Goal: Task Accomplishment & Management: Complete application form

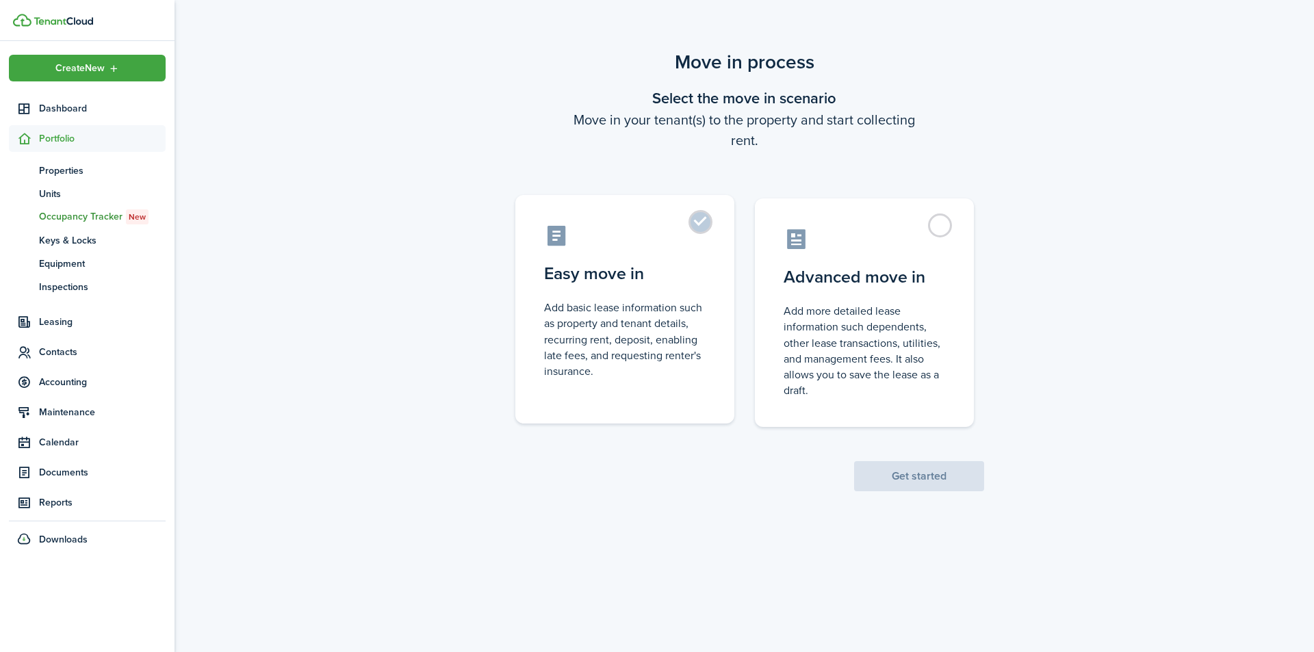
click at [699, 225] on label "Easy move in Add basic lease information such as property and tenant details, r…" at bounding box center [624, 309] width 219 height 229
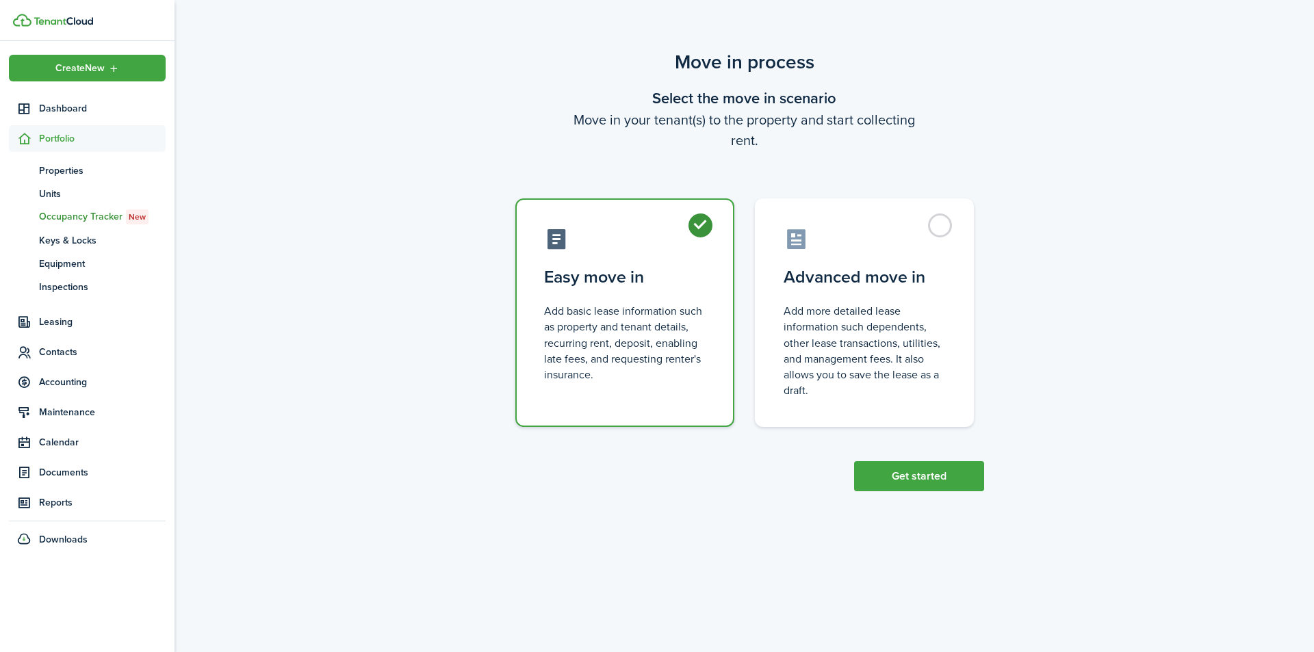
radio input "true"
click at [938, 466] on button "Get started" at bounding box center [919, 476] width 130 height 30
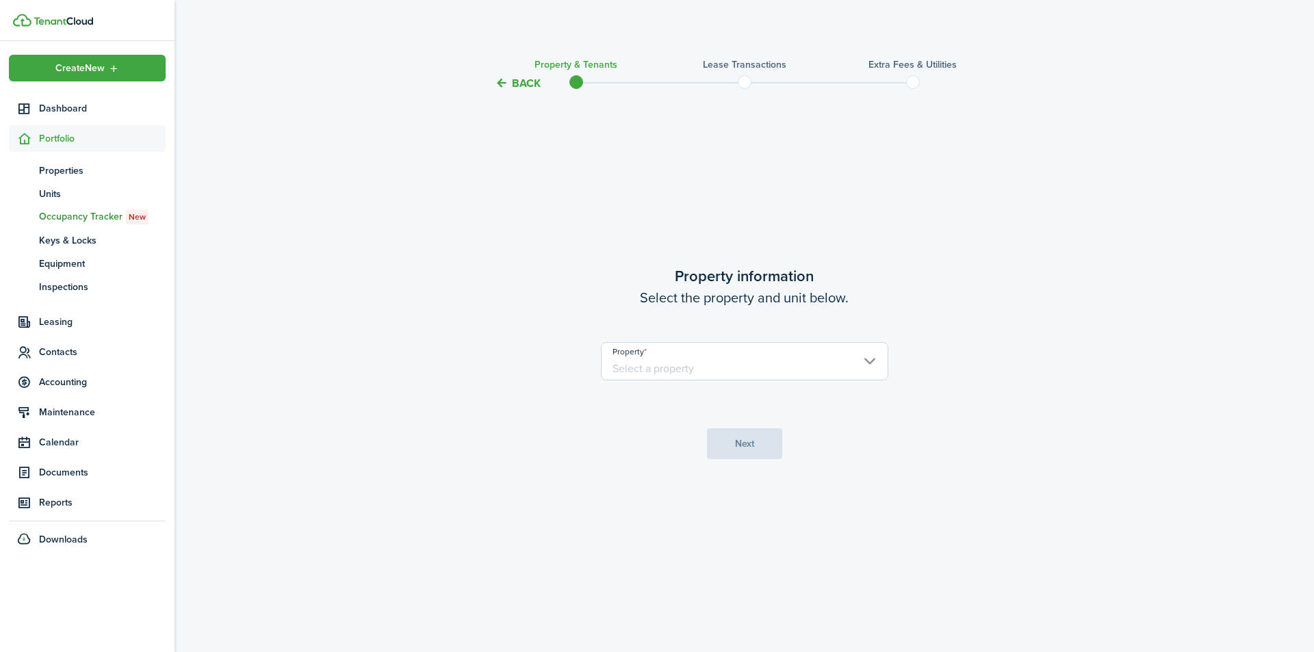
click at [750, 367] on input "Property" at bounding box center [745, 361] width 288 height 38
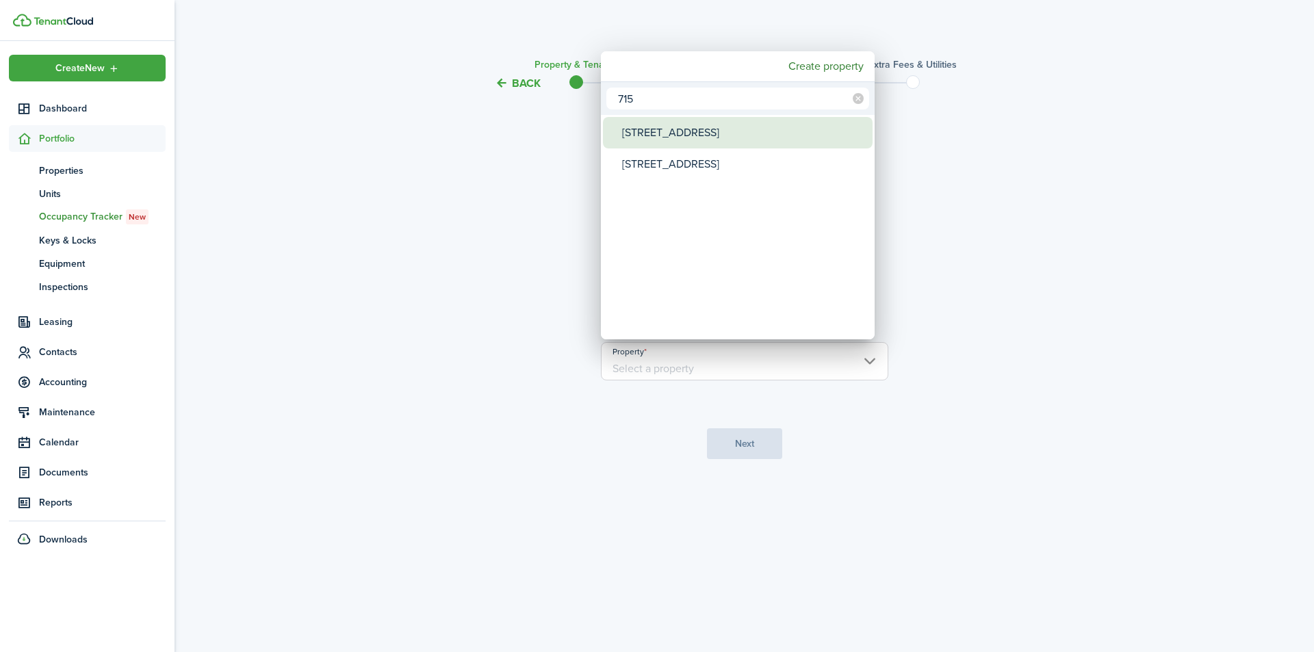
type input "715"
click at [663, 129] on div "[STREET_ADDRESS]" at bounding box center [743, 132] width 242 height 31
type input "[STREET_ADDRESS]"
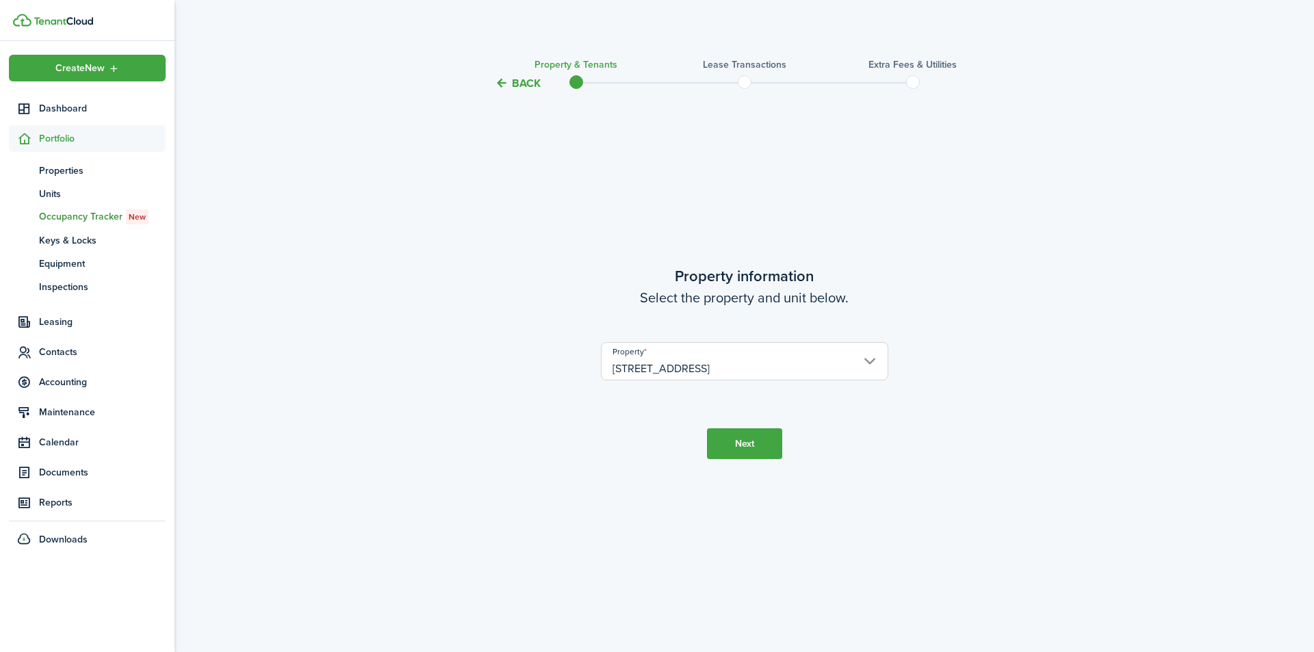
click at [761, 446] on button "Next" at bounding box center [744, 444] width 75 height 31
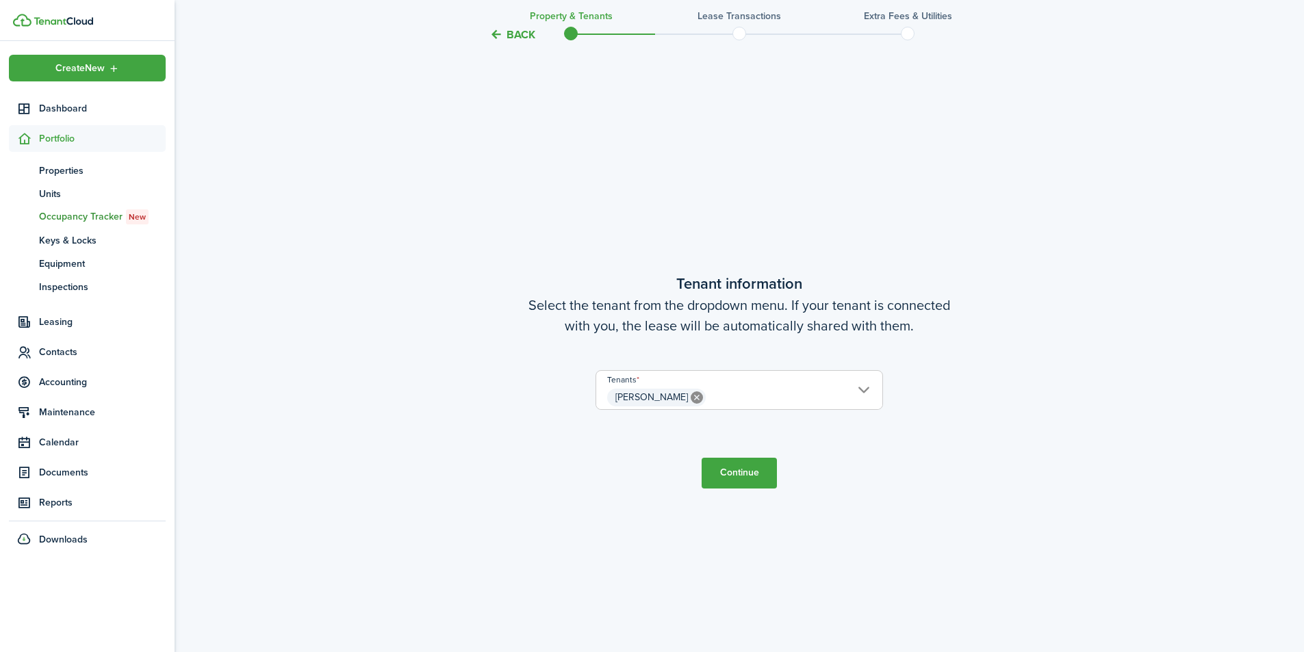
click at [738, 480] on button "Continue" at bounding box center [739, 473] width 75 height 31
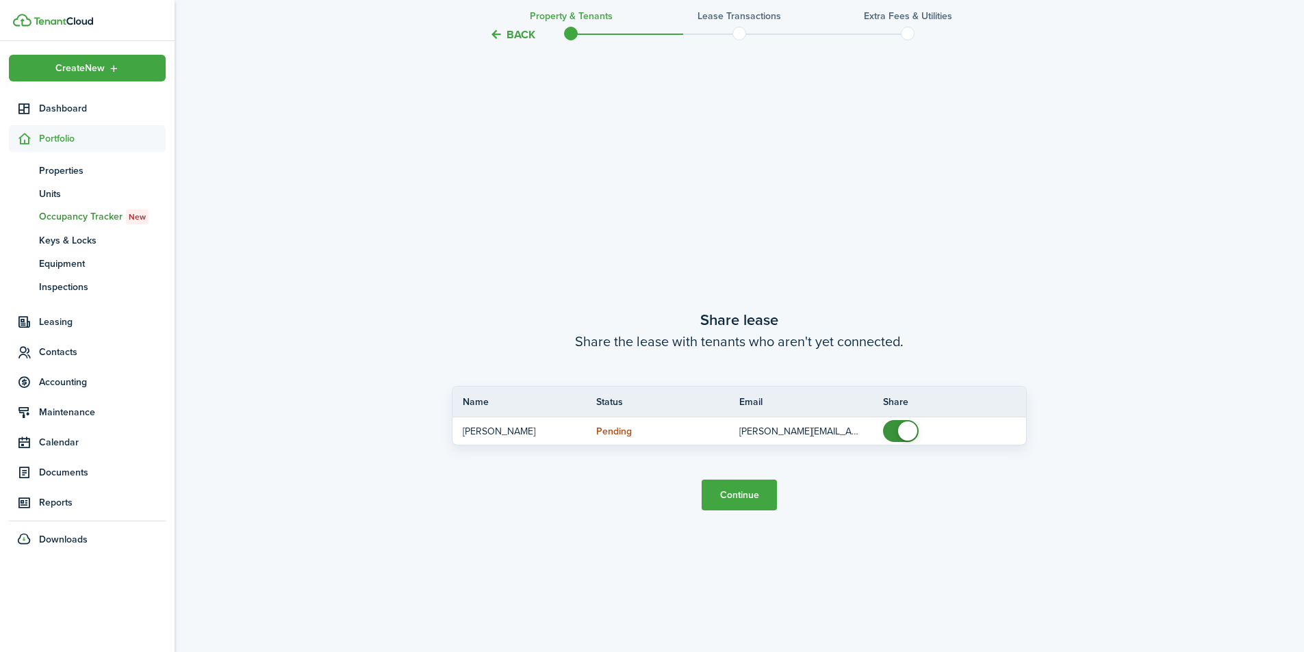
scroll to position [1213, 0]
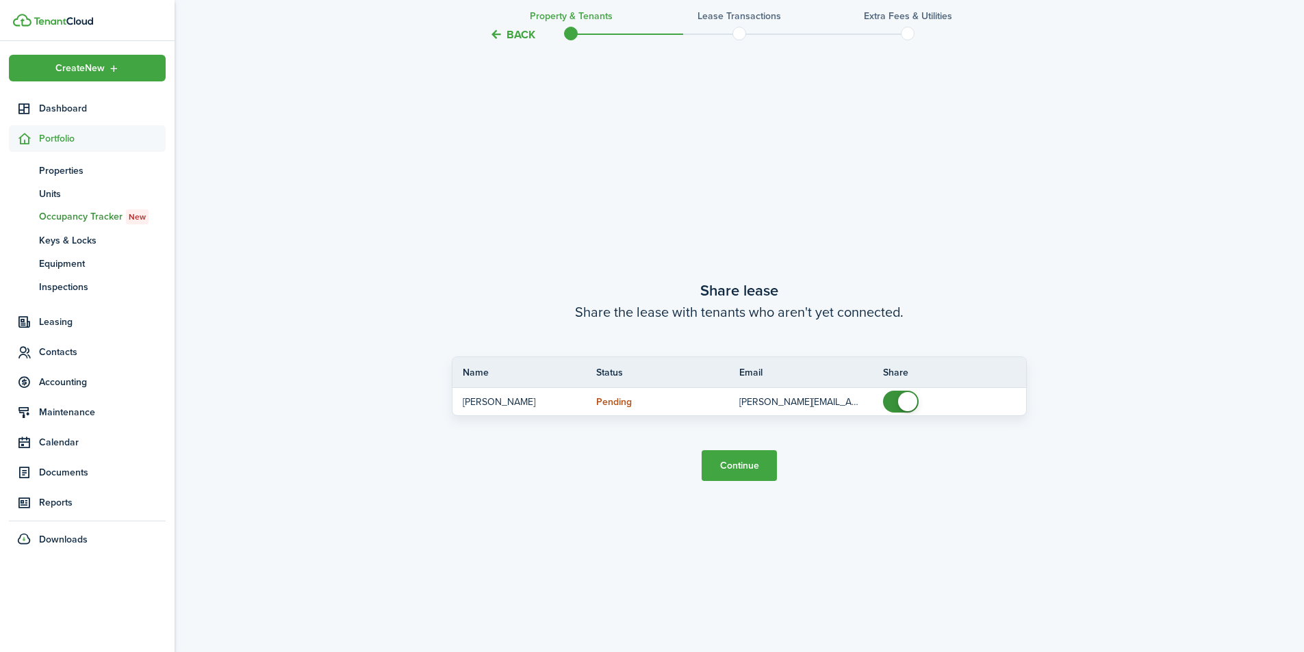
click at [739, 469] on button "Continue" at bounding box center [739, 465] width 75 height 31
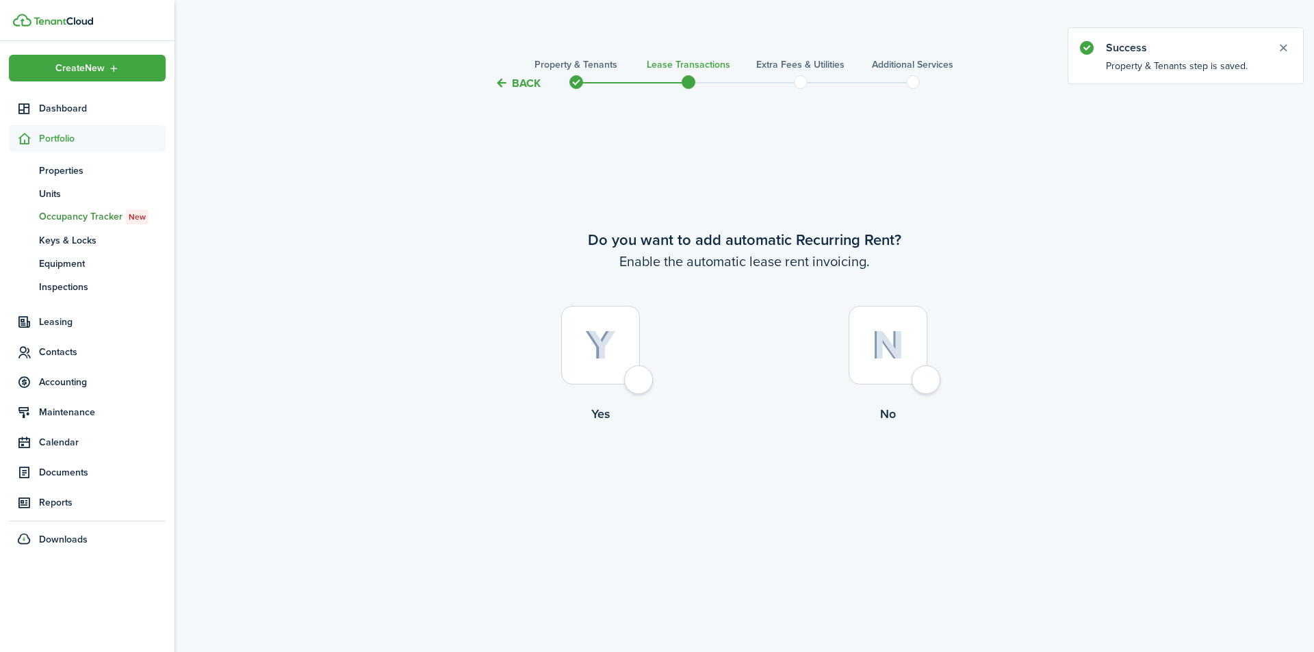
click at [640, 380] on div at bounding box center [600, 345] width 79 height 79
radio input "true"
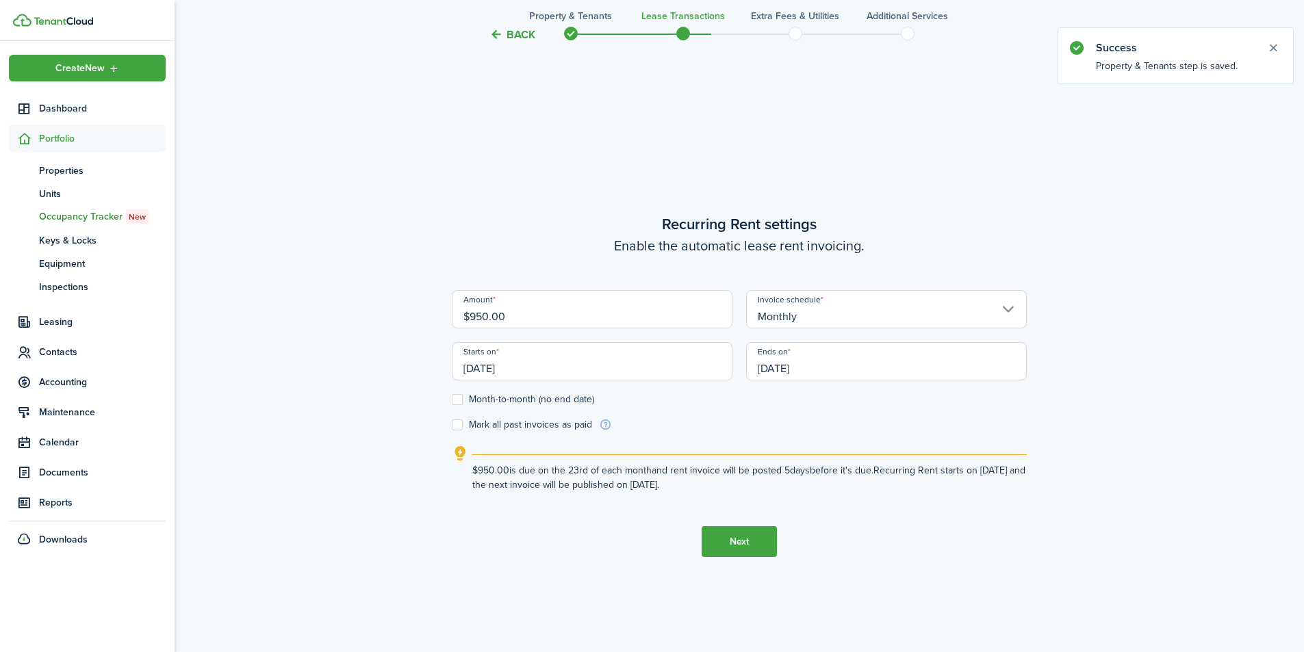
scroll to position [561, 0]
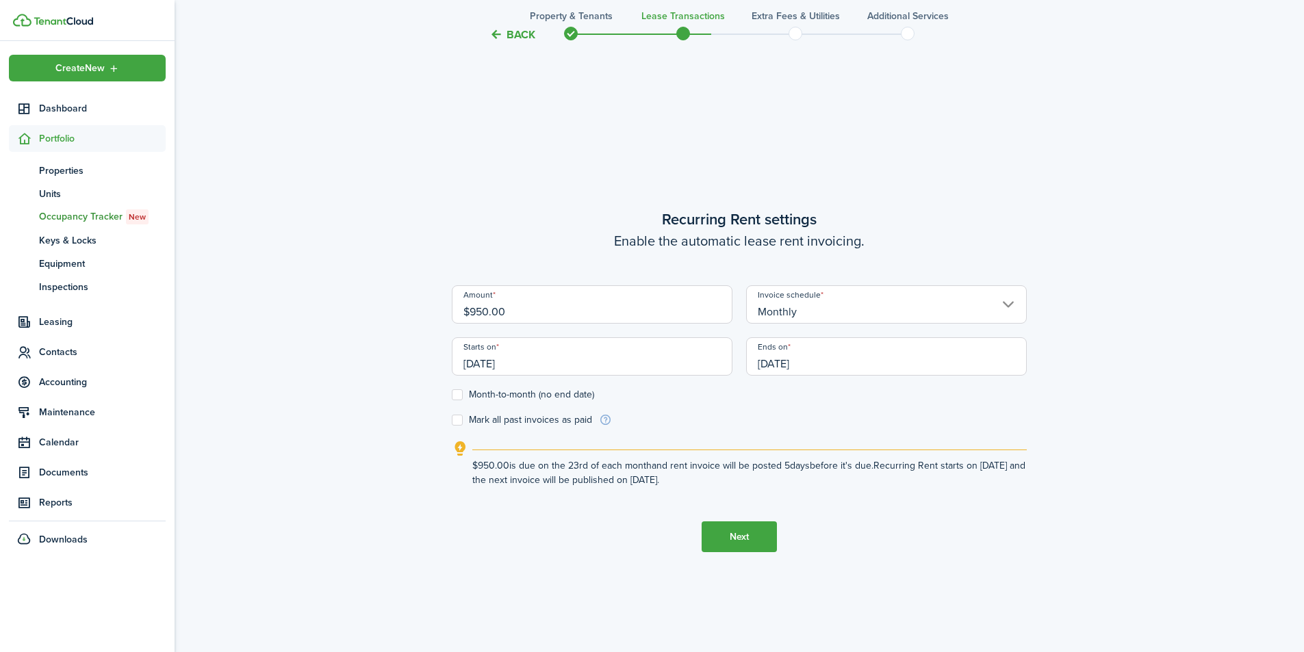
drag, startPoint x: 474, startPoint y: 316, endPoint x: 306, endPoint y: 294, distance: 169.1
click at [259, 290] on div "Back Property & Tenants Lease Transactions Extra fees & Utilities Additional Se…" at bounding box center [739, 96] width 1129 height 1219
click at [695, 354] on input "[DATE]" at bounding box center [592, 356] width 281 height 38
type input "$900.00"
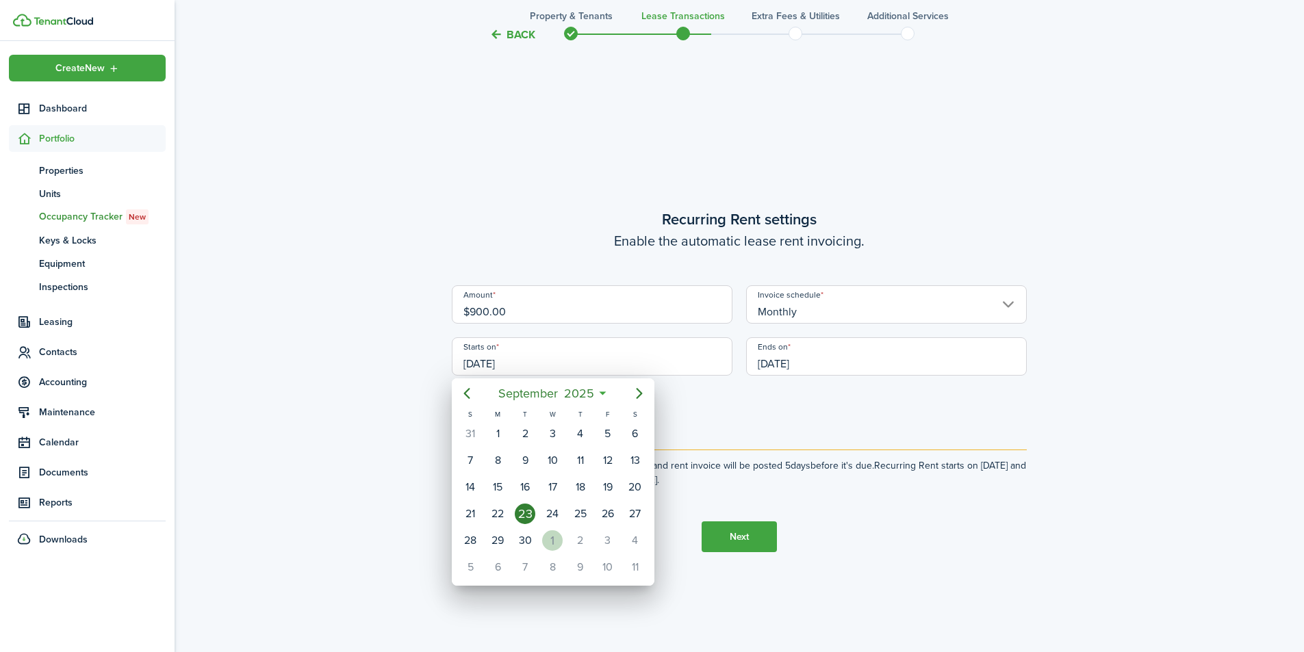
click at [554, 538] on div "1" at bounding box center [552, 541] width 21 height 21
type input "[DATE]"
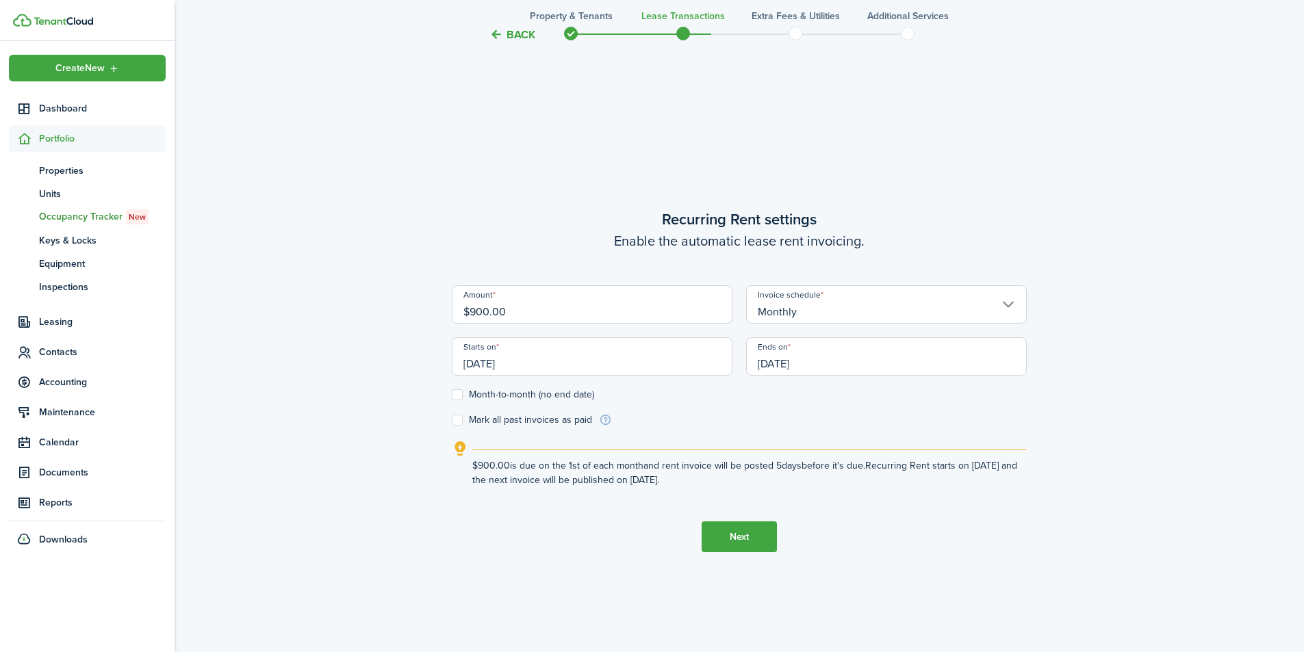
click at [822, 351] on input "[DATE]" at bounding box center [886, 356] width 281 height 38
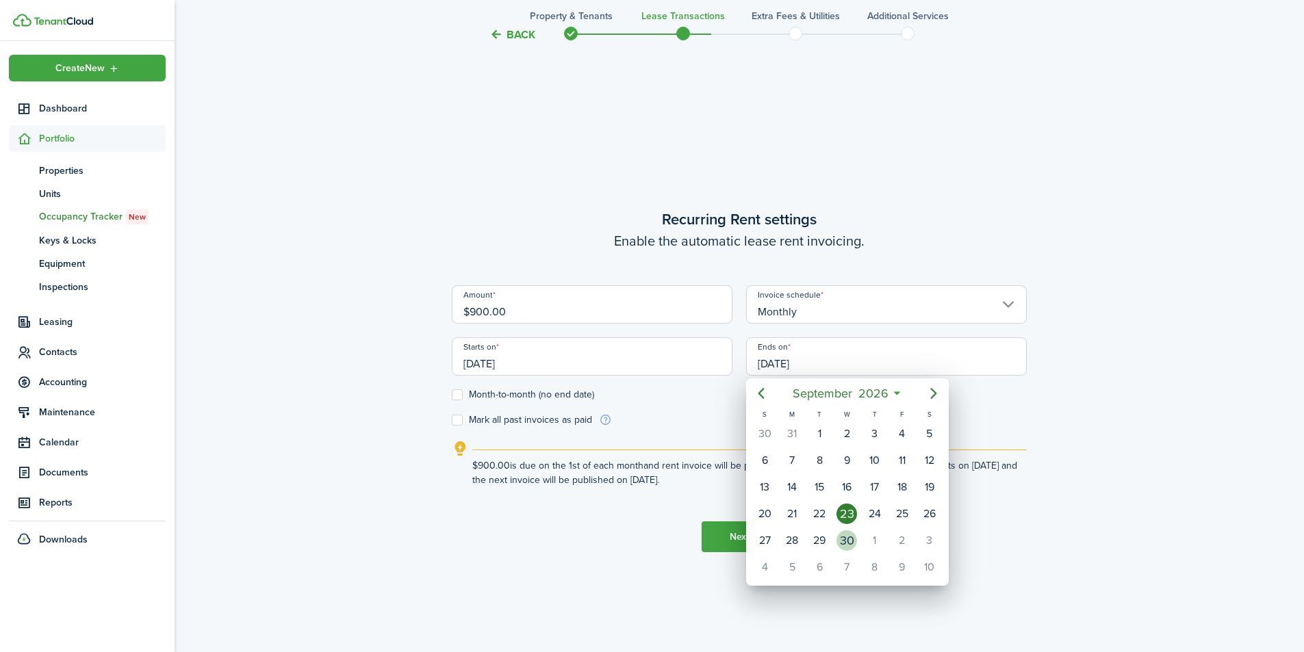
click at [852, 544] on div "30" at bounding box center [846, 541] width 21 height 21
type input "[DATE]"
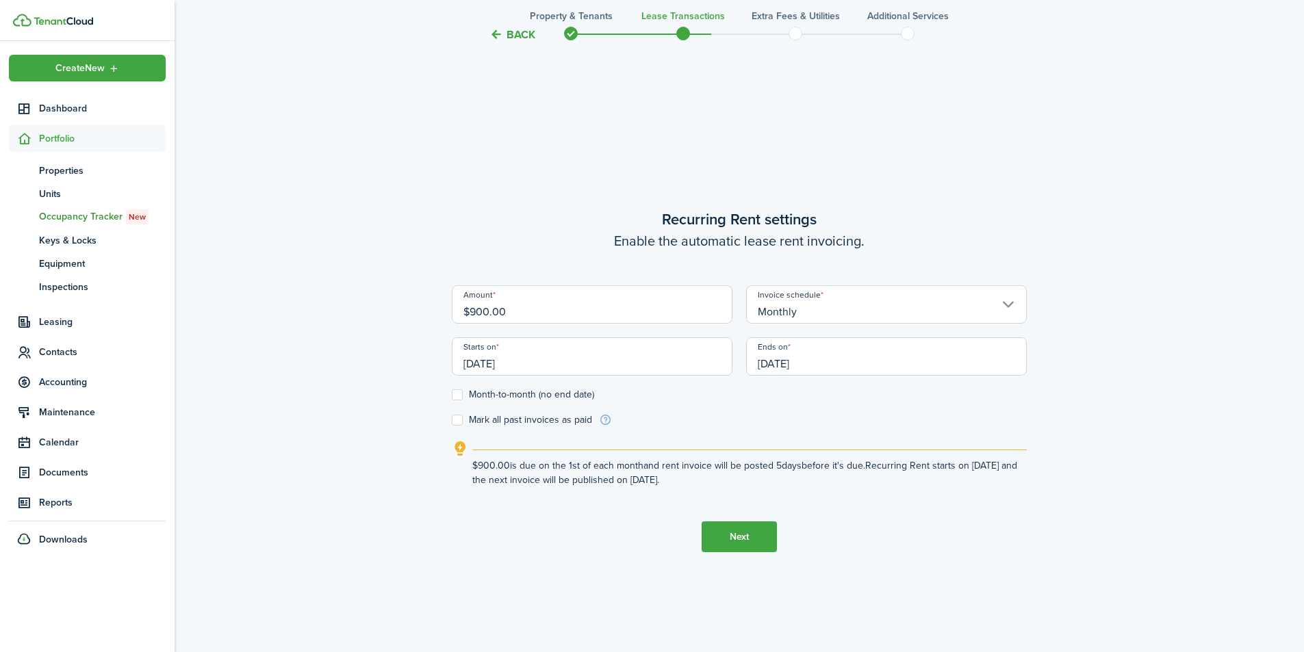
click at [739, 538] on button "Next" at bounding box center [739, 537] width 75 height 31
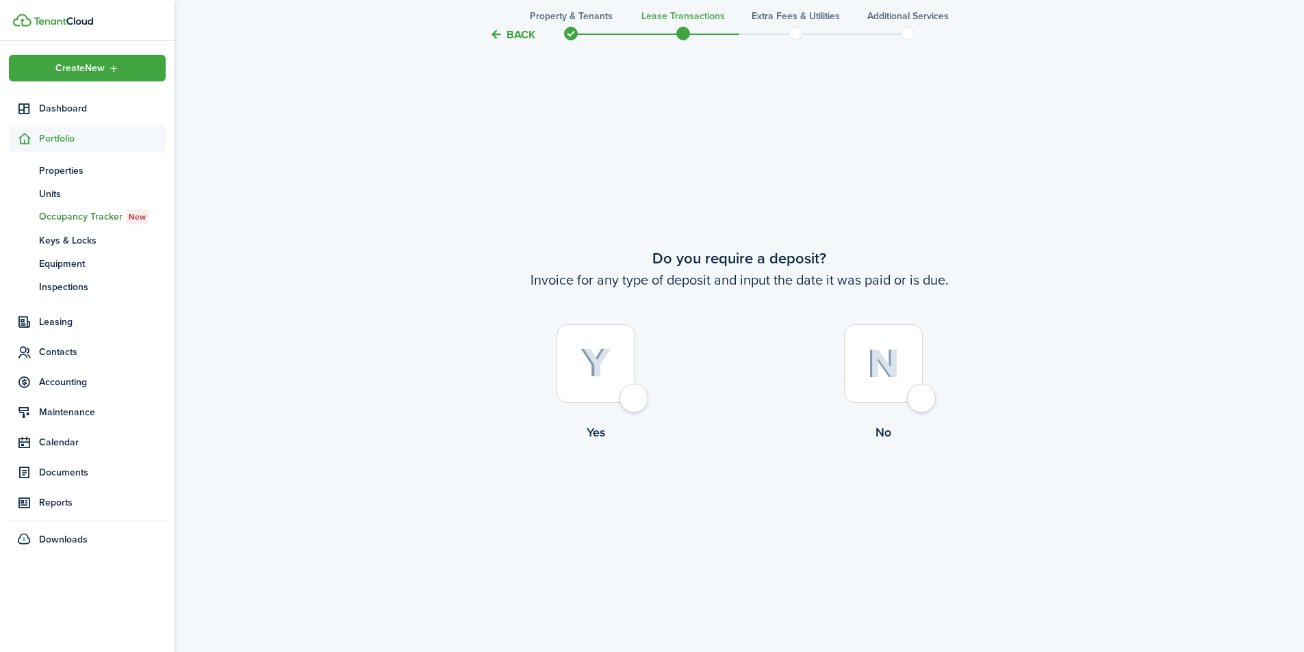
click at [628, 396] on div at bounding box center [596, 363] width 79 height 79
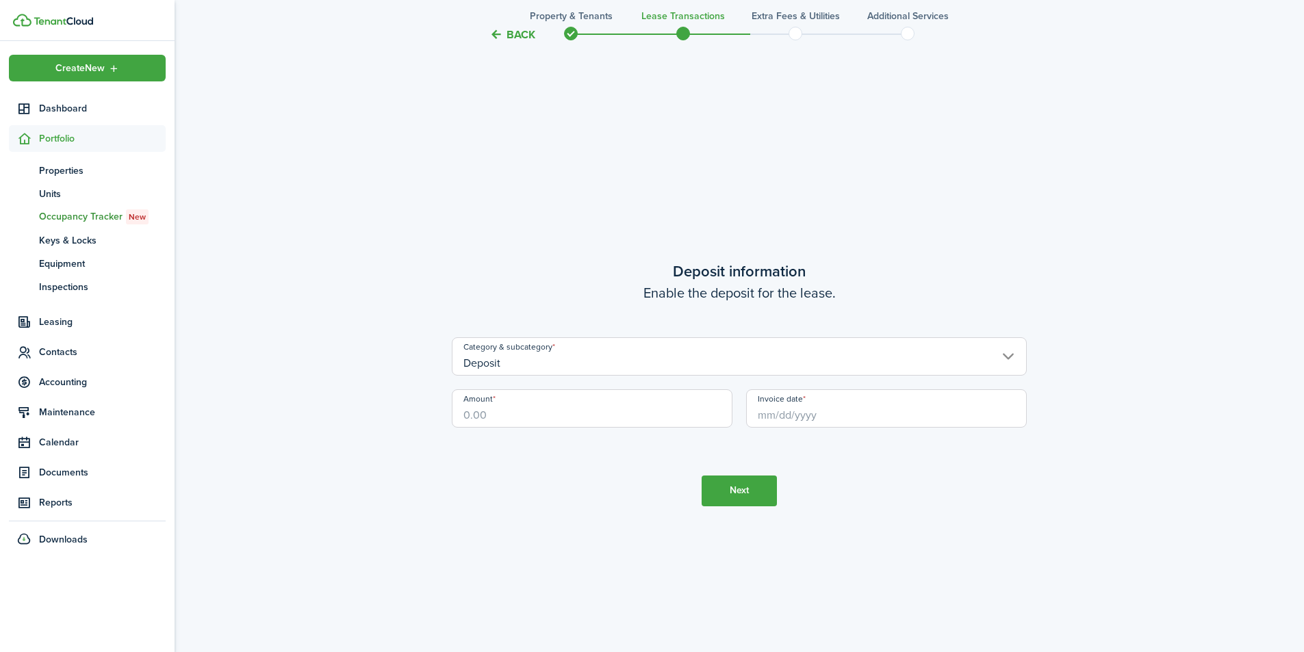
scroll to position [1865, 0]
click at [507, 34] on button "Back" at bounding box center [512, 34] width 46 height 14
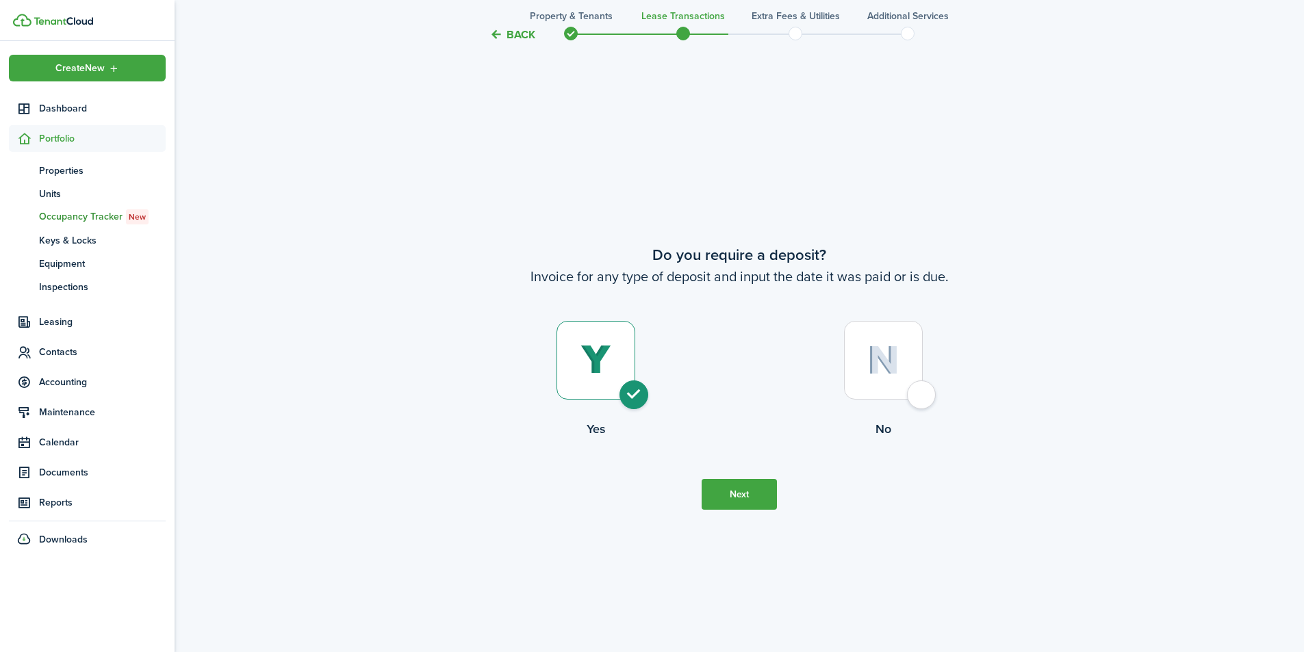
scroll to position [1213, 0]
click at [915, 384] on div at bounding box center [883, 363] width 79 height 79
radio input "false"
radio input "true"
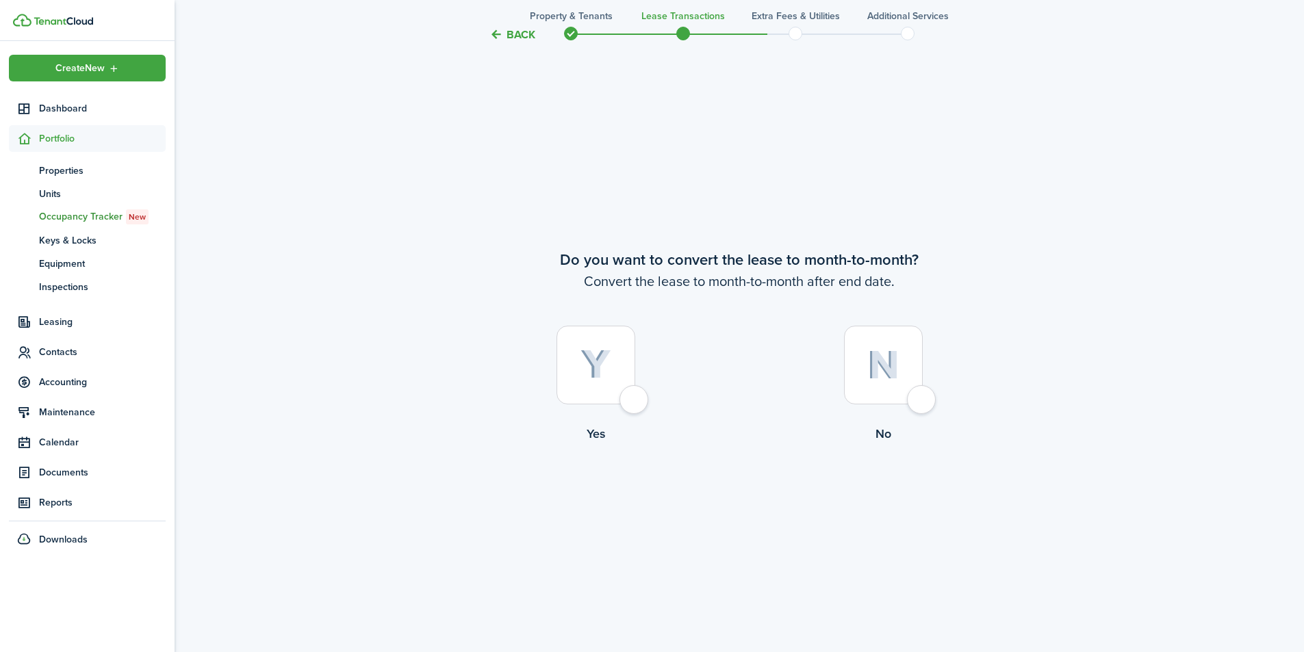
scroll to position [1865, 0]
click at [635, 395] on div at bounding box center [596, 363] width 79 height 79
radio input "true"
click at [738, 493] on button "Continue" at bounding box center [739, 498] width 75 height 31
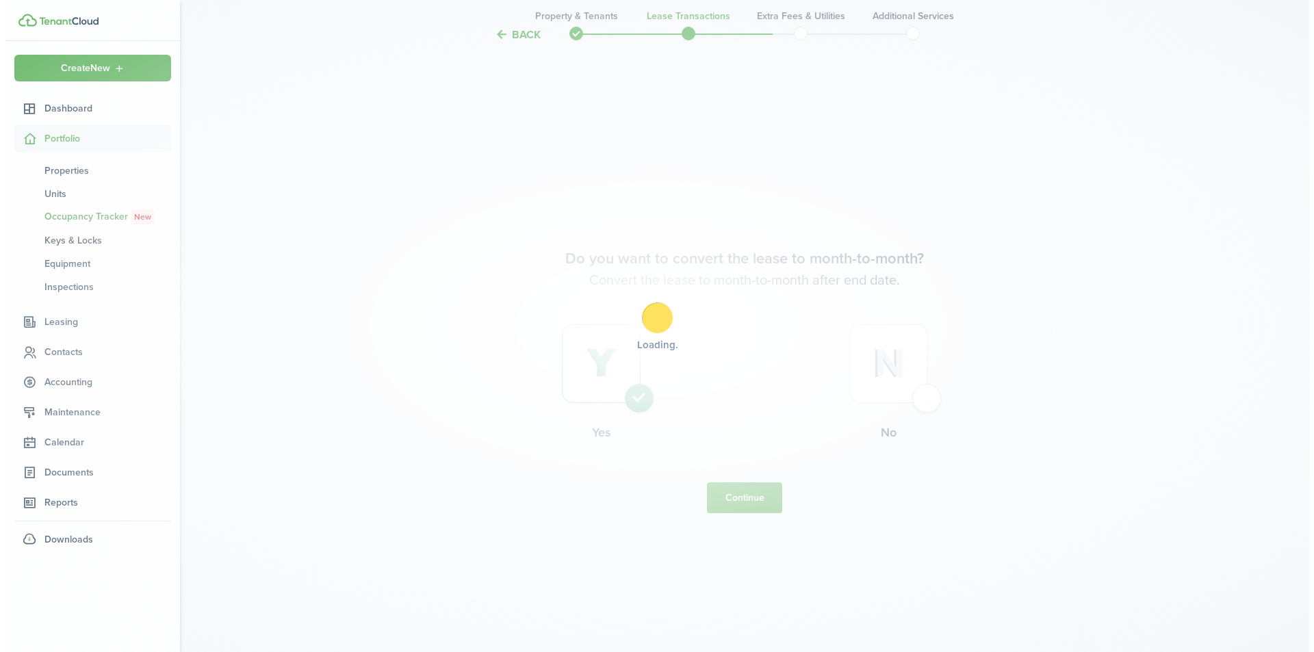
scroll to position [0, 0]
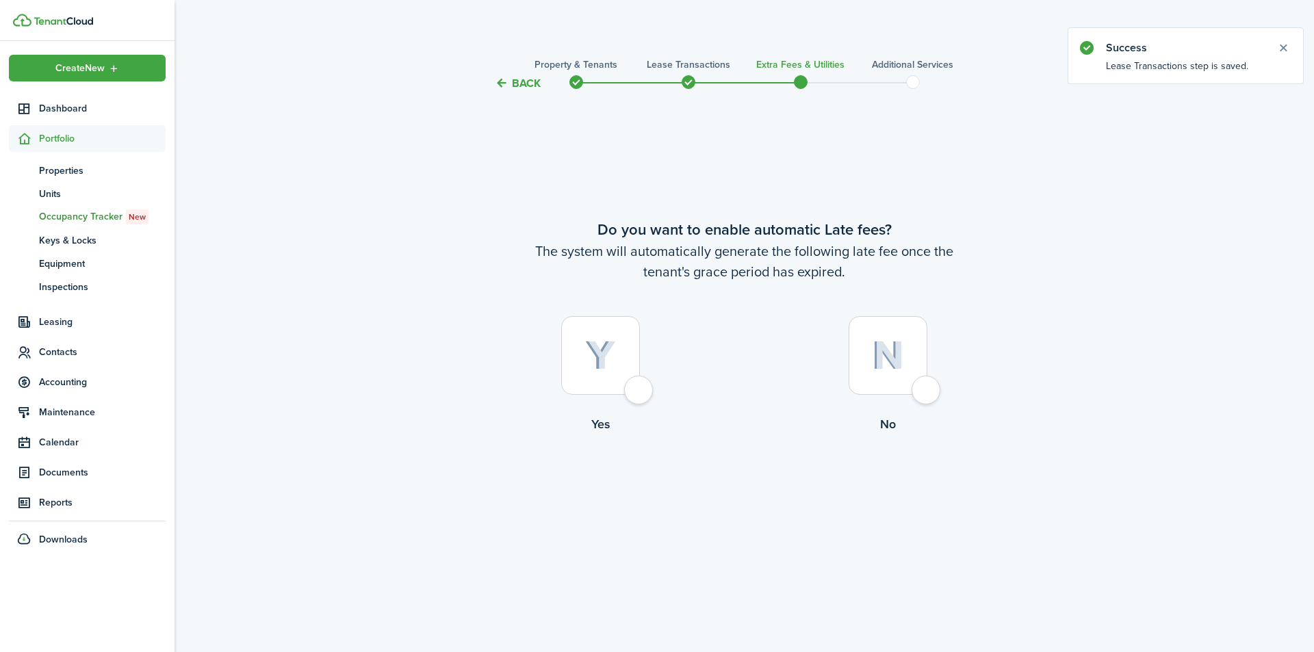
click at [651, 403] on label "Yes" at bounding box center [601, 378] width 288 height 124
radio input "true"
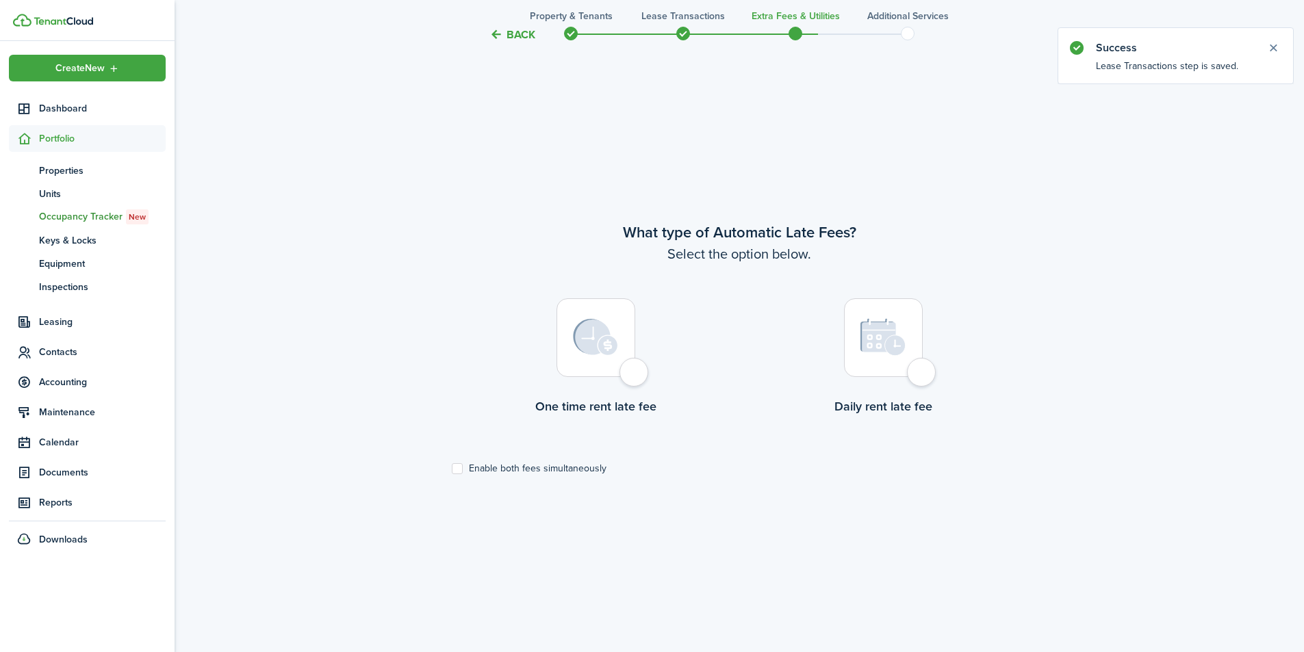
click at [644, 385] on label "One time rent late fee" at bounding box center [596, 360] width 288 height 124
radio input "true"
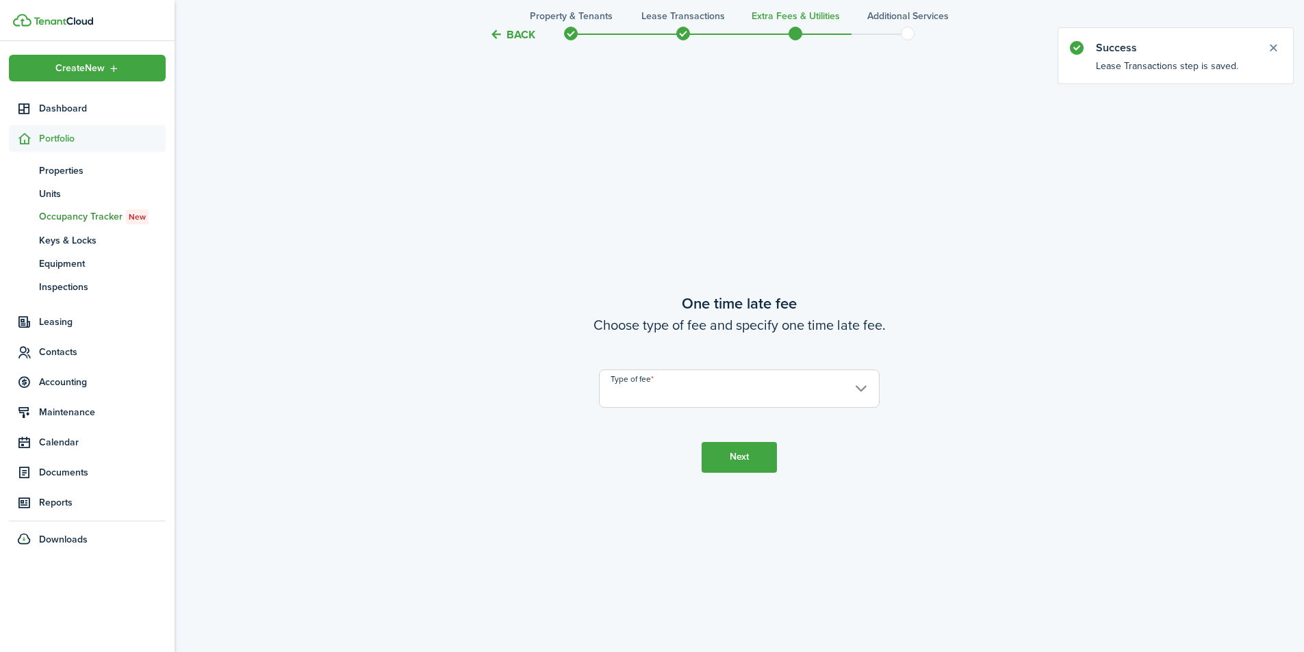
scroll to position [1213, 0]
click at [643, 386] on input "Type of fee" at bounding box center [739, 387] width 281 height 38
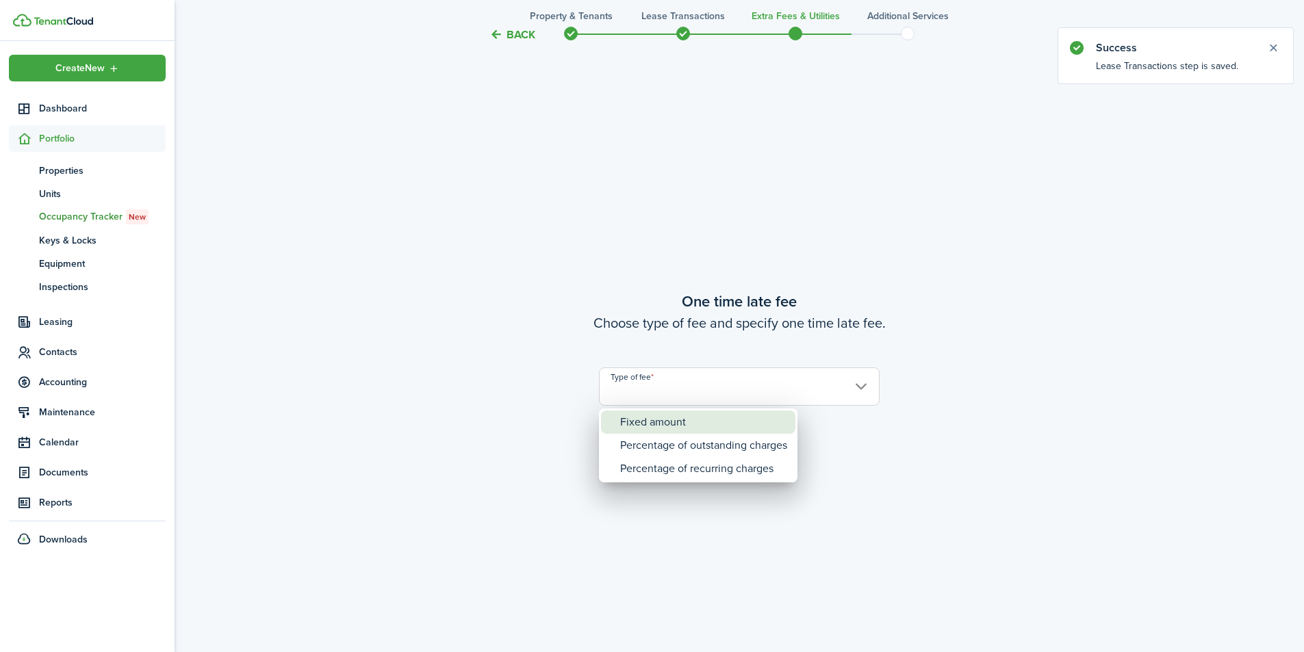
click at [657, 417] on div "Fixed amount" at bounding box center [703, 422] width 167 height 23
type input "Fixed amount"
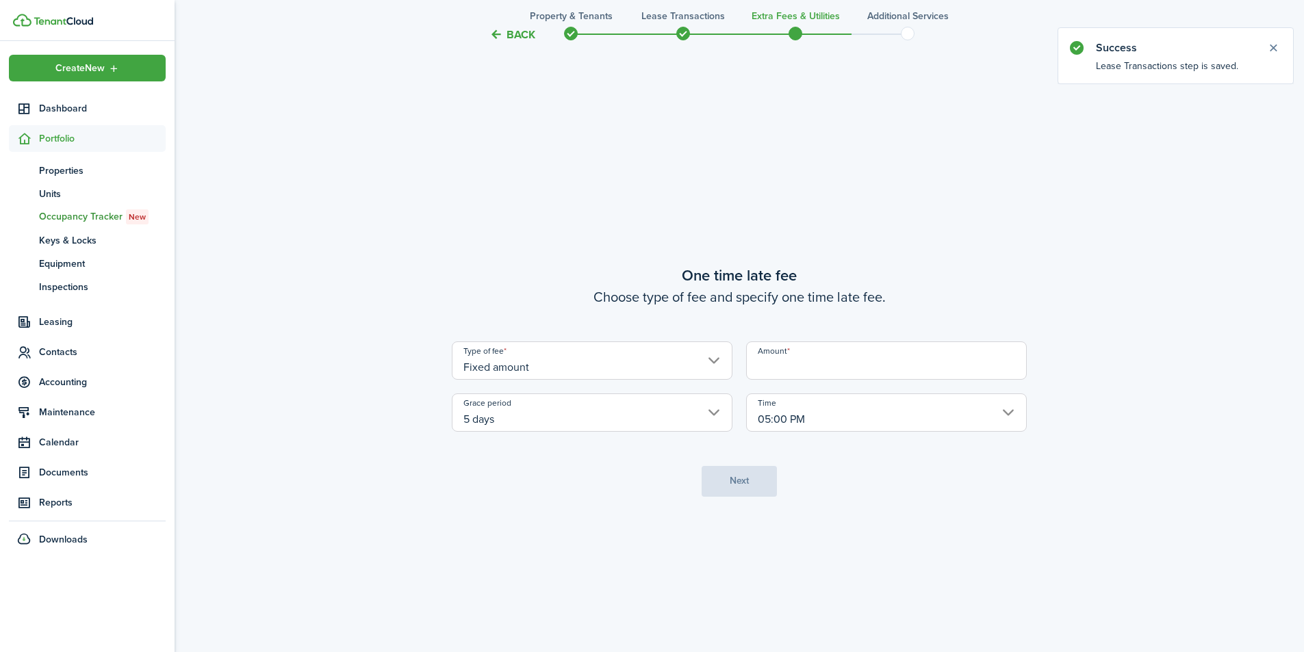
click at [826, 361] on input "Amount" at bounding box center [886, 361] width 281 height 38
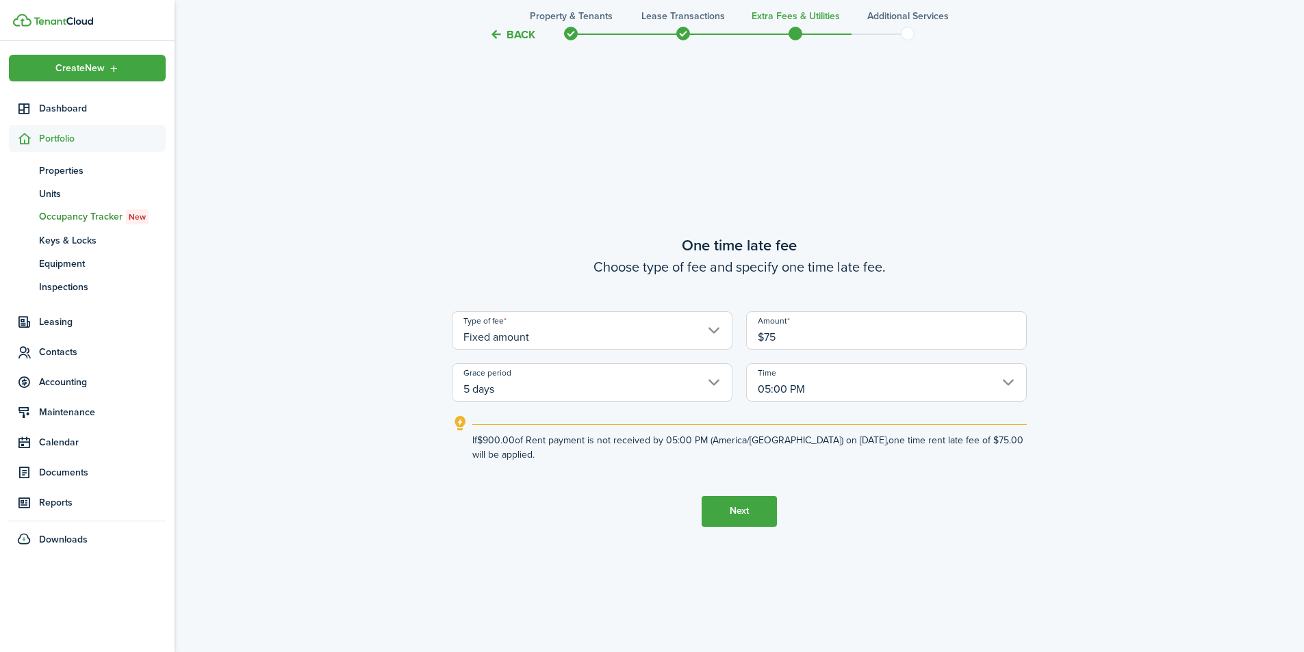
type input "$75.00"
click at [766, 500] on button "Next" at bounding box center [739, 511] width 75 height 31
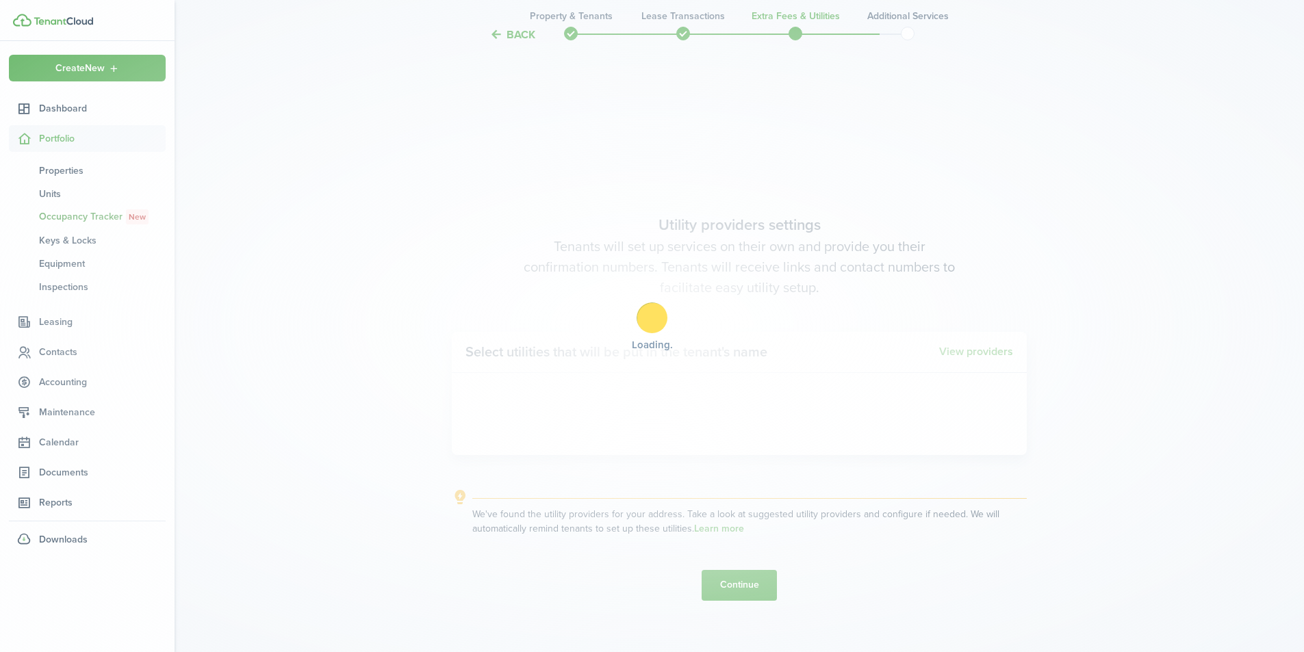
scroll to position [1865, 0]
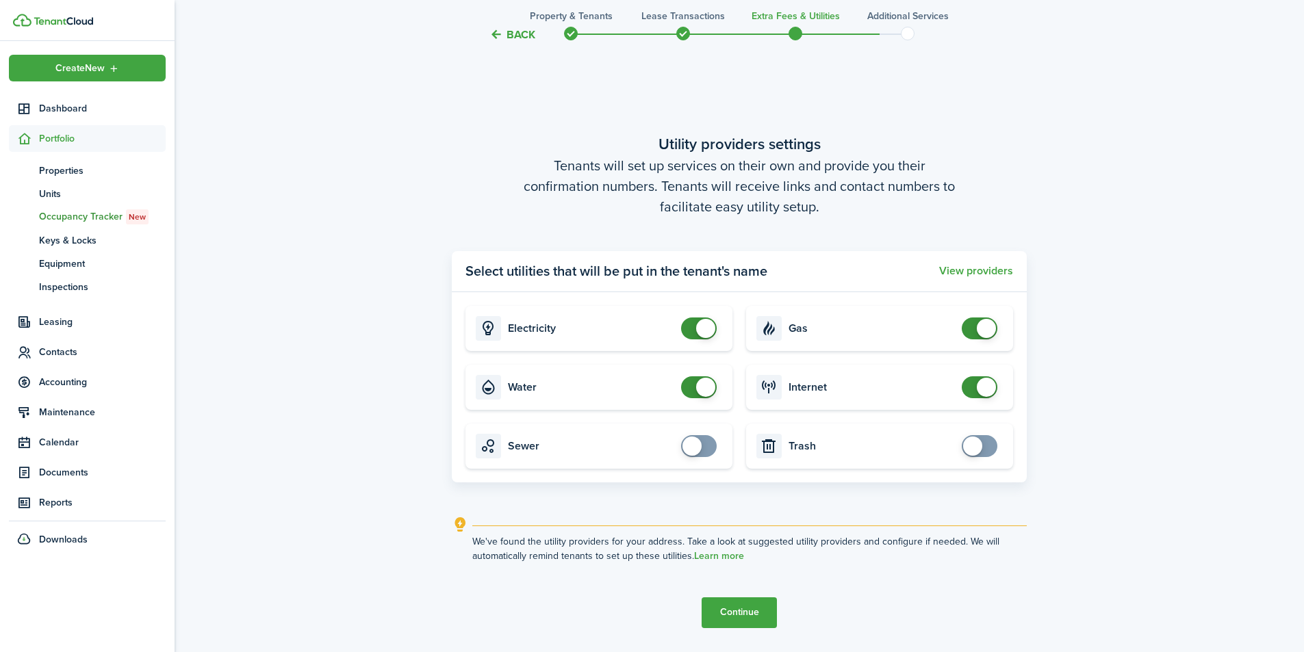
click at [739, 606] on button "Continue" at bounding box center [739, 613] width 75 height 31
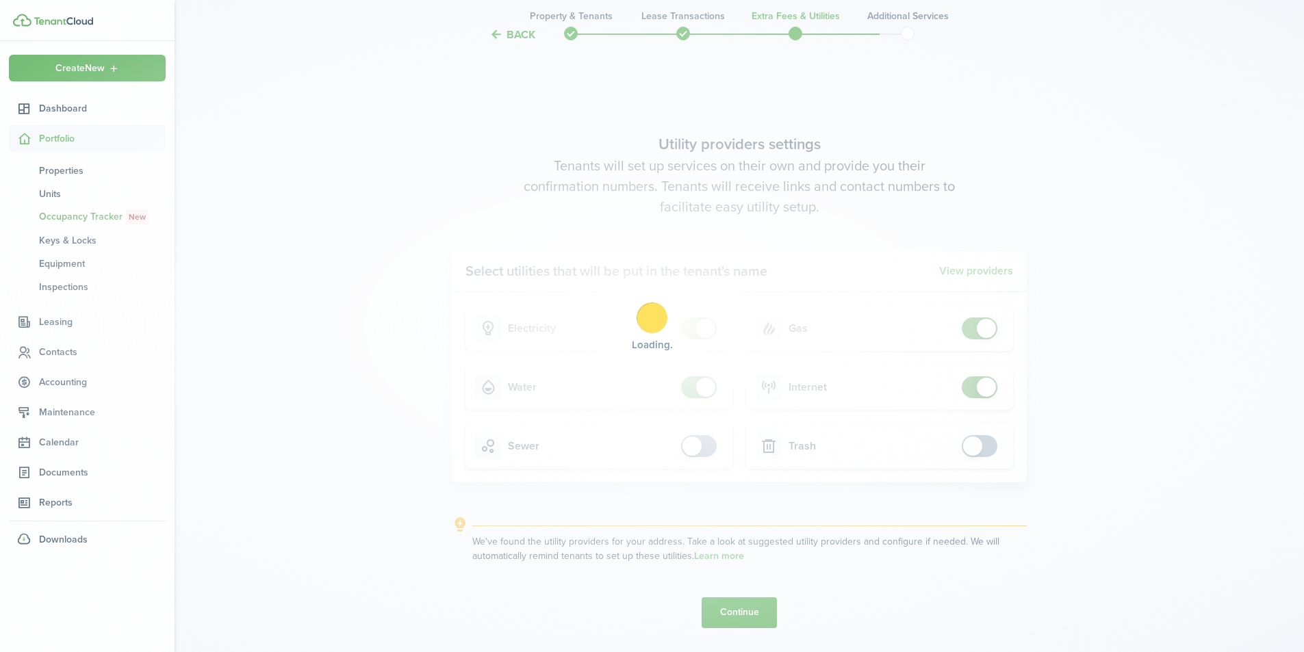
scroll to position [0, 0]
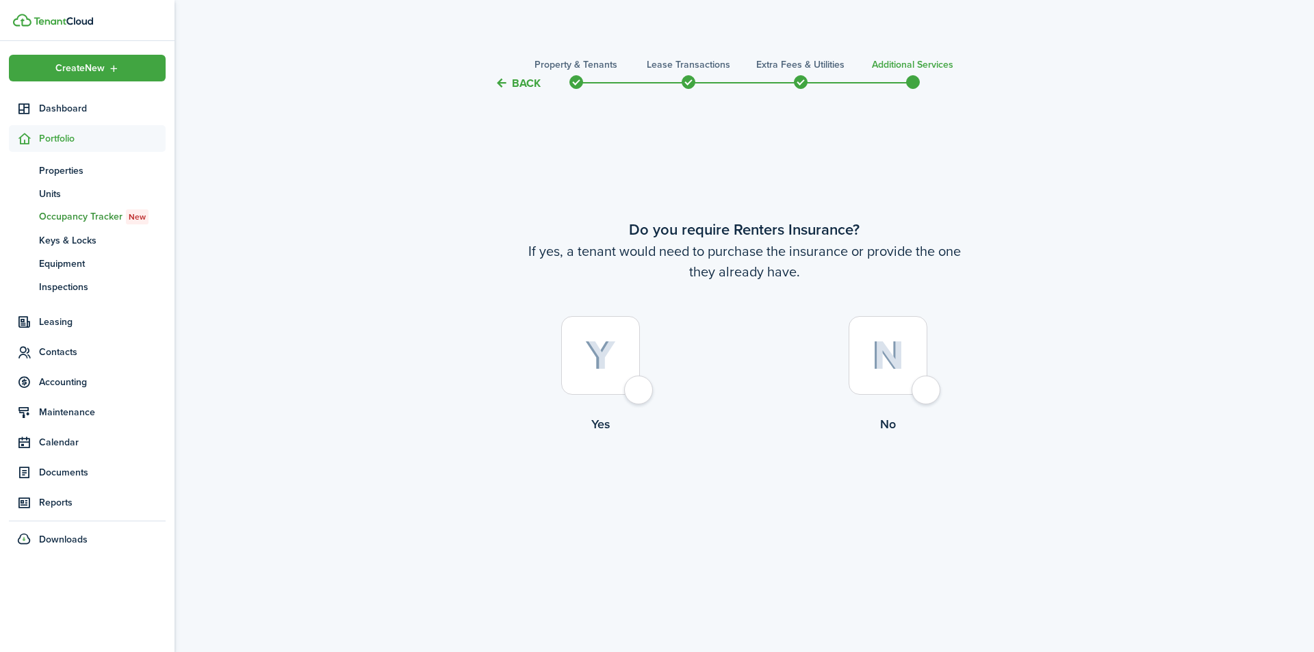
click at [928, 377] on div at bounding box center [888, 355] width 79 height 79
radio input "true"
click at [764, 500] on button "Complete move in" at bounding box center [744, 490] width 101 height 31
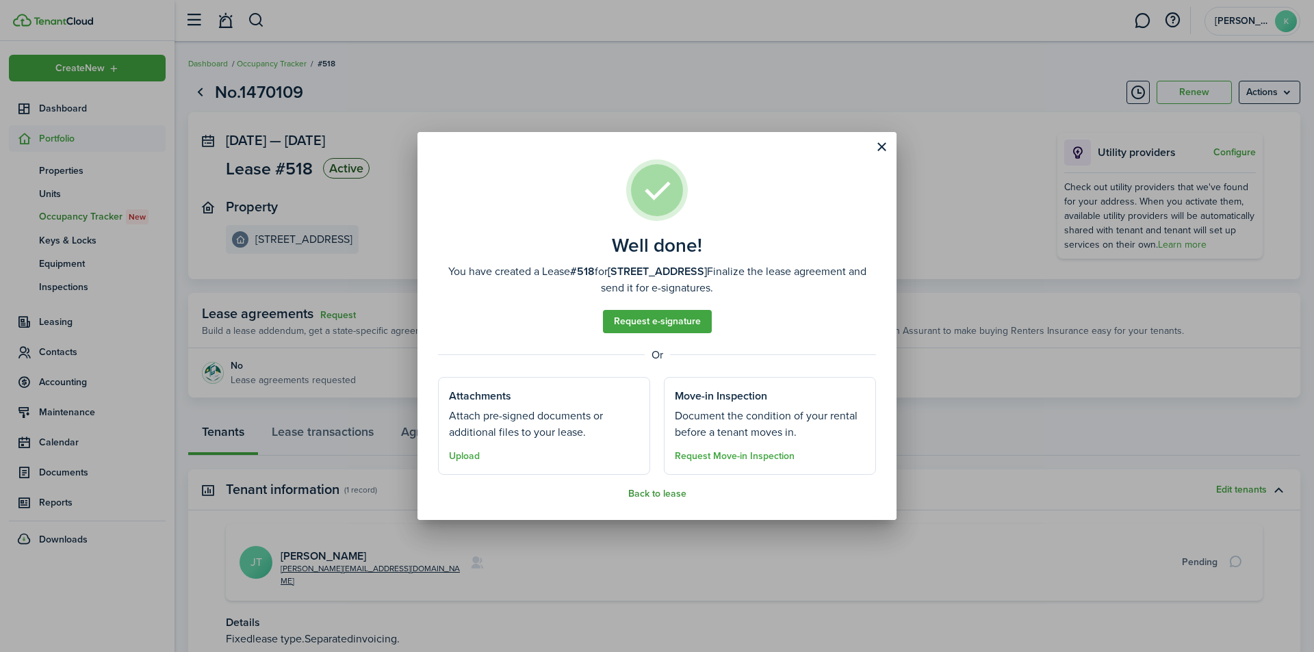
click at [656, 494] on button "Back to lease" at bounding box center [657, 494] width 58 height 11
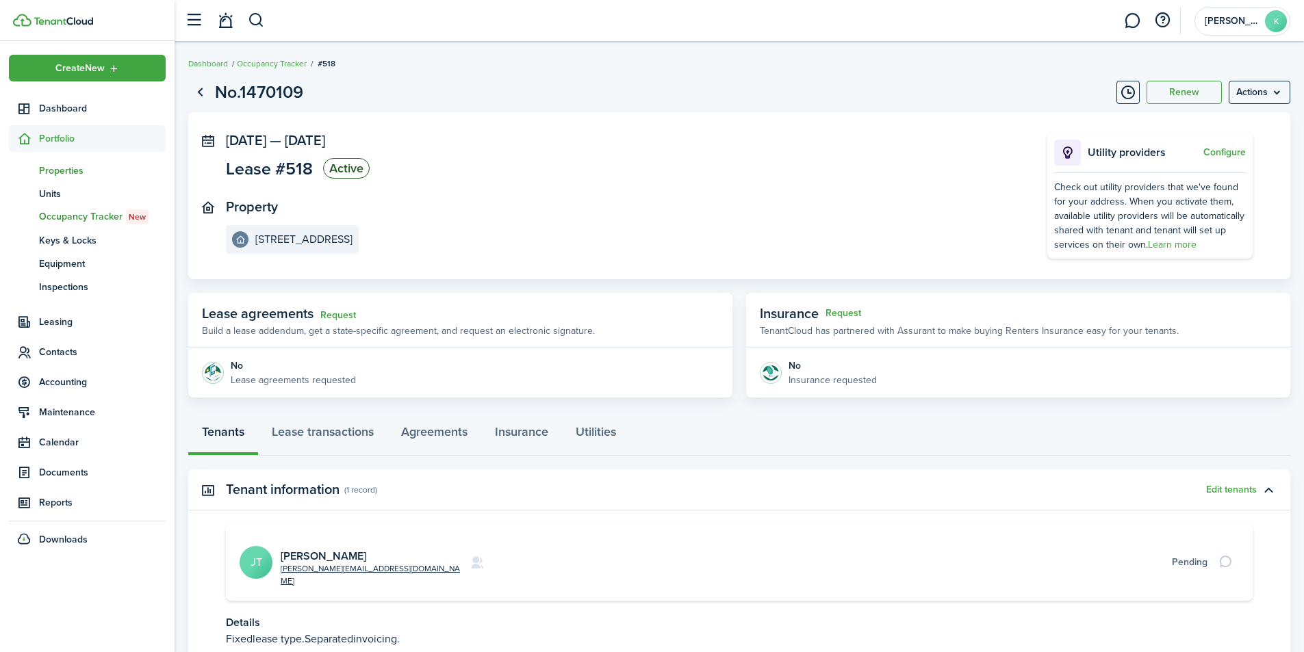
click at [54, 166] on span "Properties" at bounding box center [102, 171] width 127 height 14
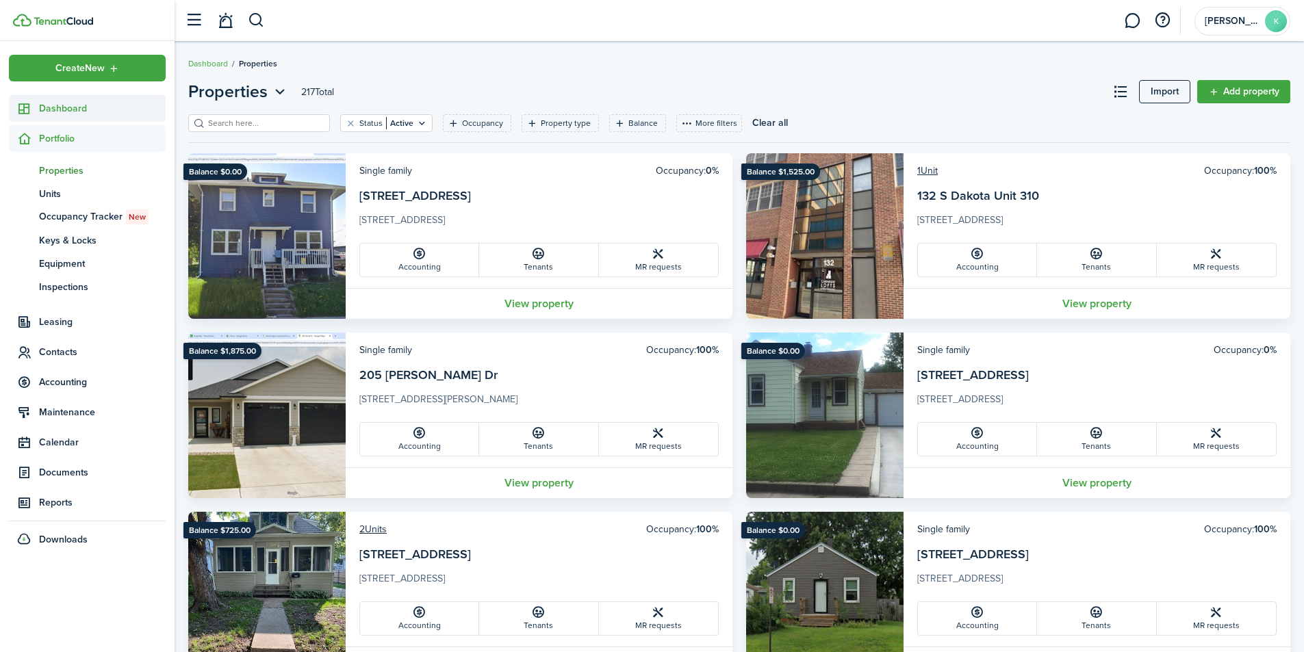
click at [75, 117] on link "Dashboard" at bounding box center [87, 108] width 157 height 27
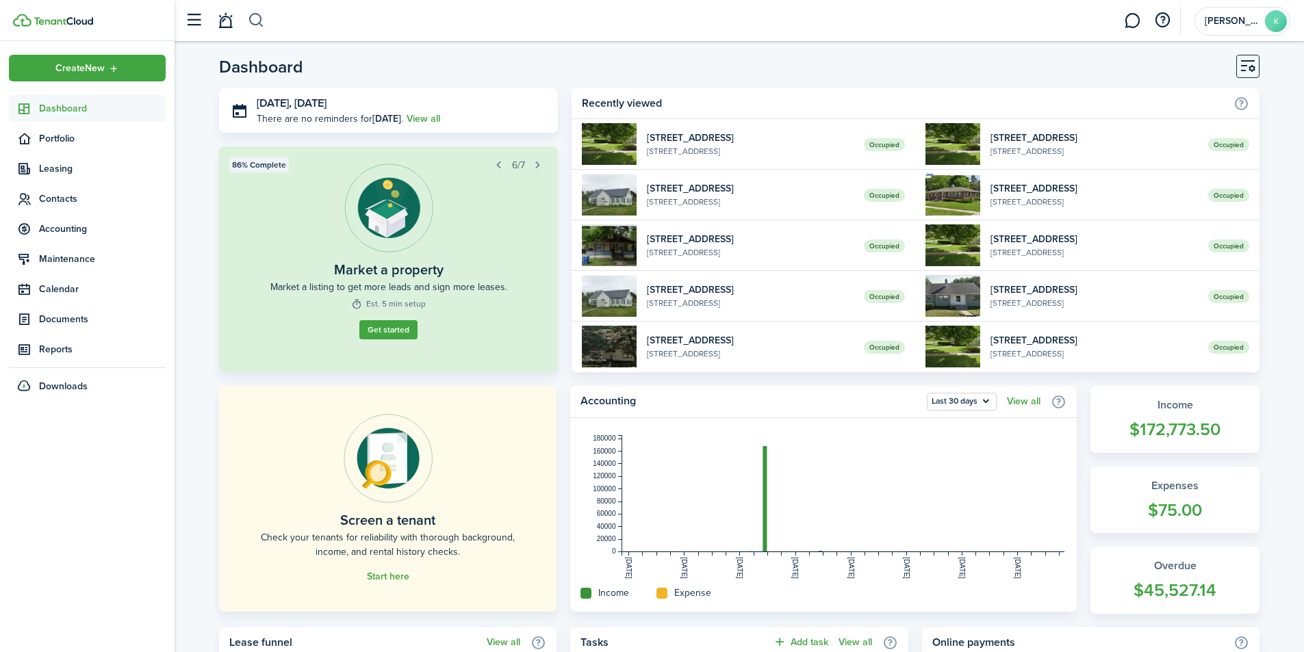
click at [258, 16] on button "button" at bounding box center [256, 20] width 17 height 23
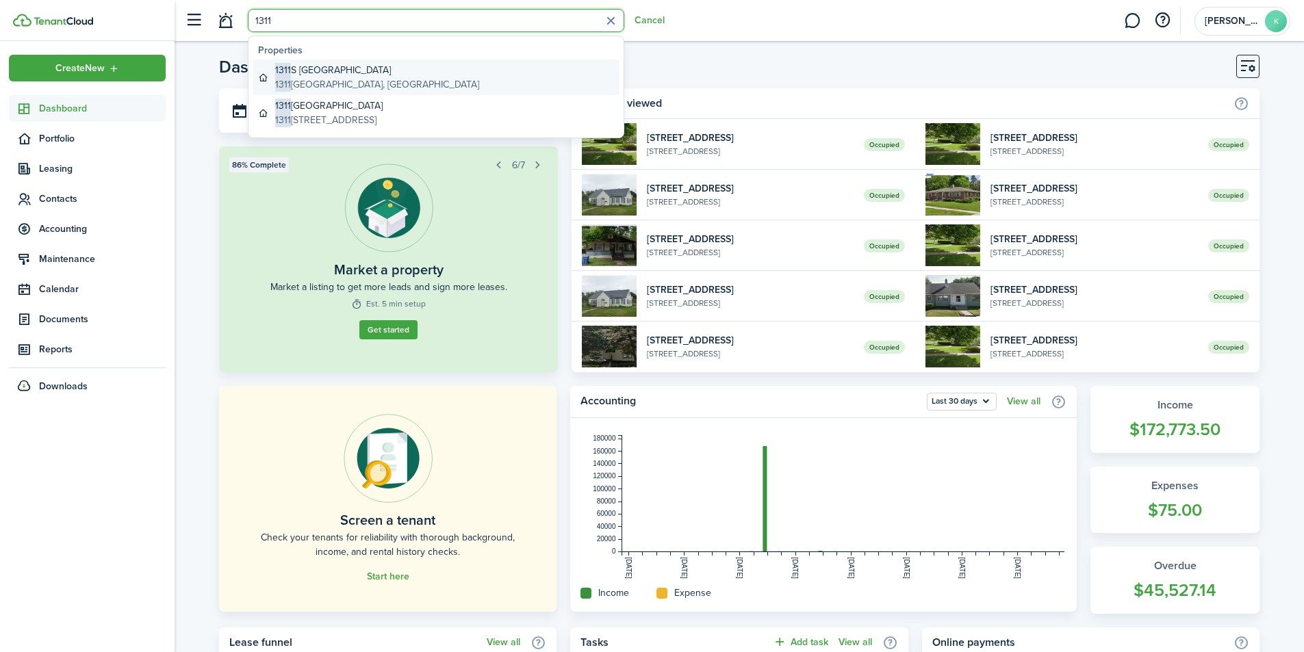
type input "1311"
click at [396, 75] on global-search-item-title "[STREET_ADDRESS]" at bounding box center [377, 70] width 204 height 14
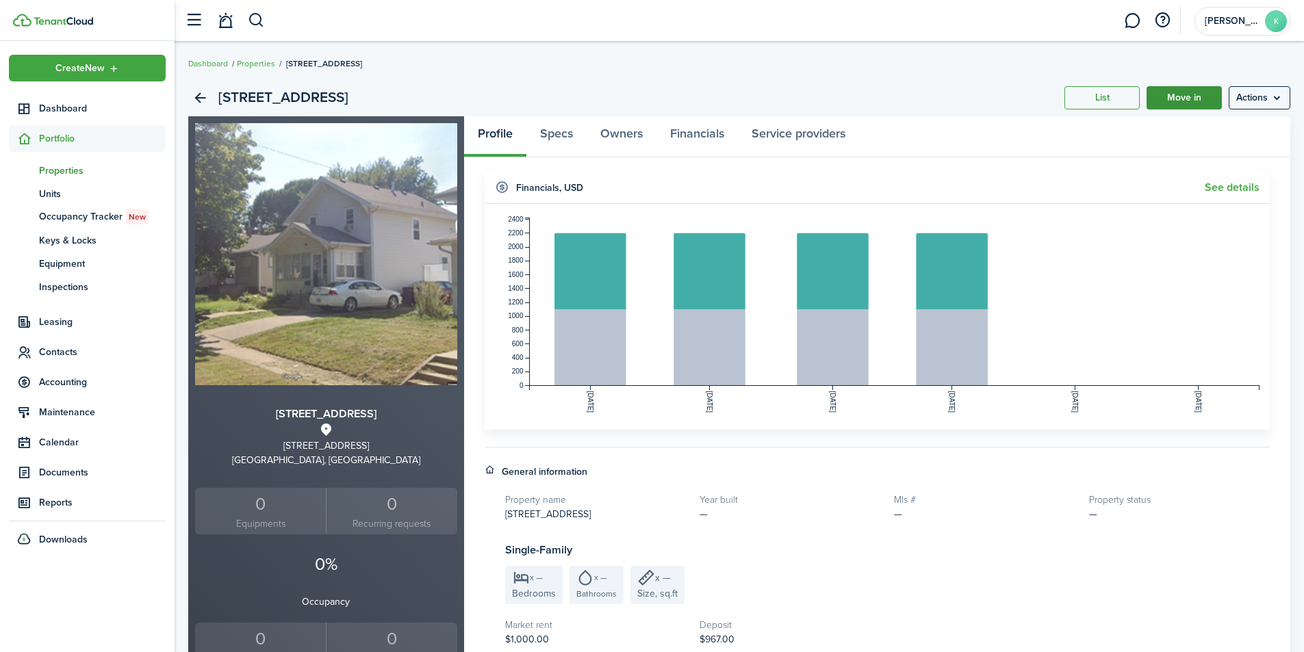
click at [1174, 88] on link "Move in" at bounding box center [1184, 97] width 75 height 23
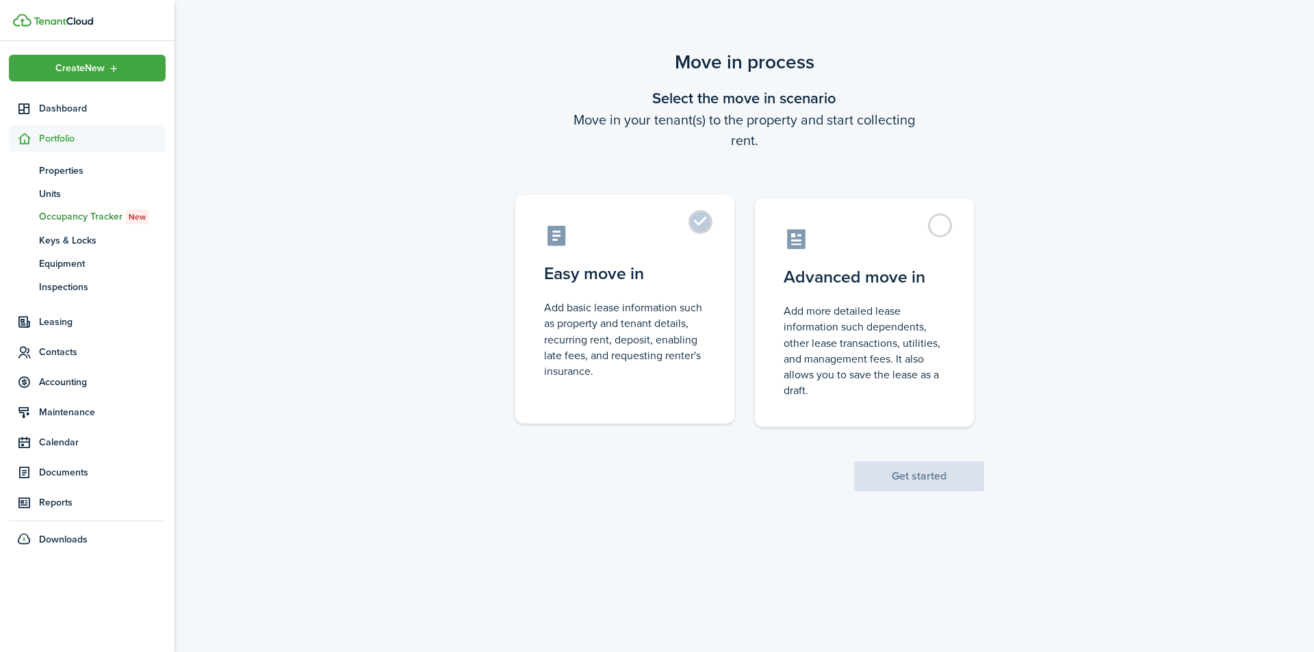
click at [700, 227] on label "Easy move in Add basic lease information such as property and tenant details, r…" at bounding box center [624, 309] width 219 height 229
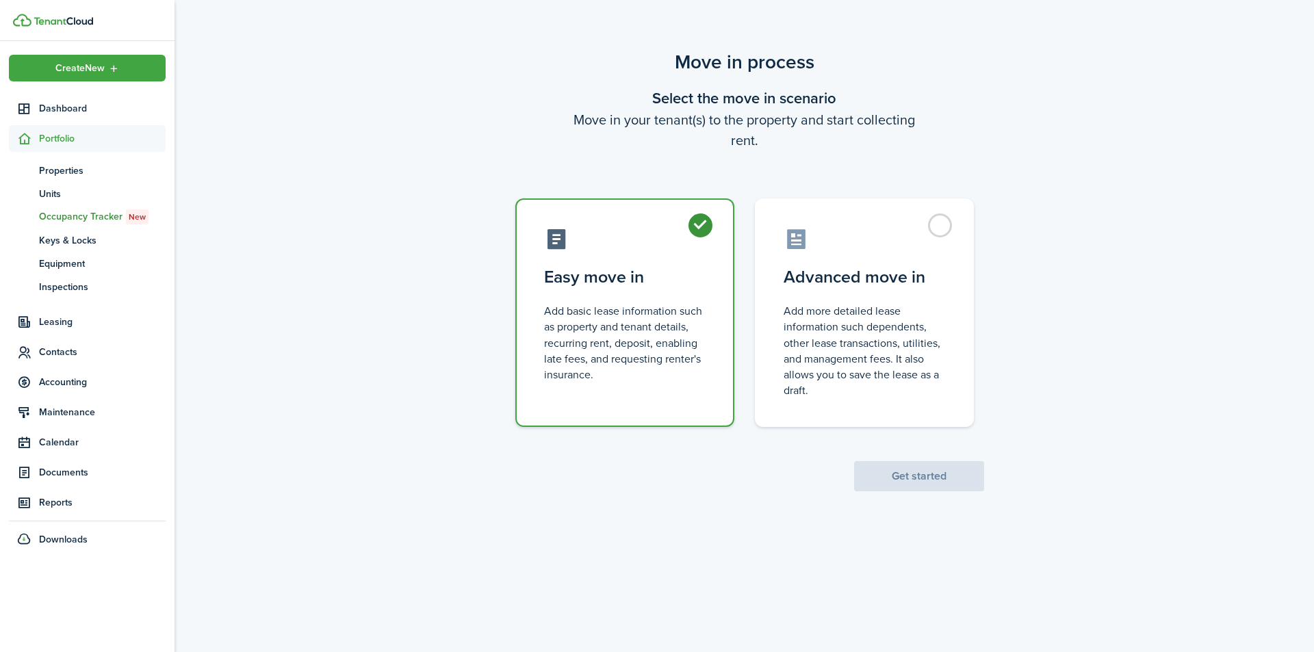
radio input "true"
click at [943, 481] on button "Get started" at bounding box center [919, 476] width 130 height 30
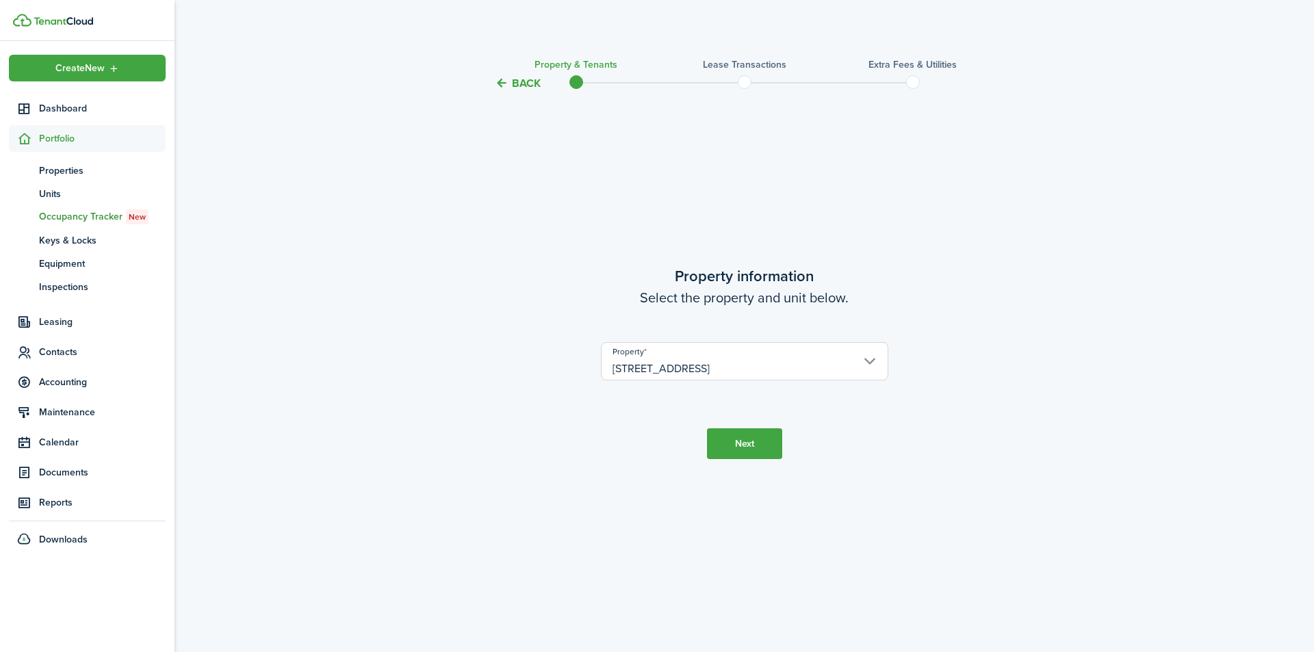
click at [757, 446] on button "Next" at bounding box center [744, 444] width 75 height 31
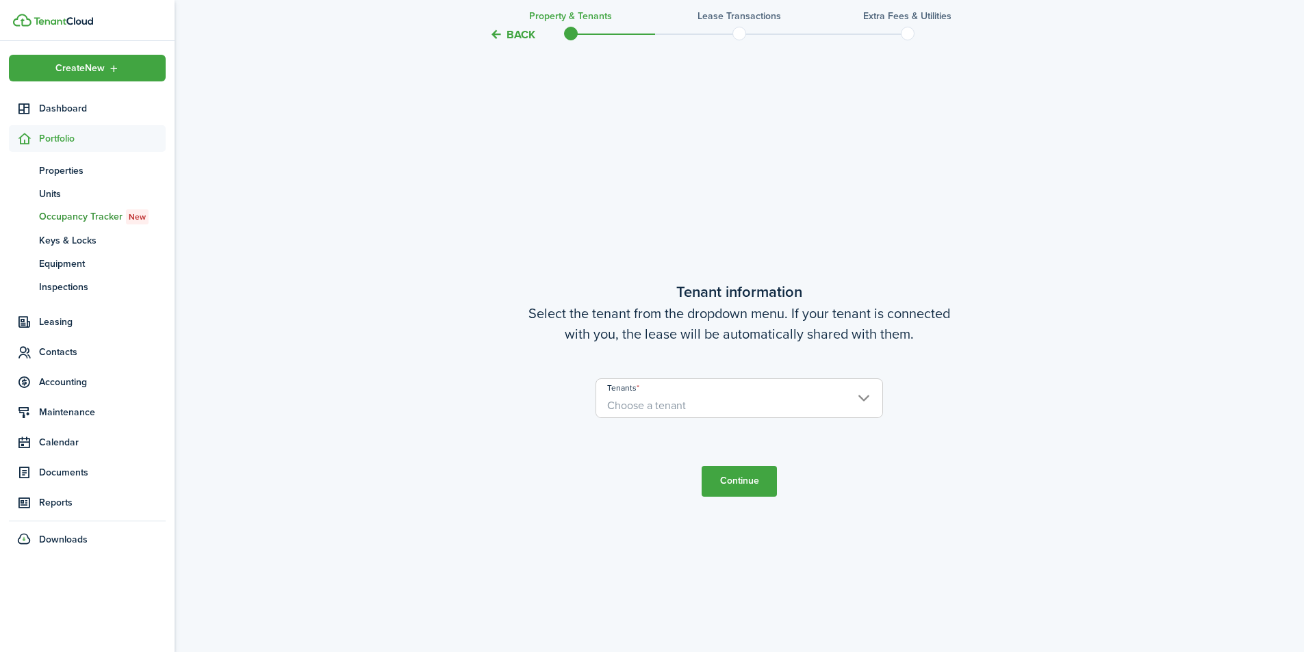
scroll to position [561, 0]
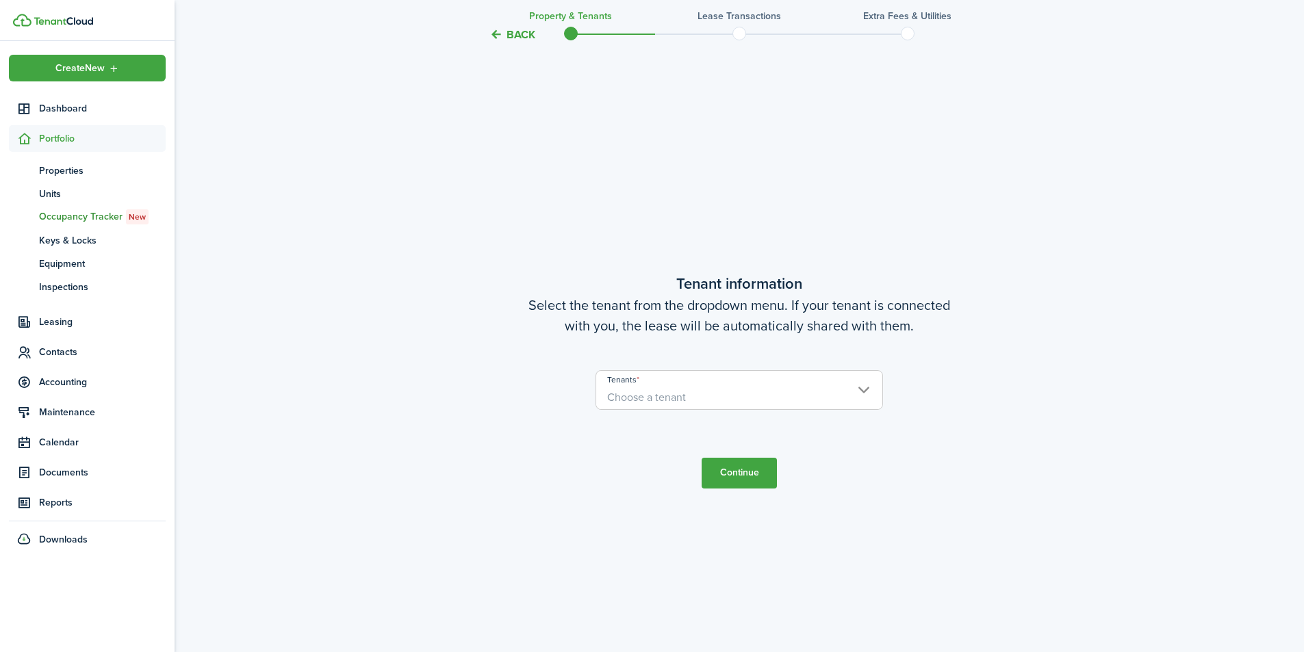
click at [802, 378] on input "Tenants" at bounding box center [739, 379] width 286 height 16
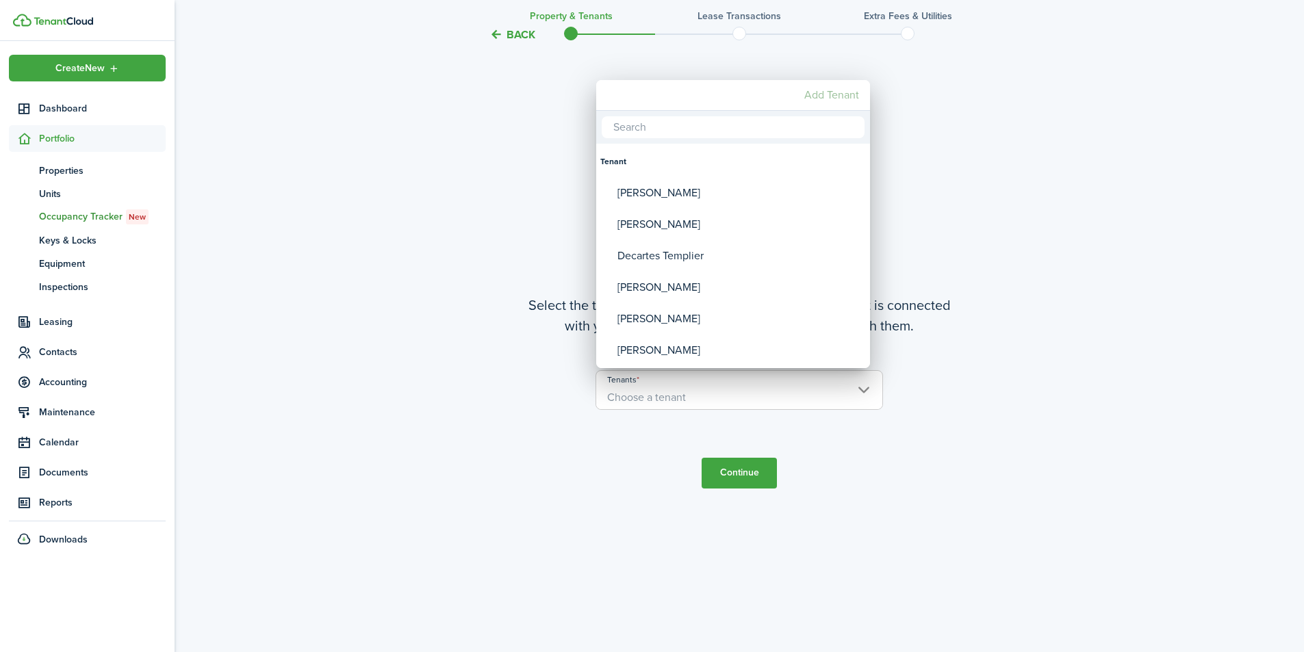
click at [829, 91] on mbsc-button "Add Tenant" at bounding box center [832, 95] width 66 height 25
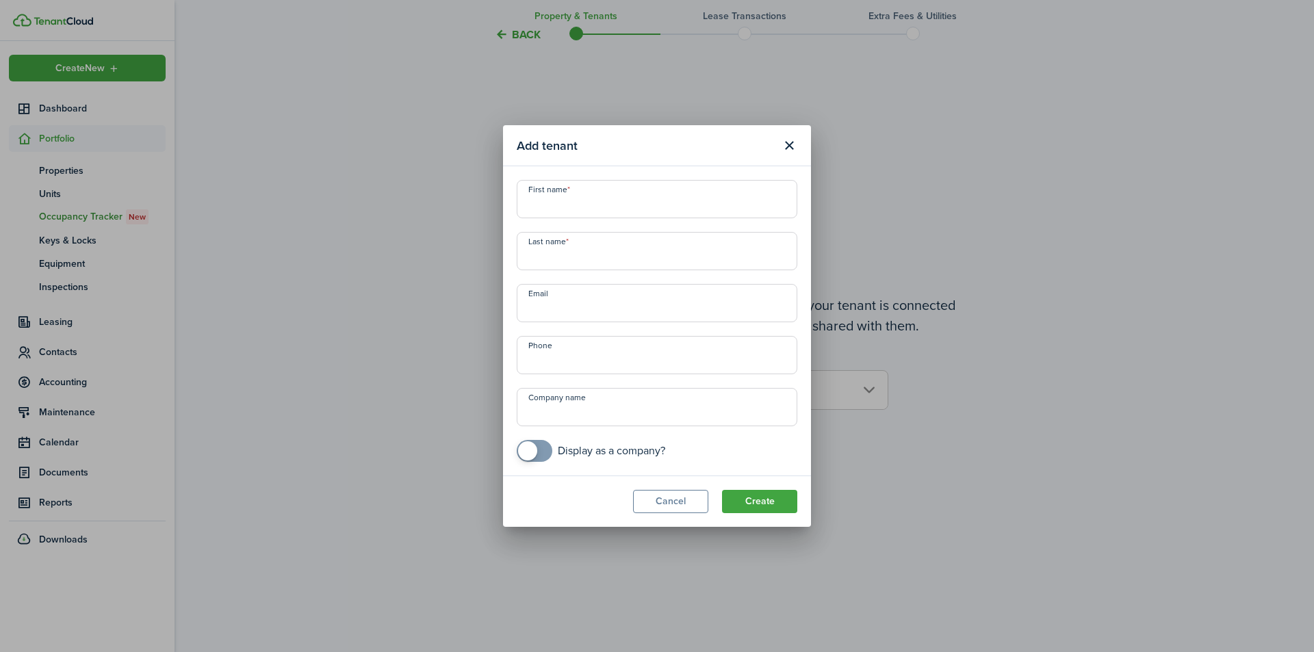
click at [602, 198] on input "First name" at bounding box center [657, 199] width 281 height 38
type input "[PERSON_NAME]"
type input "[PERSON_NAME], SR"
type input "[PHONE_NUMBER]"
click at [771, 503] on button "Create" at bounding box center [759, 501] width 75 height 23
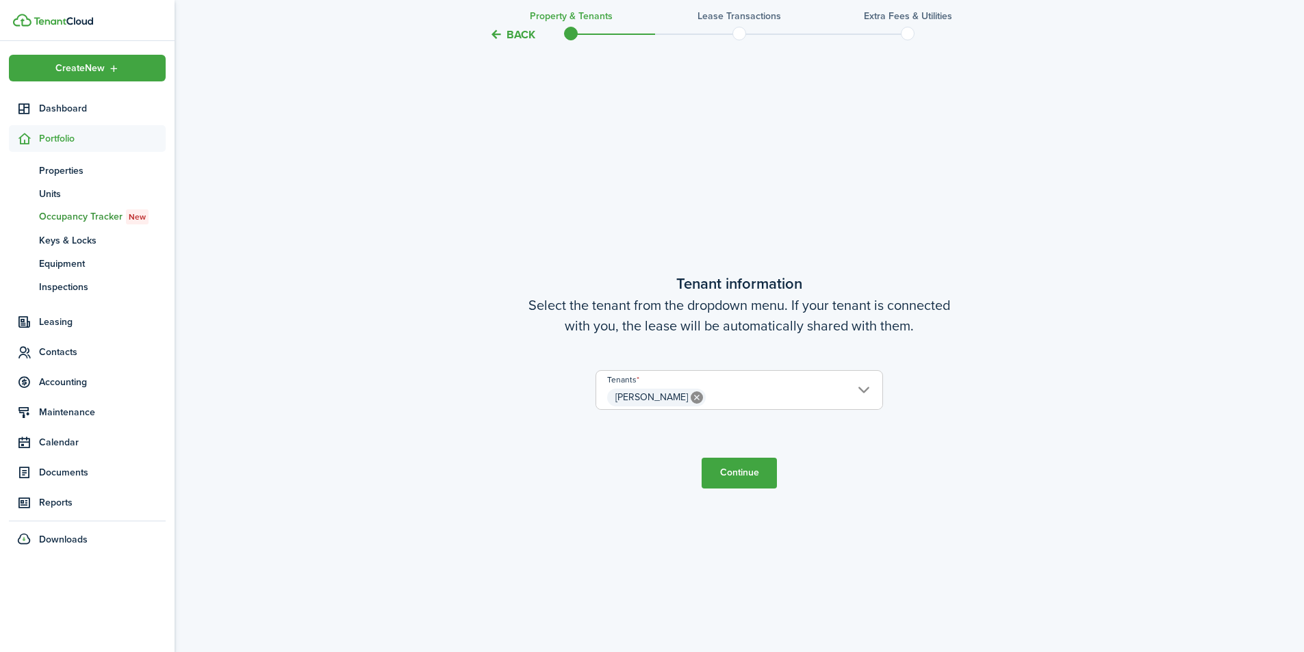
click at [867, 389] on span "[PERSON_NAME]" at bounding box center [739, 397] width 286 height 23
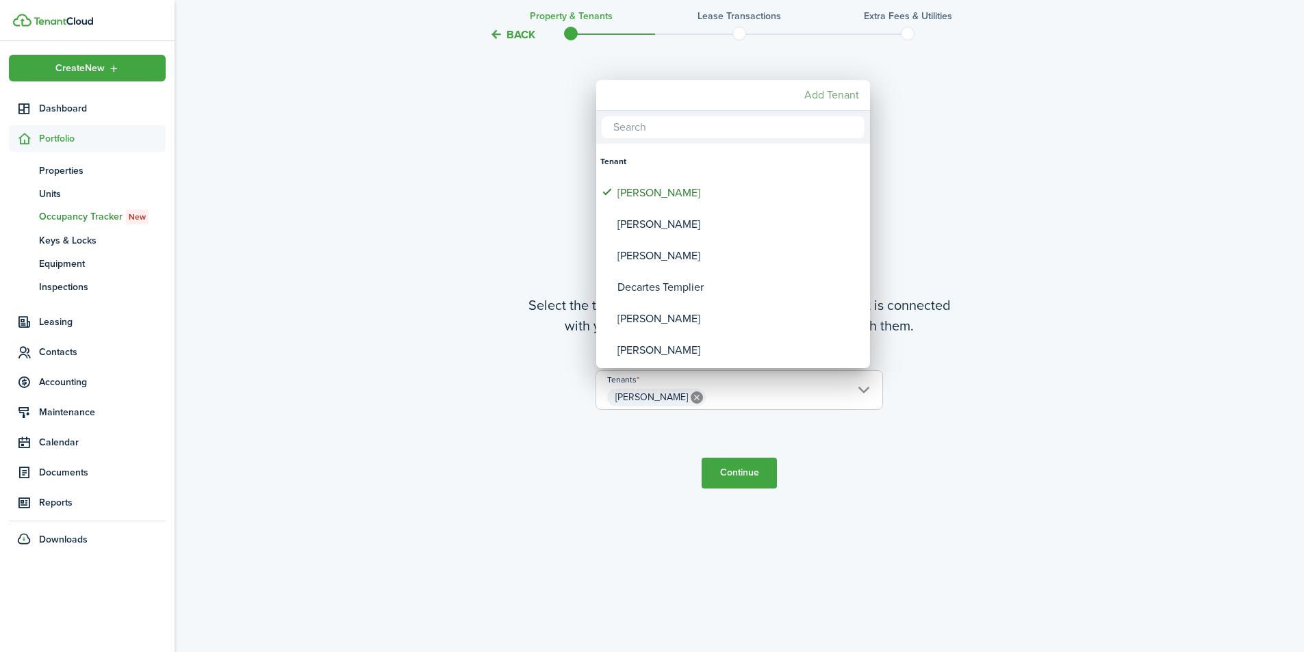
click at [839, 85] on mbsc-button "Add Tenant" at bounding box center [832, 95] width 66 height 25
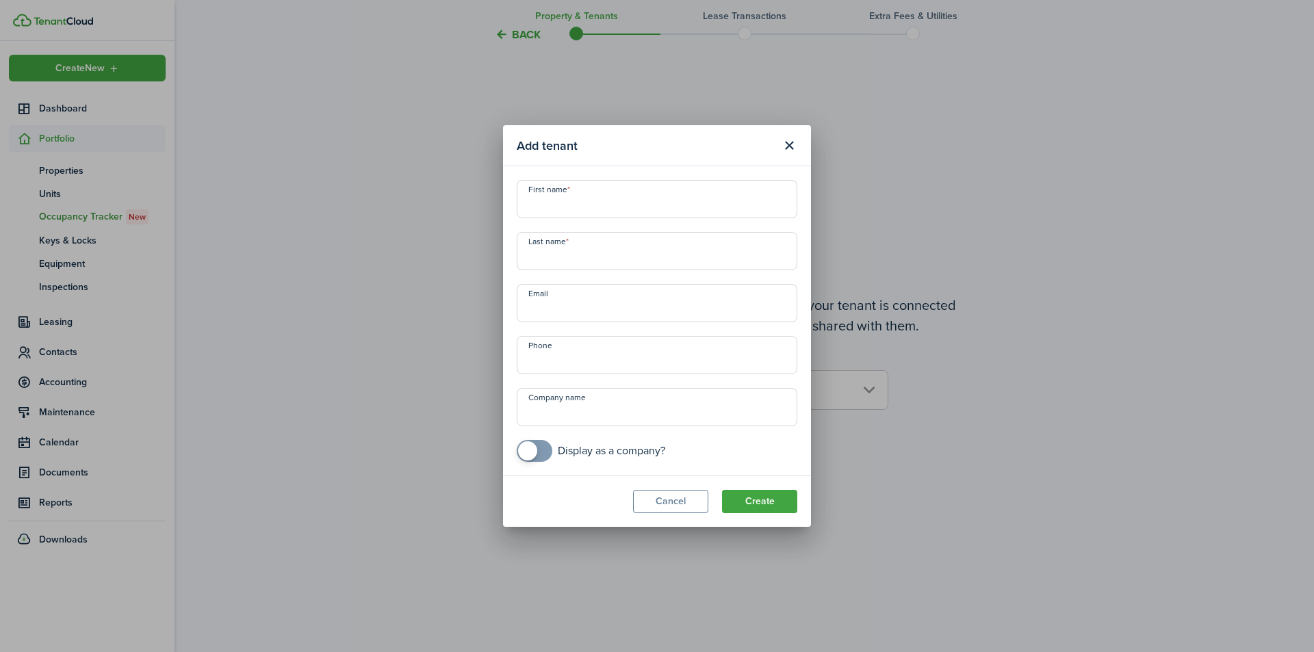
click at [609, 194] on input "First name" at bounding box center [657, 199] width 281 height 38
click at [669, 501] on button "Cancel" at bounding box center [670, 501] width 75 height 23
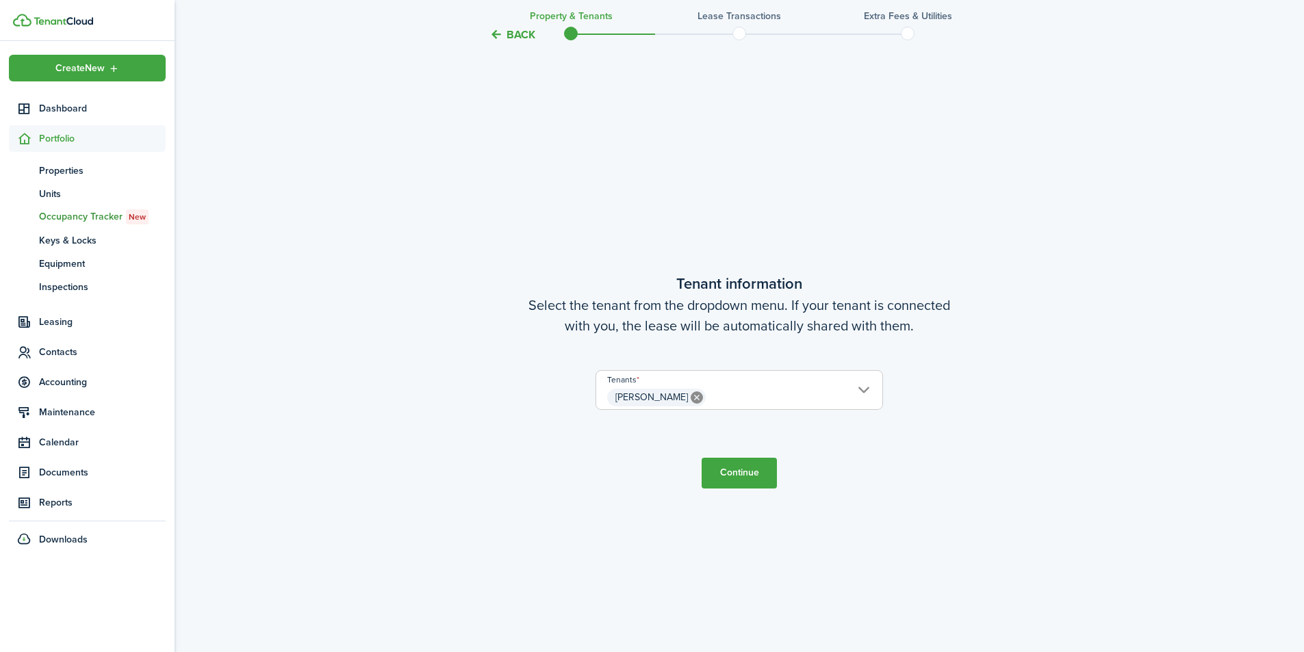
click at [756, 475] on button "Continue" at bounding box center [739, 473] width 75 height 31
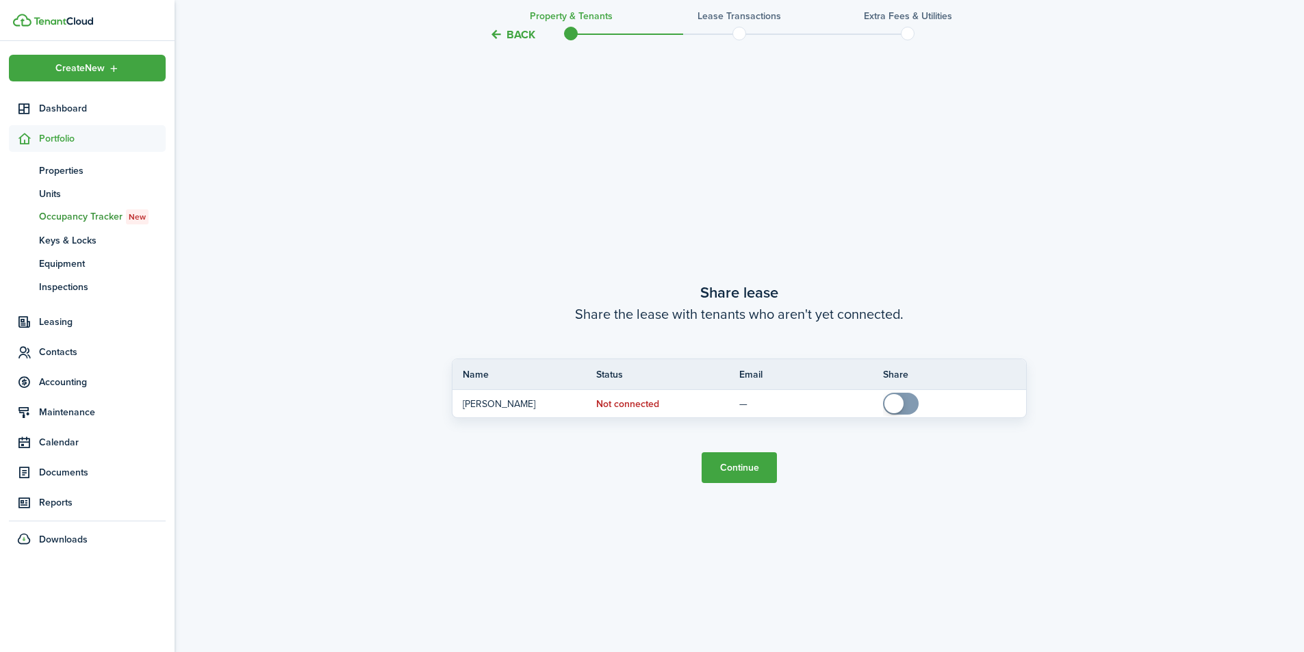
scroll to position [1213, 0]
click at [749, 470] on button "Continue" at bounding box center [739, 465] width 75 height 31
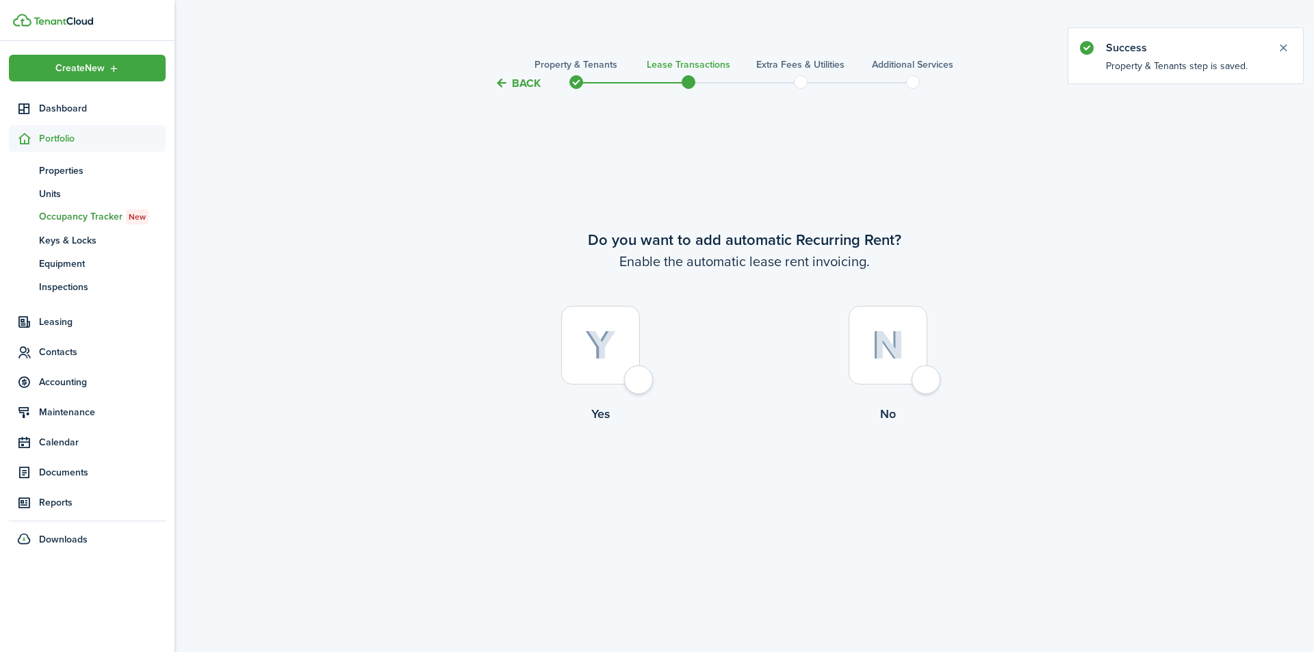
click at [640, 381] on div at bounding box center [600, 345] width 79 height 79
radio input "true"
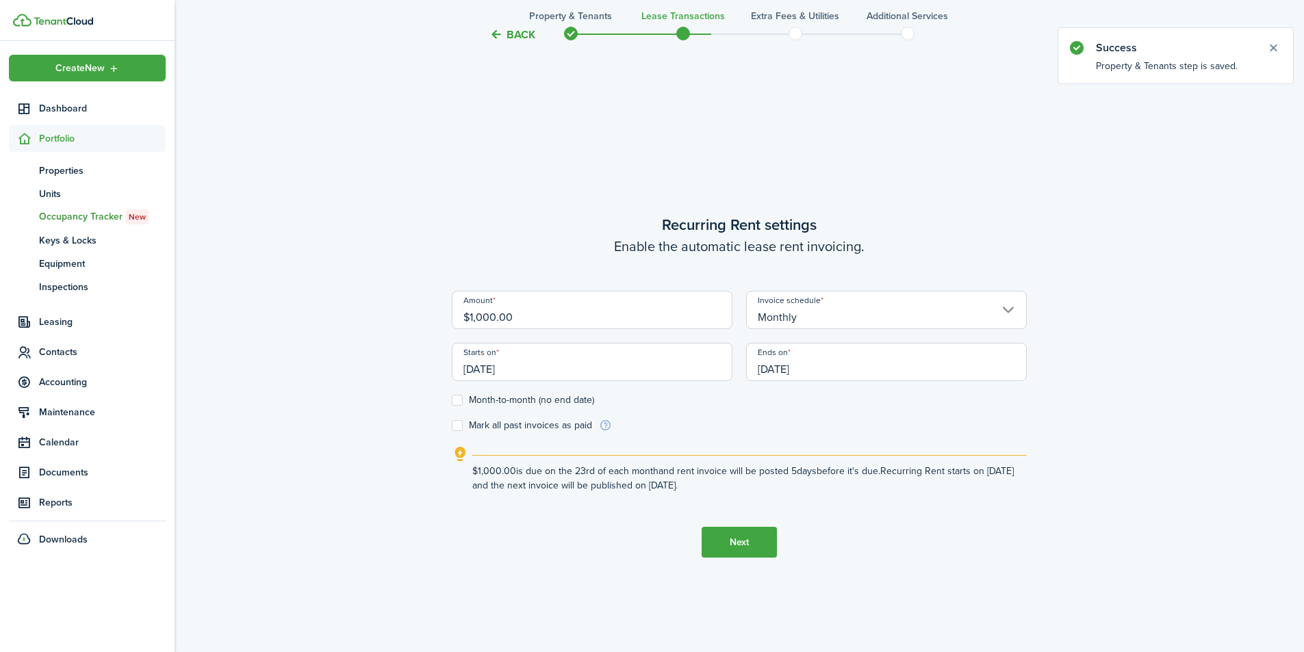
scroll to position [561, 0]
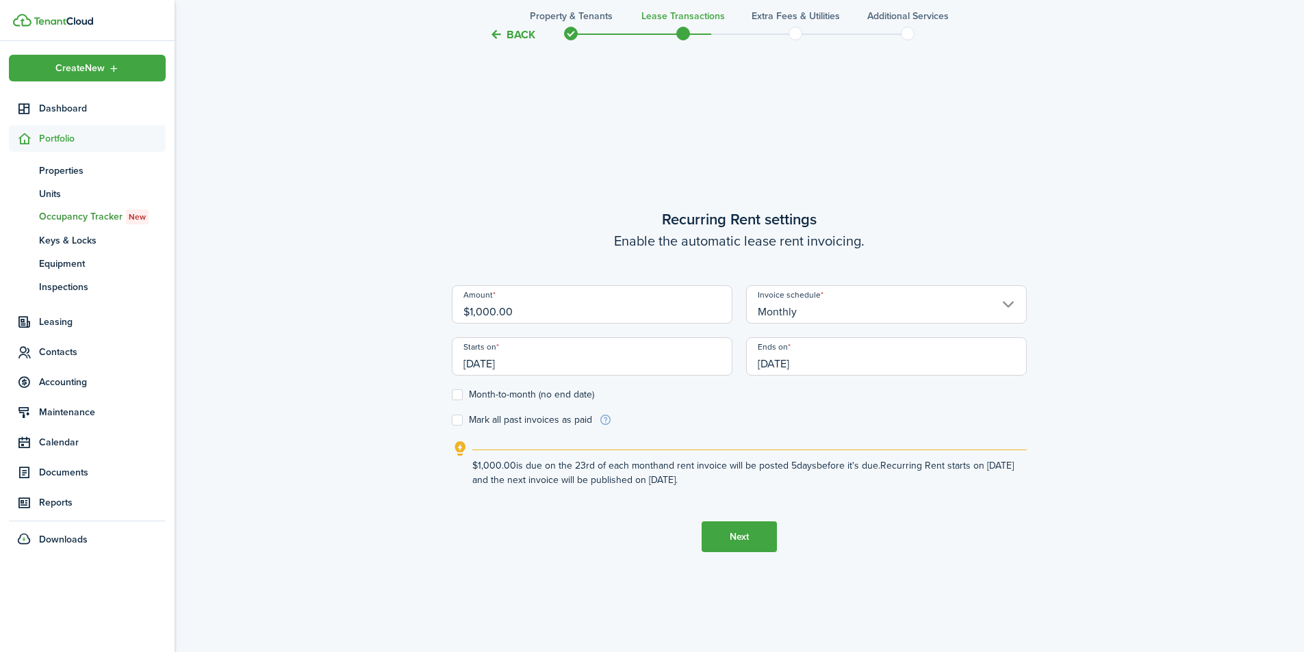
click at [484, 309] on input "$1,000.00" at bounding box center [592, 304] width 281 height 38
click at [550, 369] on input "[DATE]" at bounding box center [592, 356] width 281 height 38
type input "$1,200.00"
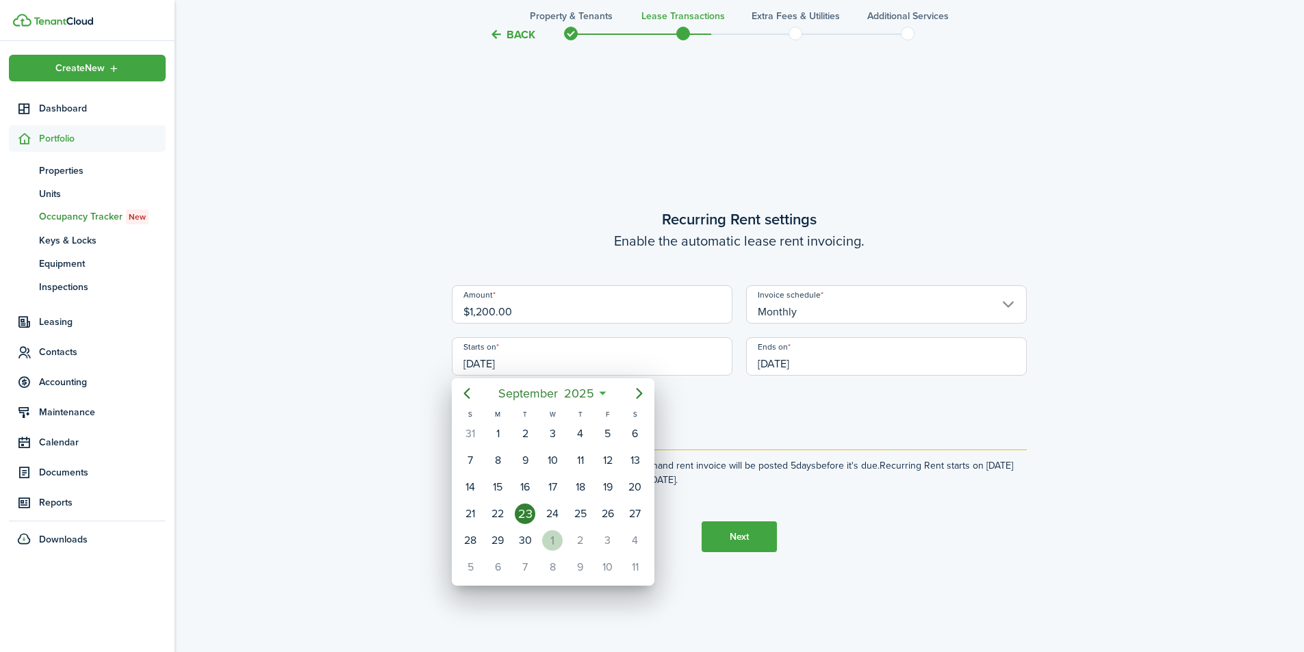
click at [548, 539] on div "1" at bounding box center [552, 541] width 21 height 21
type input "[DATE]"
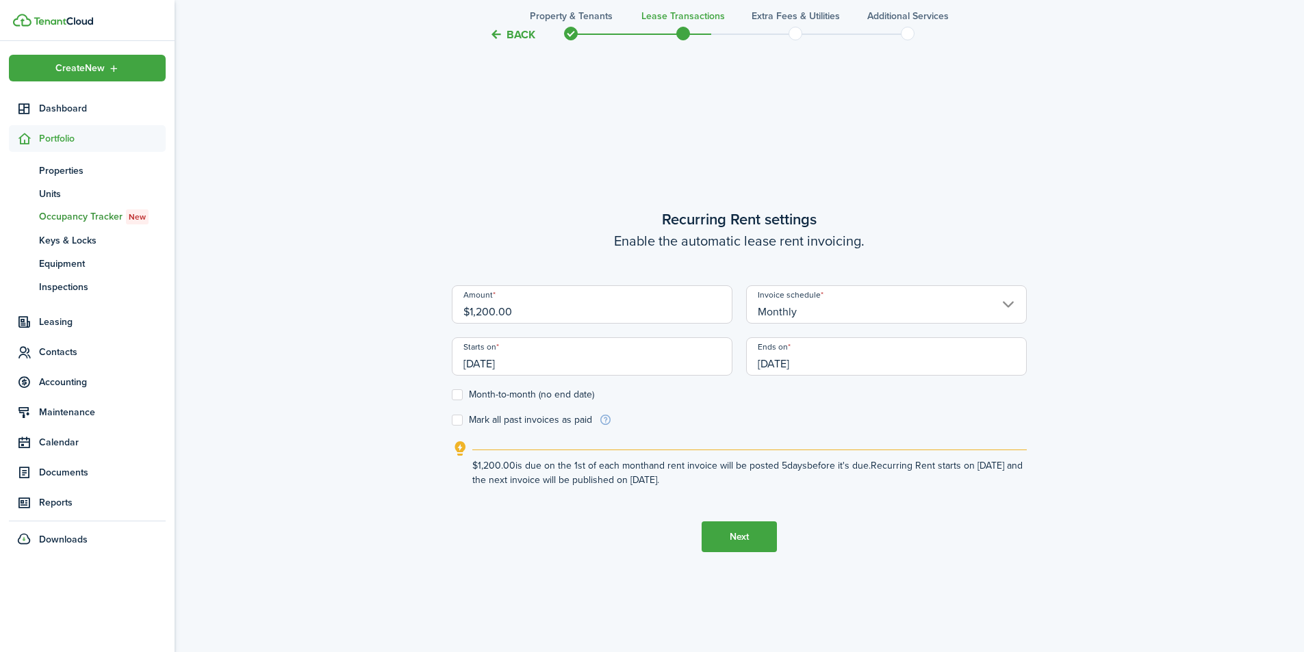
click at [814, 359] on input "[DATE]" at bounding box center [886, 356] width 281 height 38
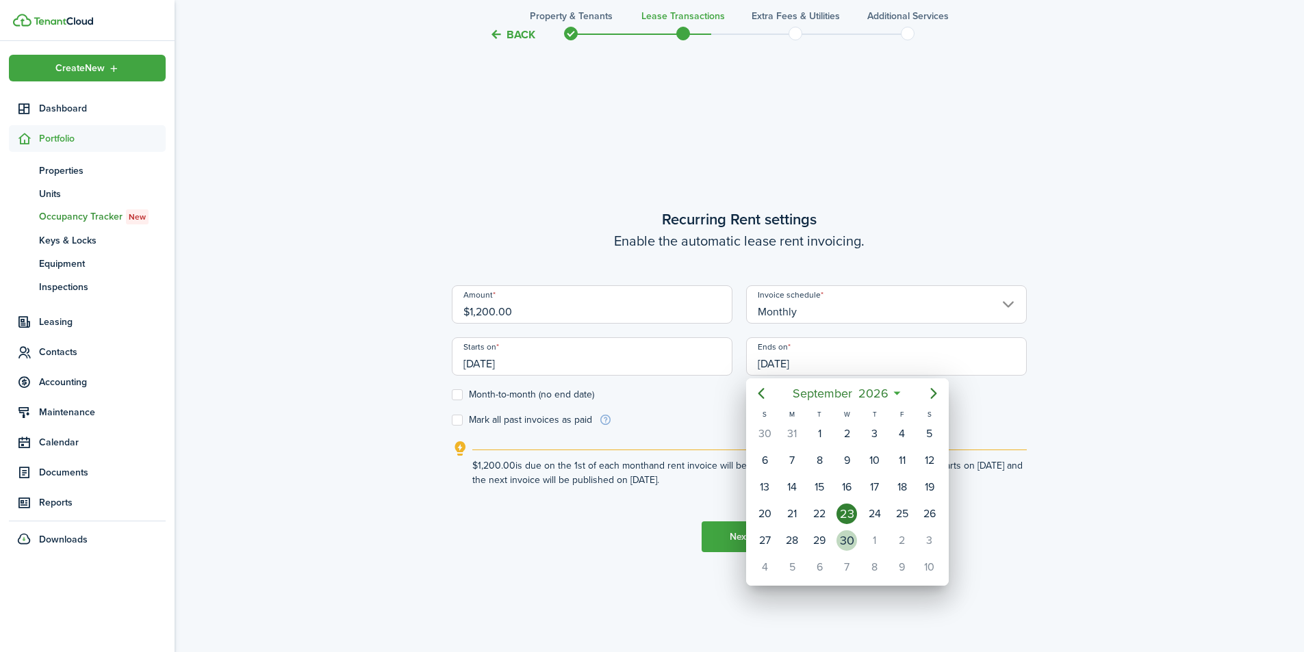
click at [841, 541] on div "30" at bounding box center [846, 541] width 21 height 21
type input "[DATE]"
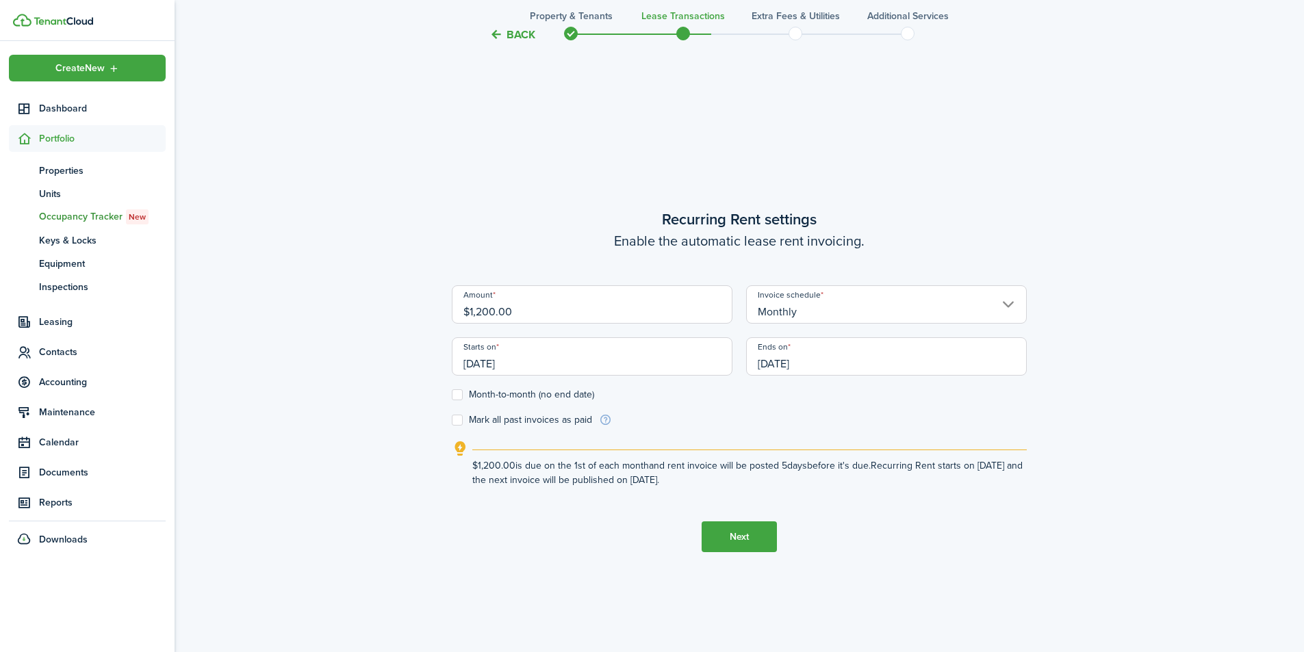
click at [725, 533] on button "Next" at bounding box center [739, 537] width 75 height 31
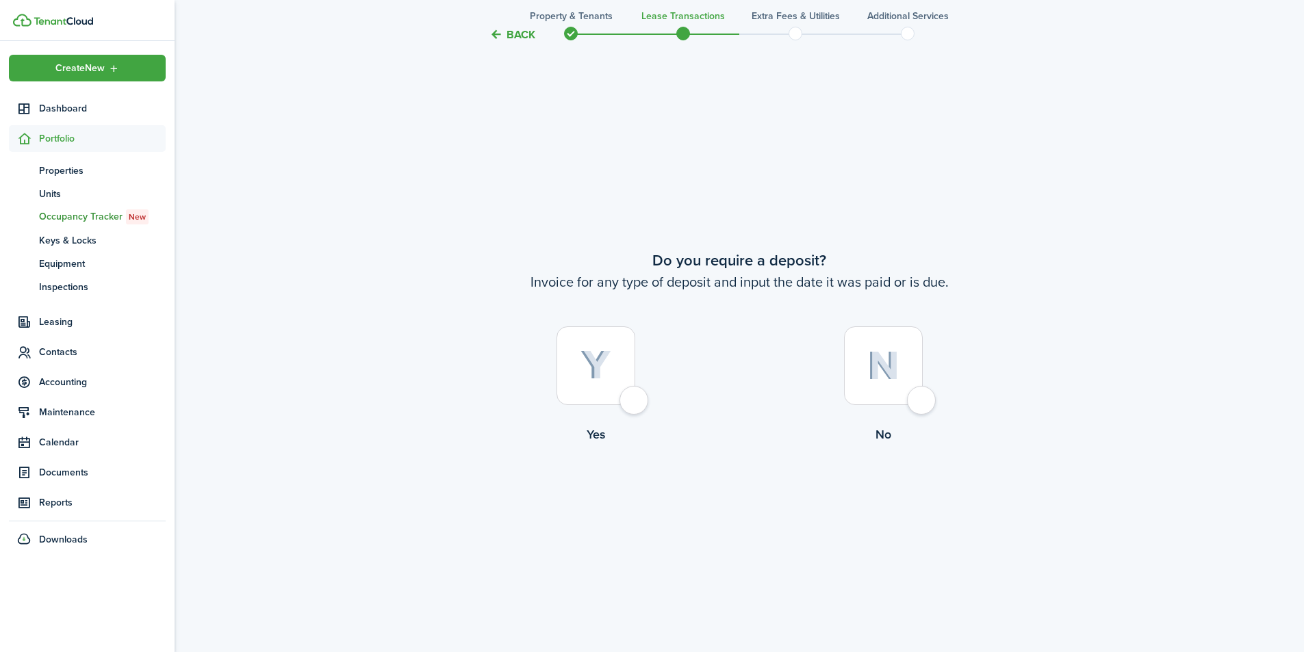
scroll to position [1213, 0]
click at [630, 397] on div at bounding box center [596, 363] width 79 height 79
radio input "true"
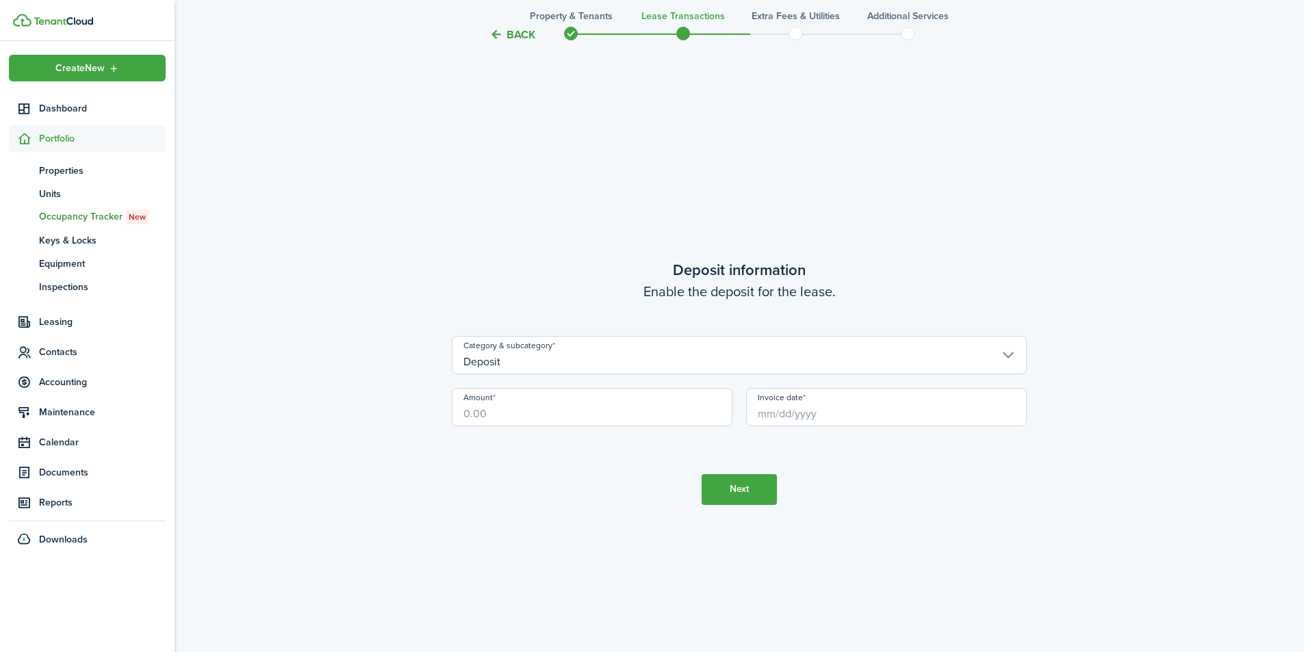
scroll to position [1865, 0]
drag, startPoint x: 504, startPoint y: 415, endPoint x: 344, endPoint y: 413, distance: 160.2
type input "$1,200.00"
click at [902, 425] on div "Invoice date" at bounding box center [886, 413] width 294 height 52
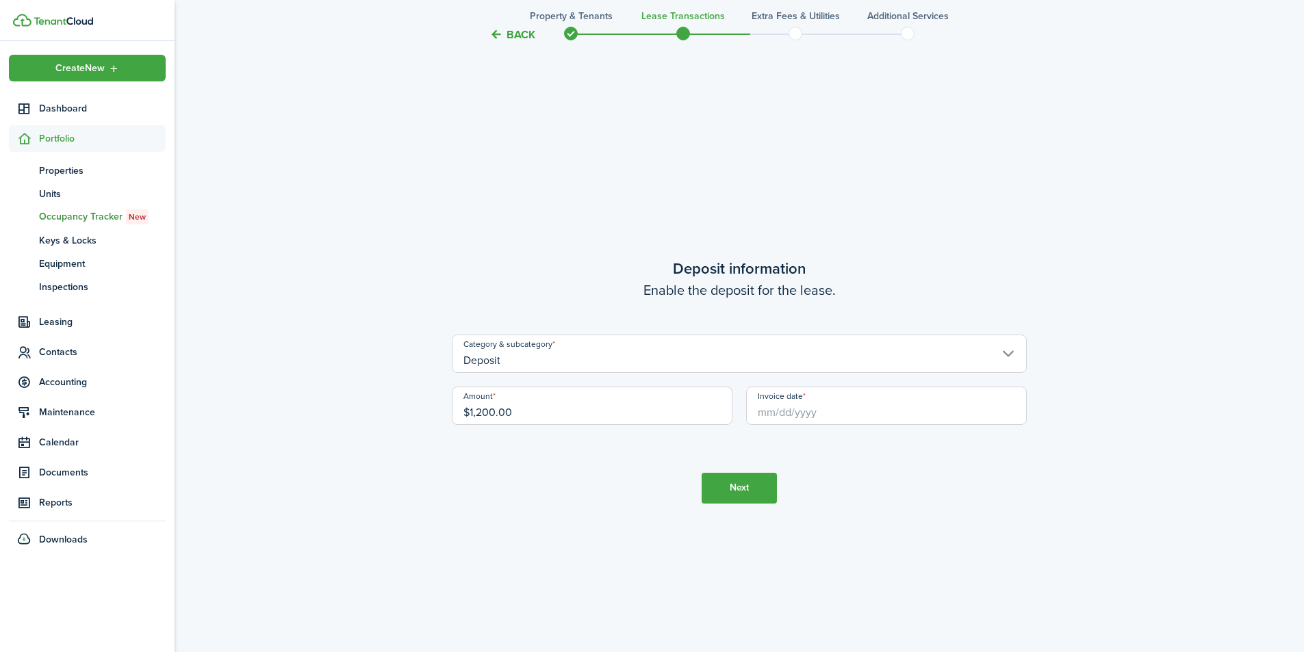
click at [895, 409] on input "Invoice date" at bounding box center [886, 406] width 281 height 38
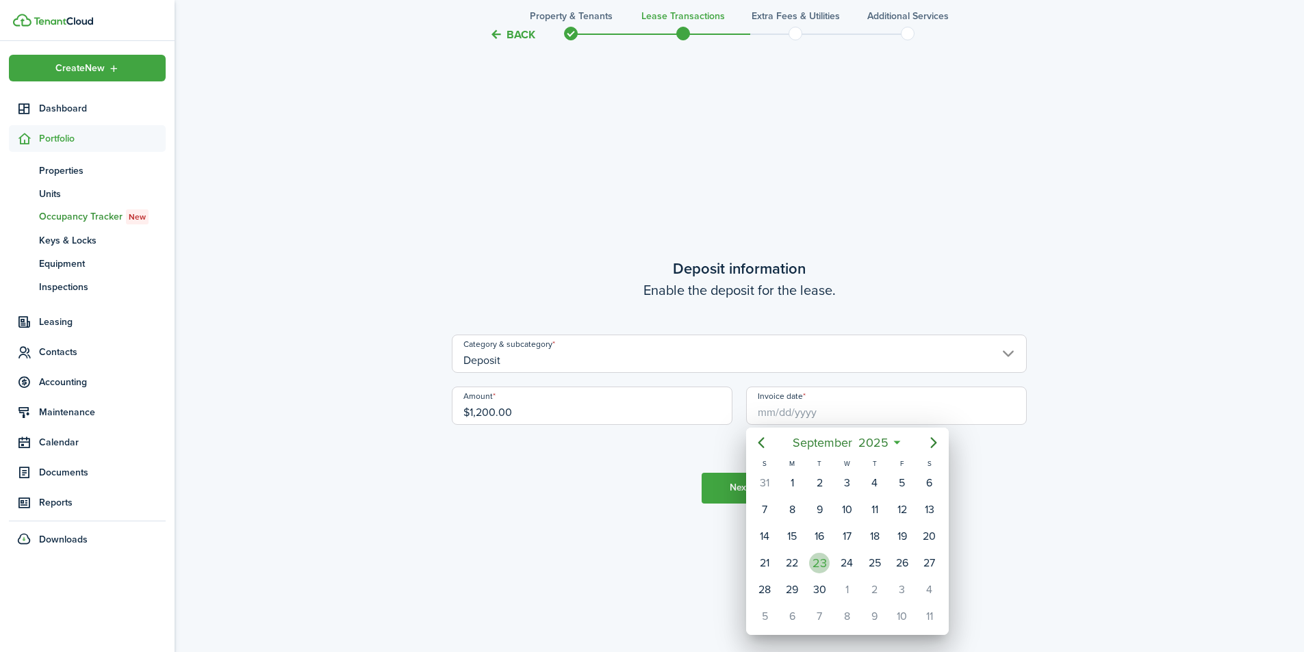
click at [817, 557] on div "23" at bounding box center [819, 563] width 21 height 21
type input "[DATE]"
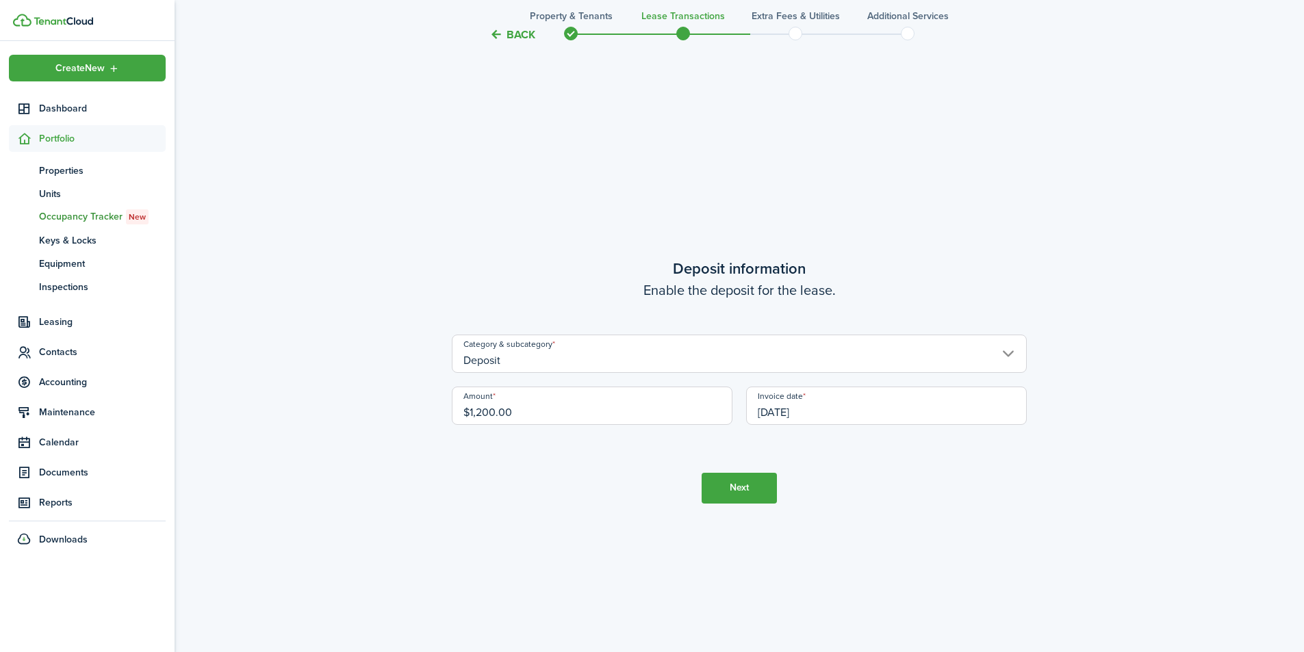
click at [755, 478] on button "Next" at bounding box center [739, 488] width 75 height 31
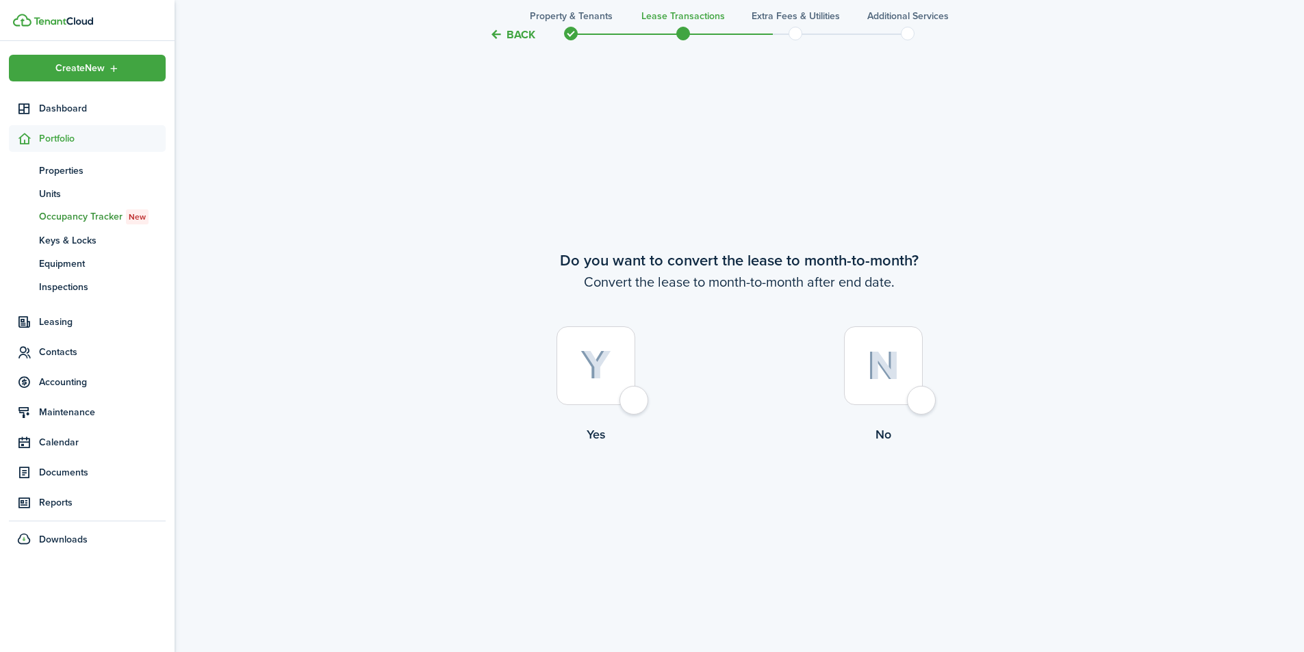
scroll to position [2518, 0]
click at [628, 398] on div at bounding box center [596, 363] width 79 height 79
radio input "true"
click at [749, 491] on button "Continue" at bounding box center [739, 498] width 75 height 31
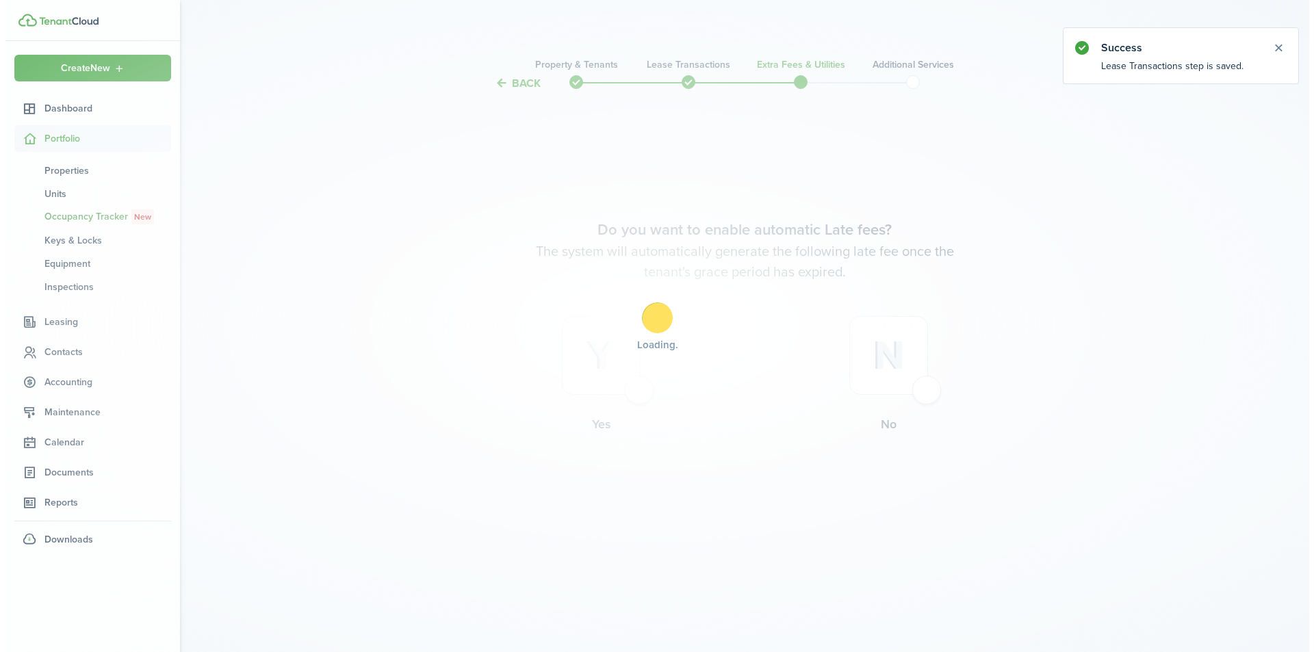
scroll to position [0, 0]
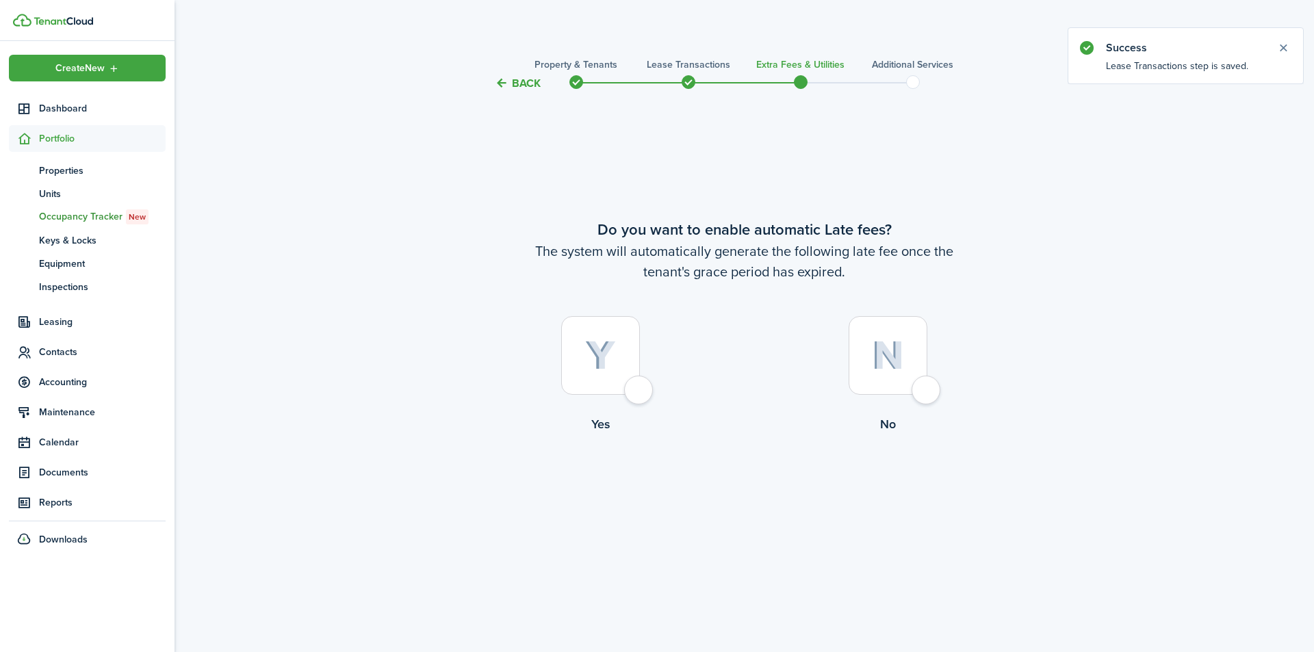
click at [654, 385] on label "Yes" at bounding box center [601, 378] width 288 height 124
radio input "true"
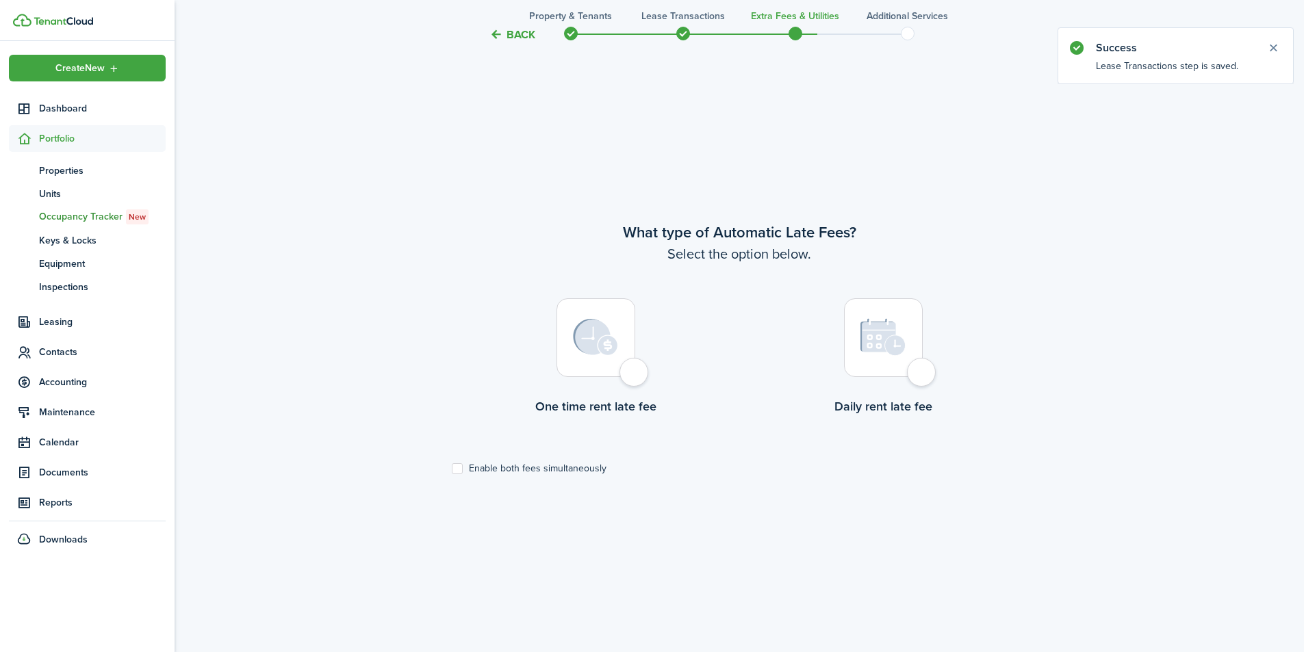
click at [635, 377] on div at bounding box center [596, 337] width 79 height 79
radio input "true"
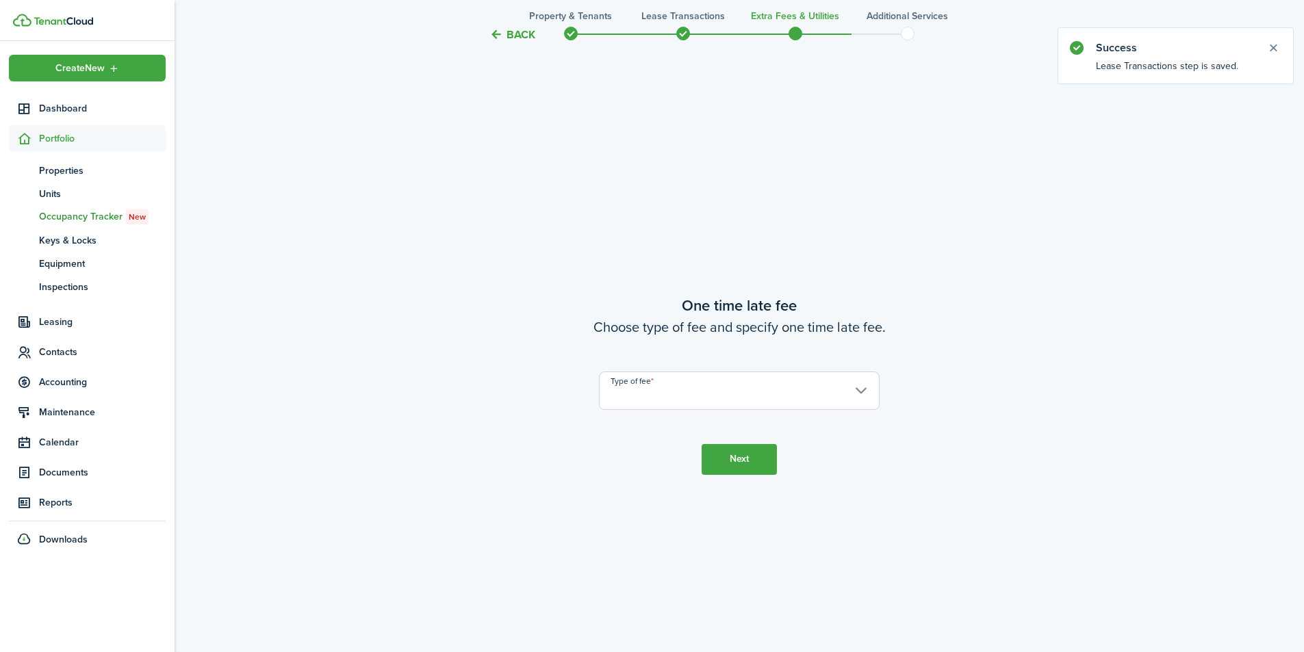
scroll to position [1213, 0]
click at [654, 389] on input "Type of fee" at bounding box center [739, 387] width 281 height 38
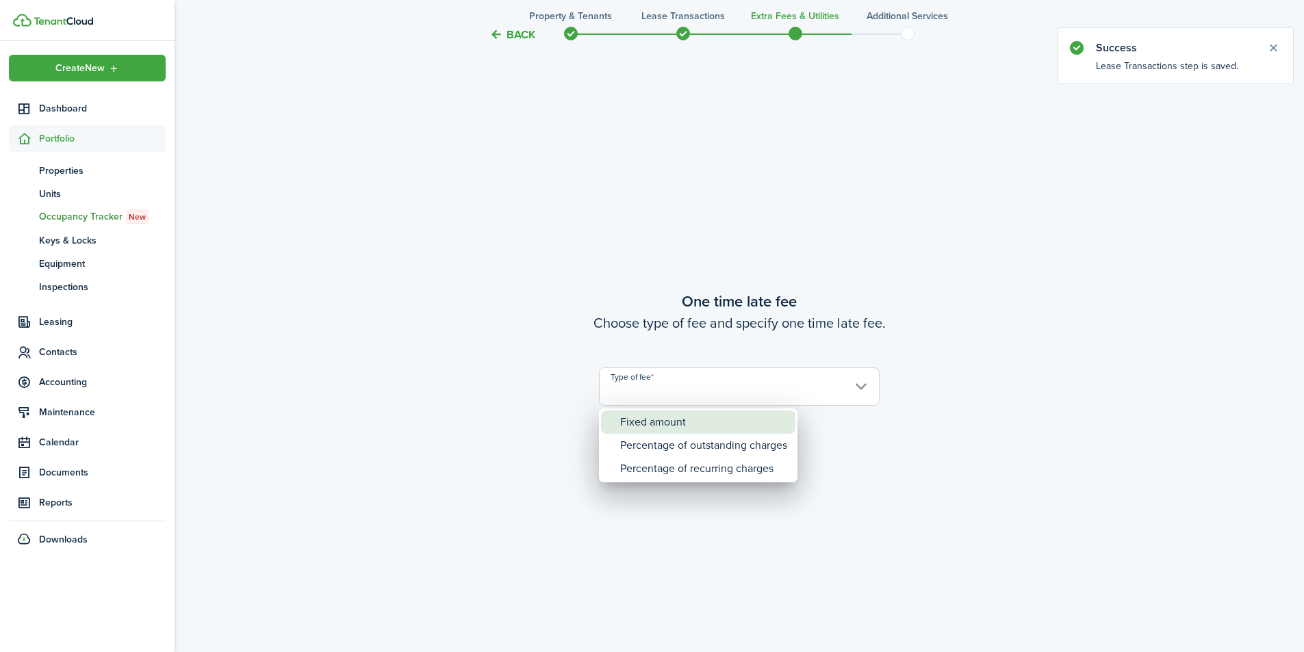
click at [661, 416] on div "Fixed amount" at bounding box center [703, 422] width 167 height 23
type input "Fixed amount"
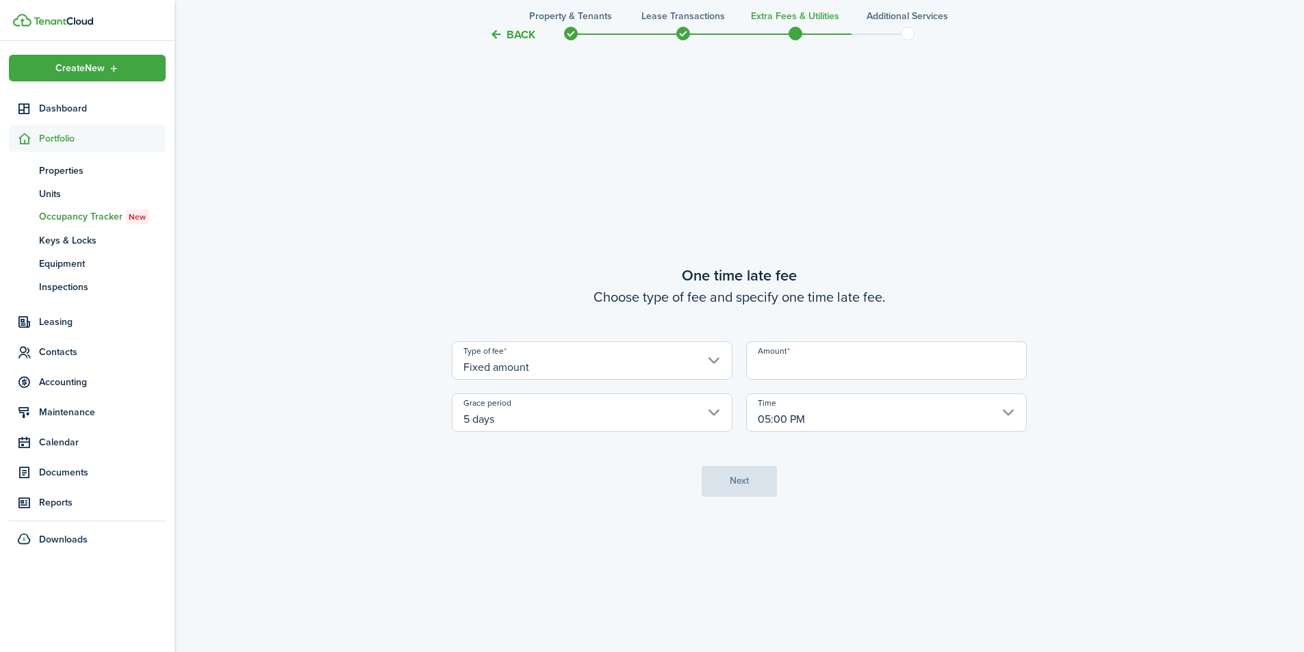
click at [807, 355] on input "Amount" at bounding box center [886, 361] width 281 height 38
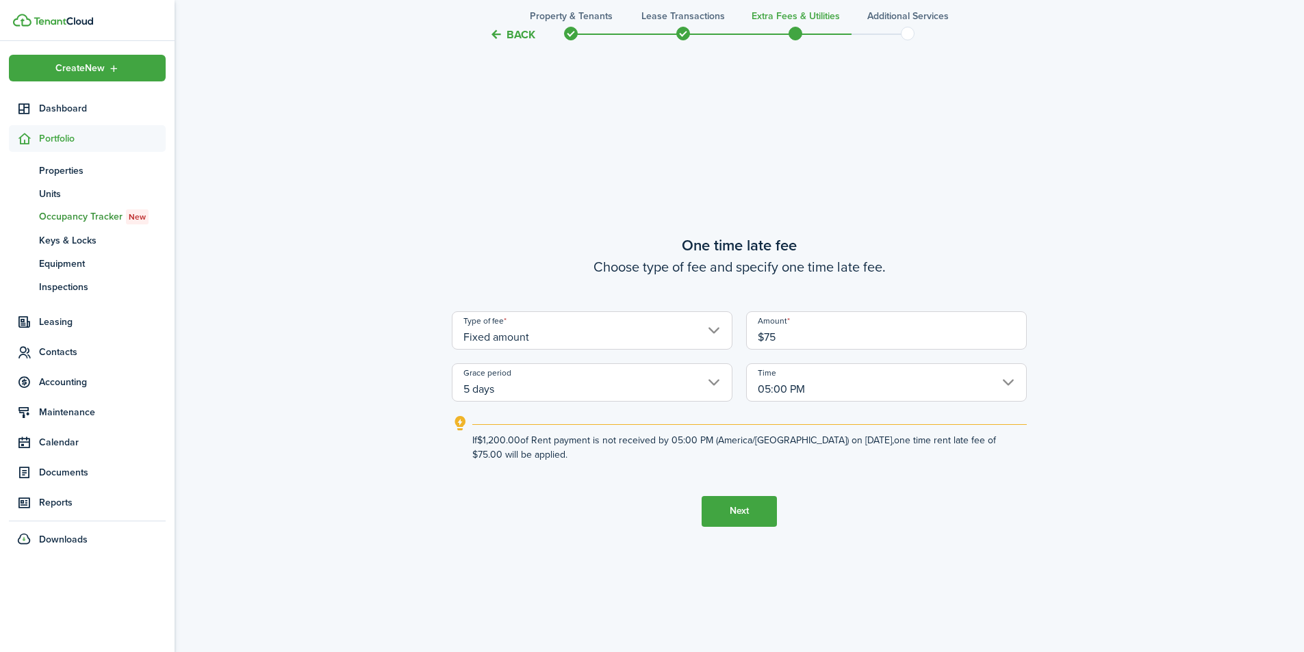
type input "$75.00"
click at [752, 512] on button "Next" at bounding box center [739, 511] width 75 height 31
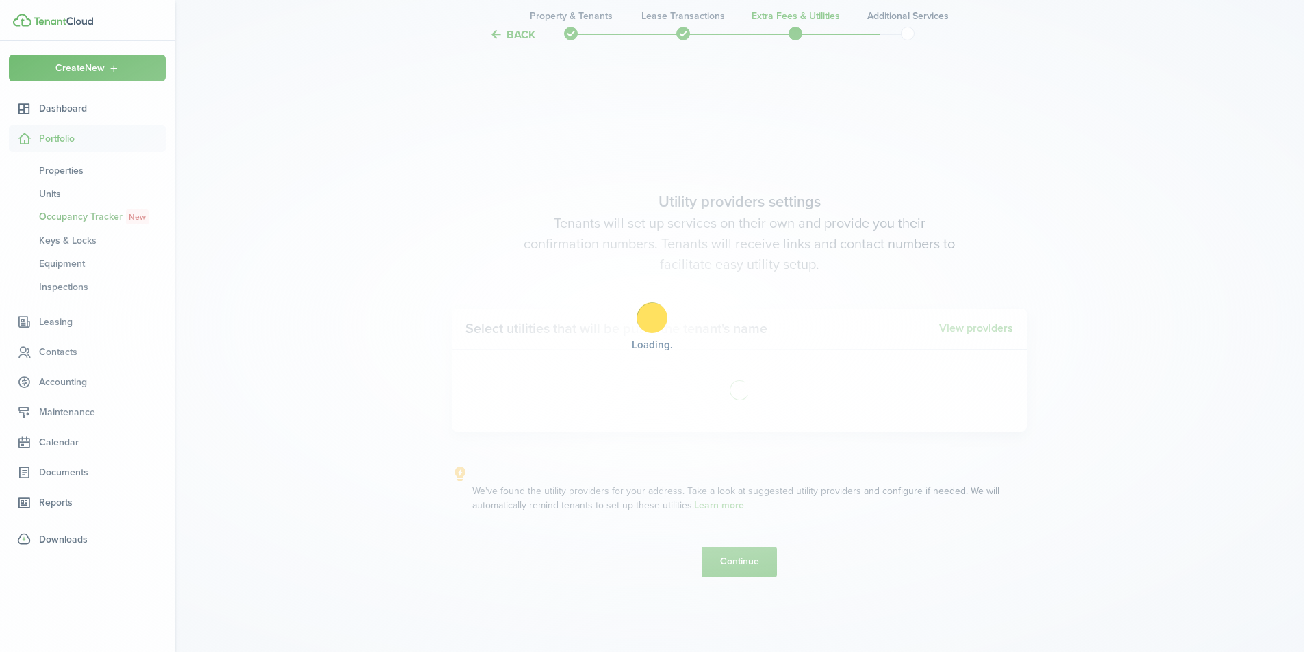
scroll to position [1865, 0]
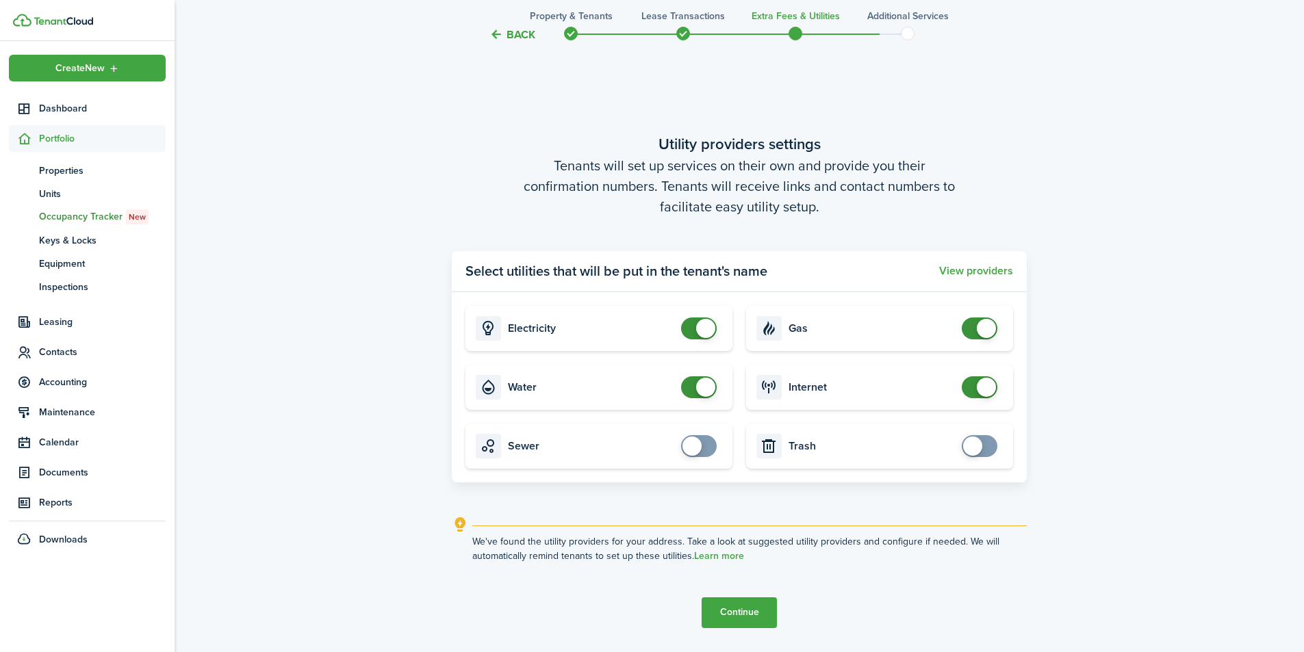
click at [737, 610] on button "Continue" at bounding box center [739, 613] width 75 height 31
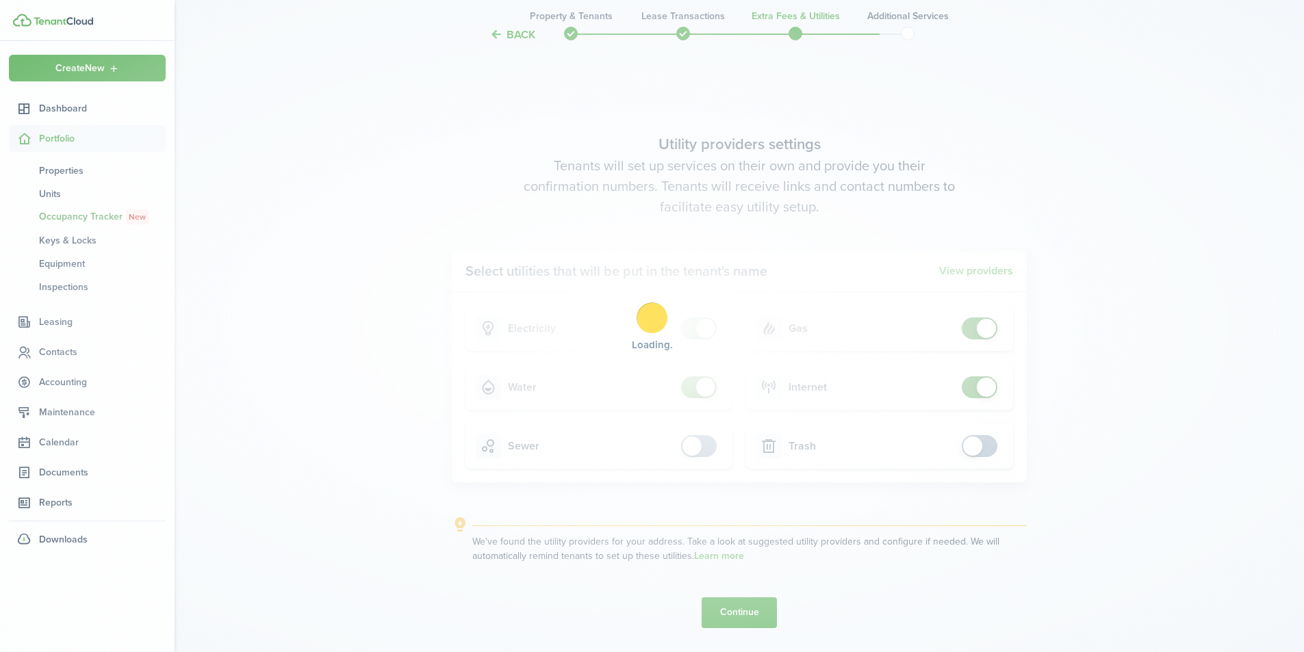
scroll to position [0, 0]
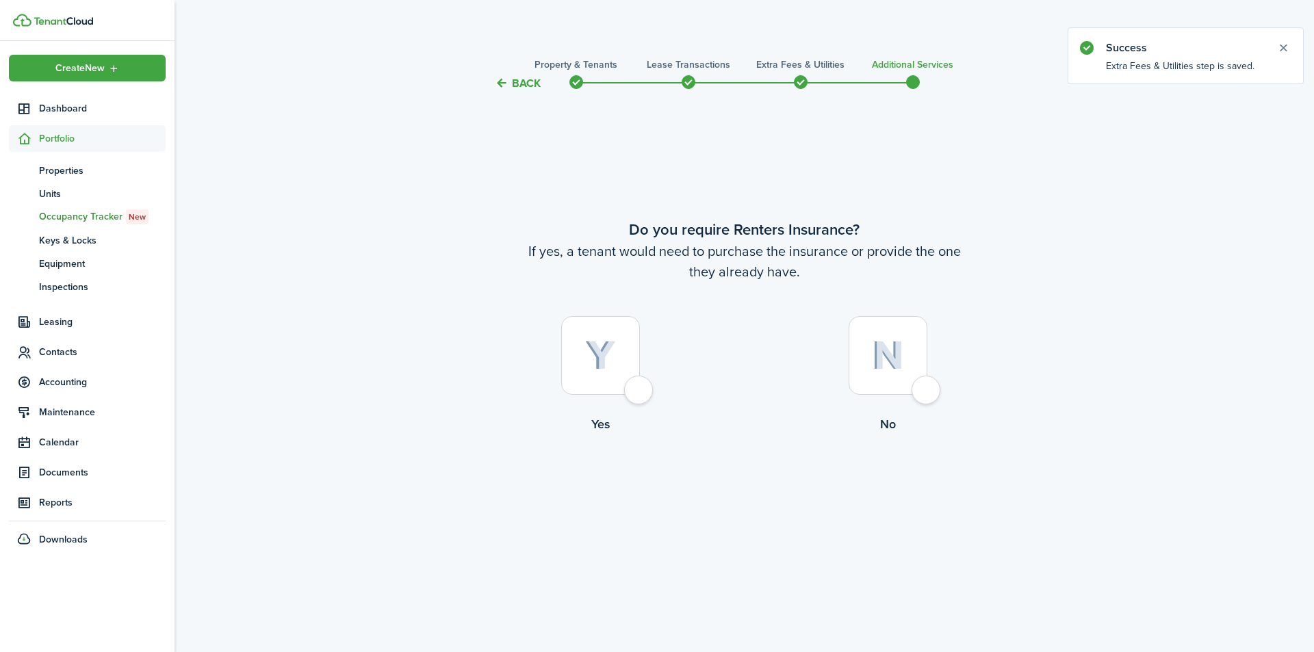
click at [927, 389] on div at bounding box center [888, 355] width 79 height 79
radio input "true"
click at [743, 495] on button "Complete move in" at bounding box center [744, 490] width 101 height 31
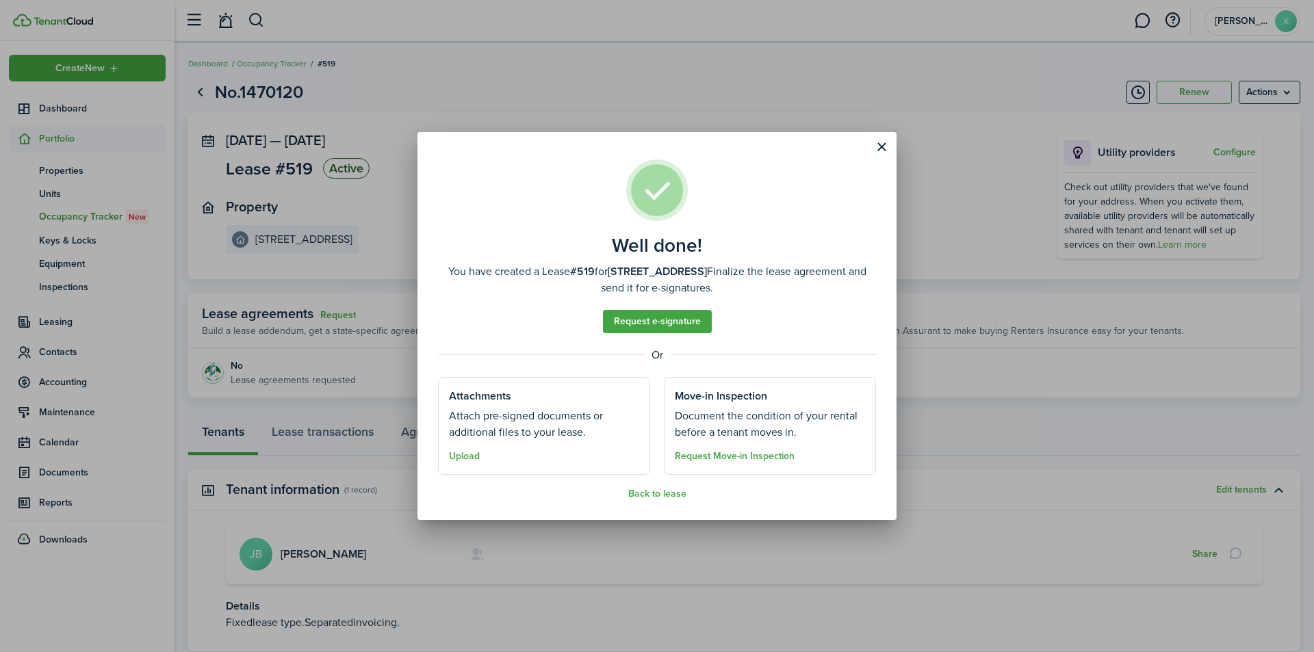
click at [662, 487] on assembled-view "Well done! You have created a Lease #519 for [STREET_ADDRESS] Finalize the leas…" at bounding box center [657, 329] width 438 height 340
click at [660, 494] on button "Back to lease" at bounding box center [657, 494] width 58 height 11
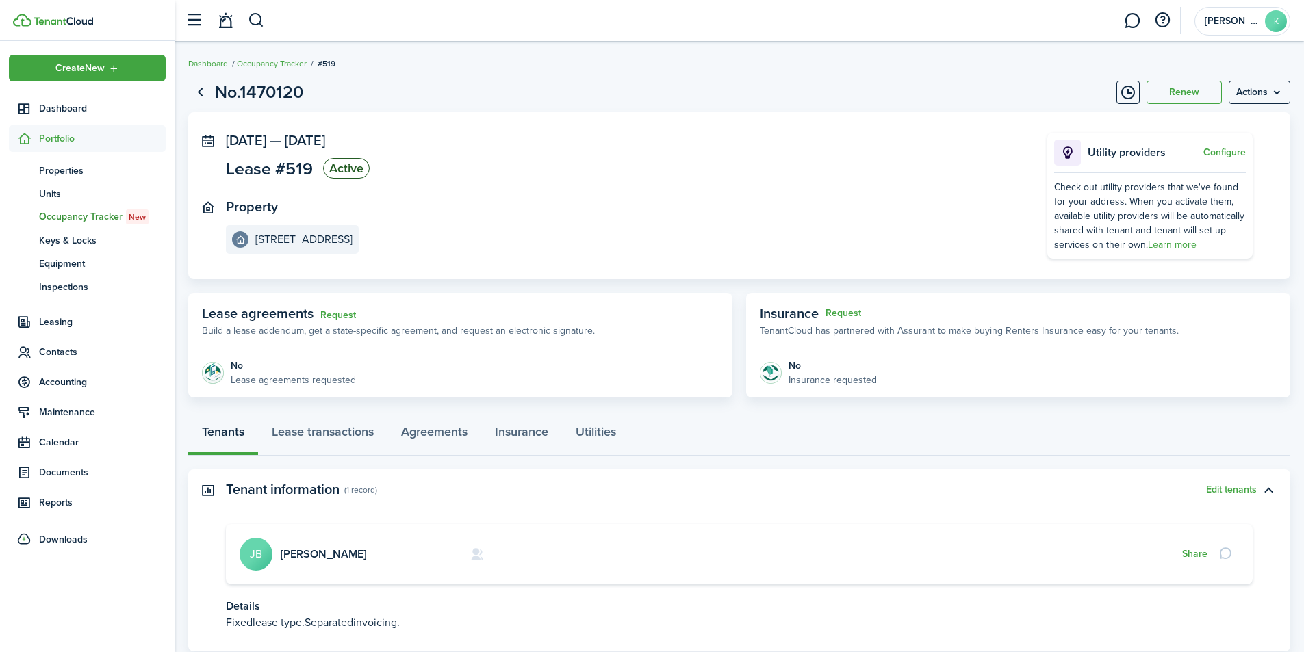
click at [70, 136] on span "Portfolio" at bounding box center [102, 138] width 127 height 14
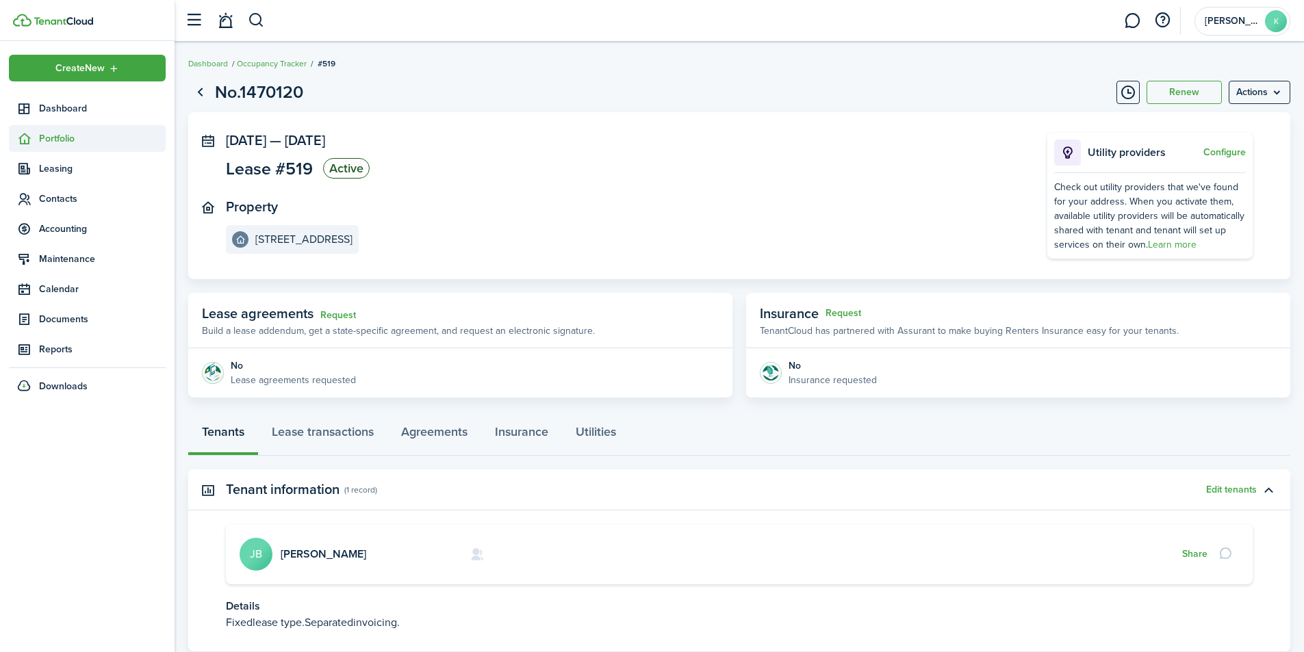
click at [70, 136] on span "Portfolio" at bounding box center [102, 138] width 127 height 14
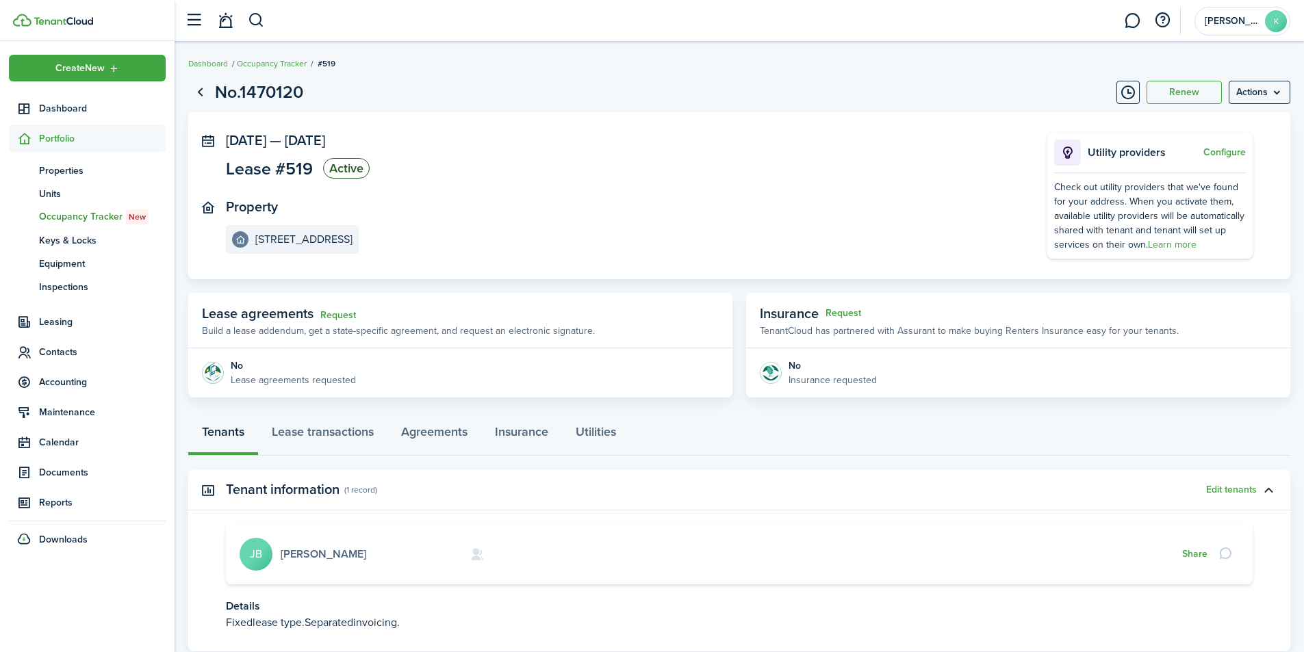
click at [340, 553] on link "[PERSON_NAME]" at bounding box center [324, 554] width 86 height 16
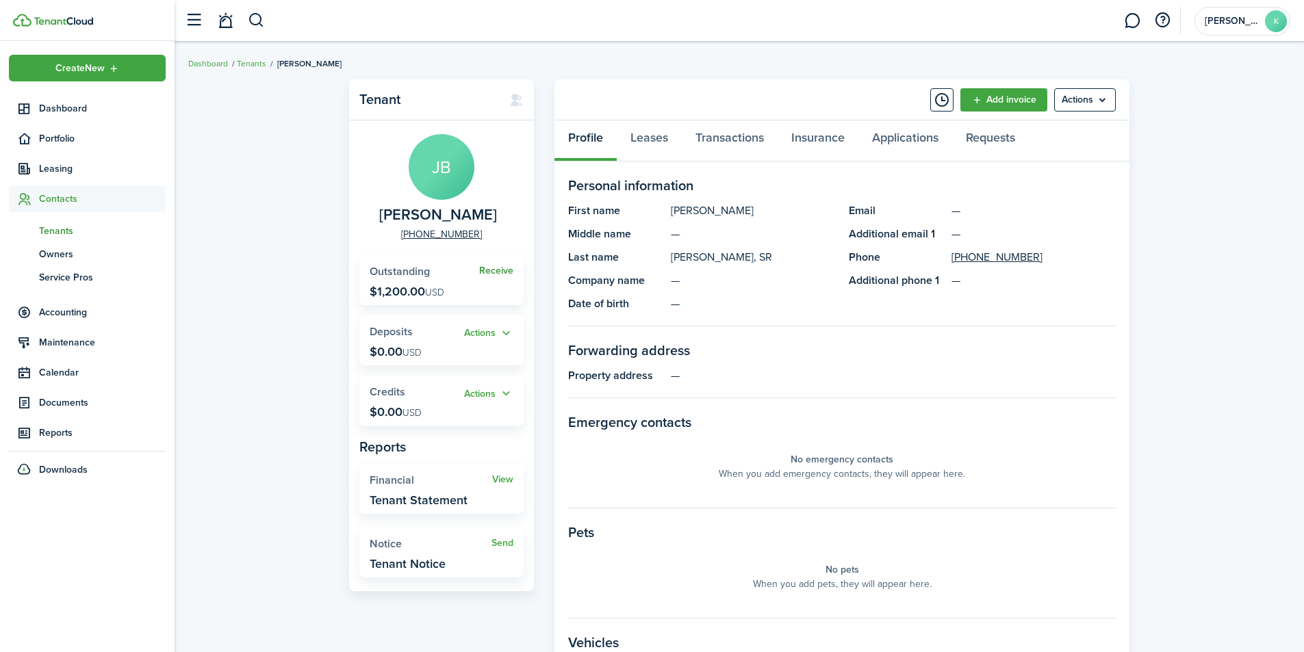
click at [502, 270] on link "Receive" at bounding box center [496, 271] width 34 height 11
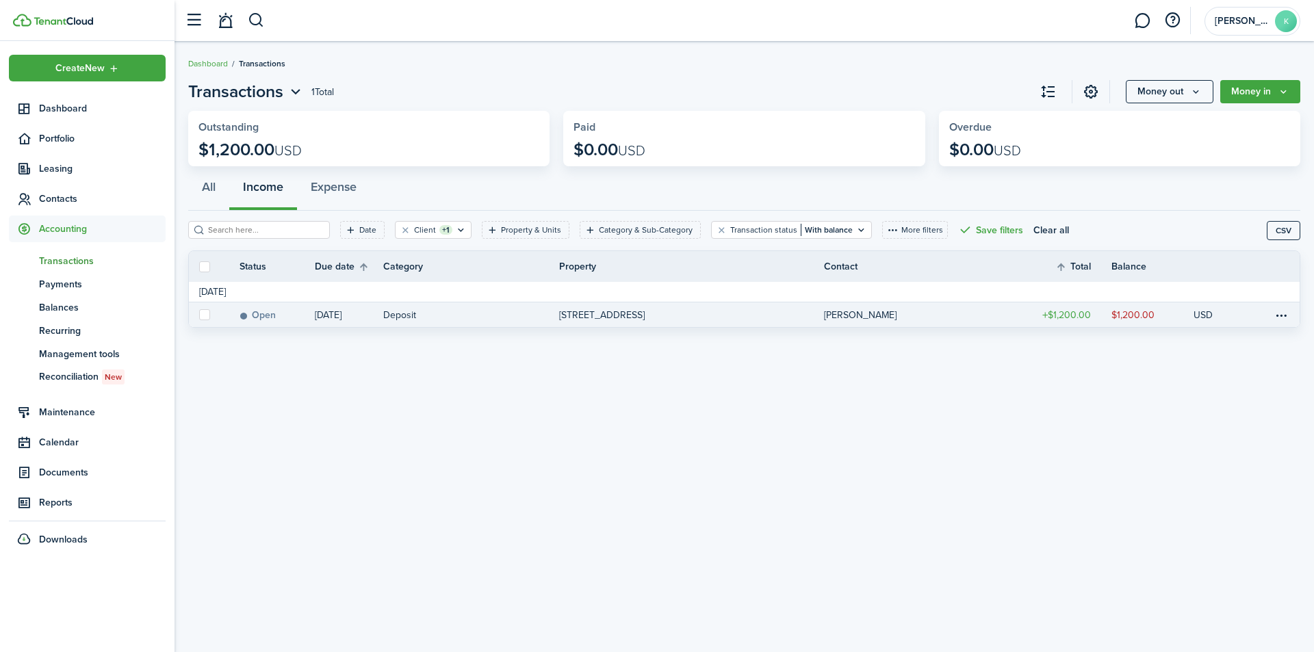
click at [207, 315] on label at bounding box center [204, 314] width 11 height 11
click at [199, 315] on input "checkbox" at bounding box center [199, 315] width 1 height 1
checkbox input "true"
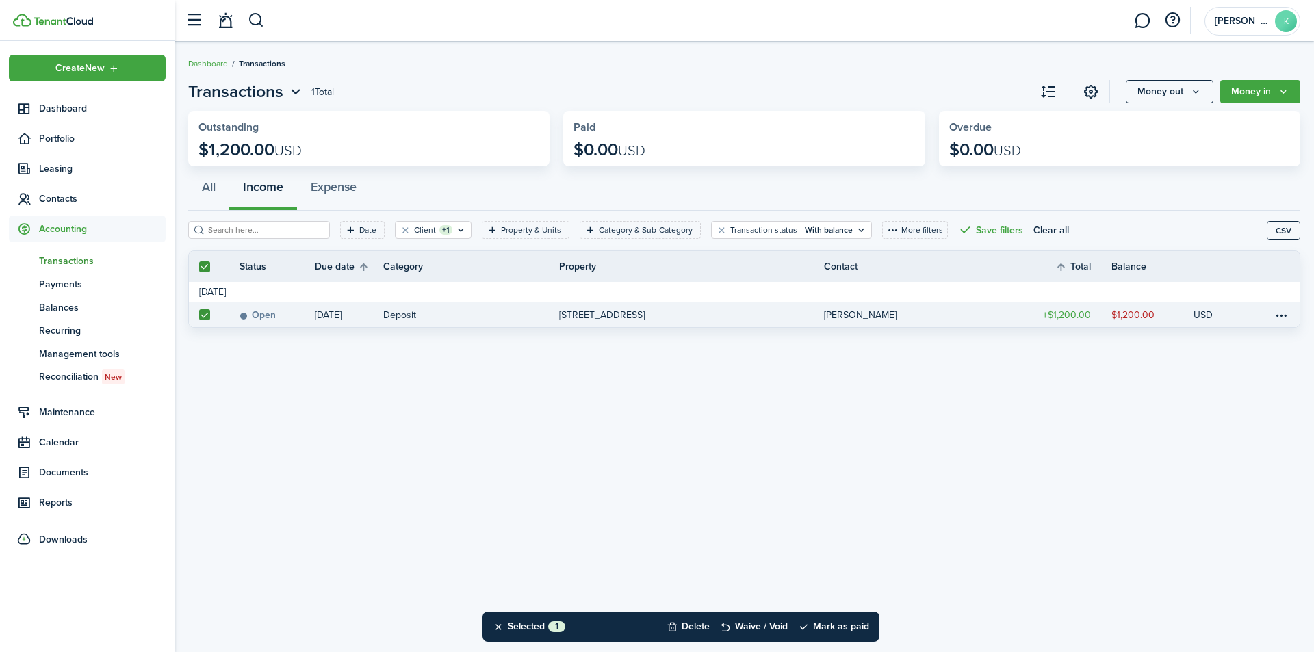
click at [687, 403] on div "Transactions 1 Total Money out Money in Outstanding $1,200.00 USD Paid $0.00 US…" at bounding box center [745, 347] width 1140 height 549
click at [208, 314] on label at bounding box center [204, 314] width 11 height 11
click at [199, 315] on input "checkbox" at bounding box center [199, 315] width 1 height 1
checkbox input "false"
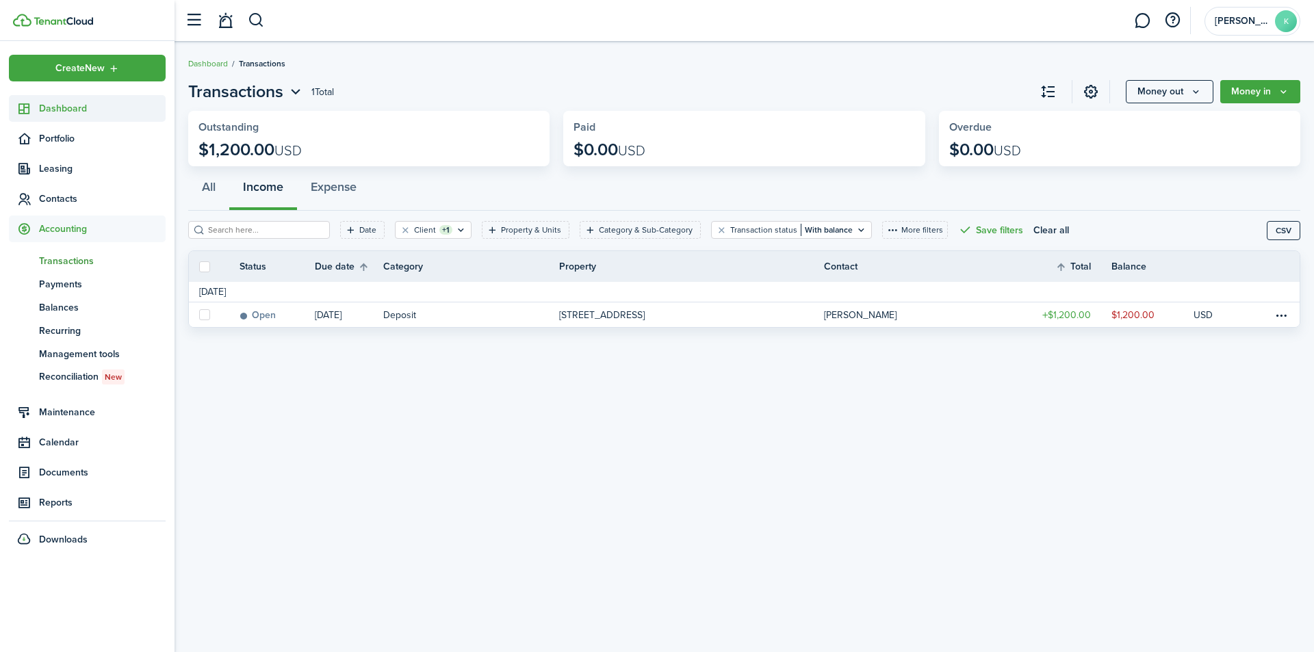
click at [63, 107] on span "Dashboard" at bounding box center [102, 108] width 127 height 14
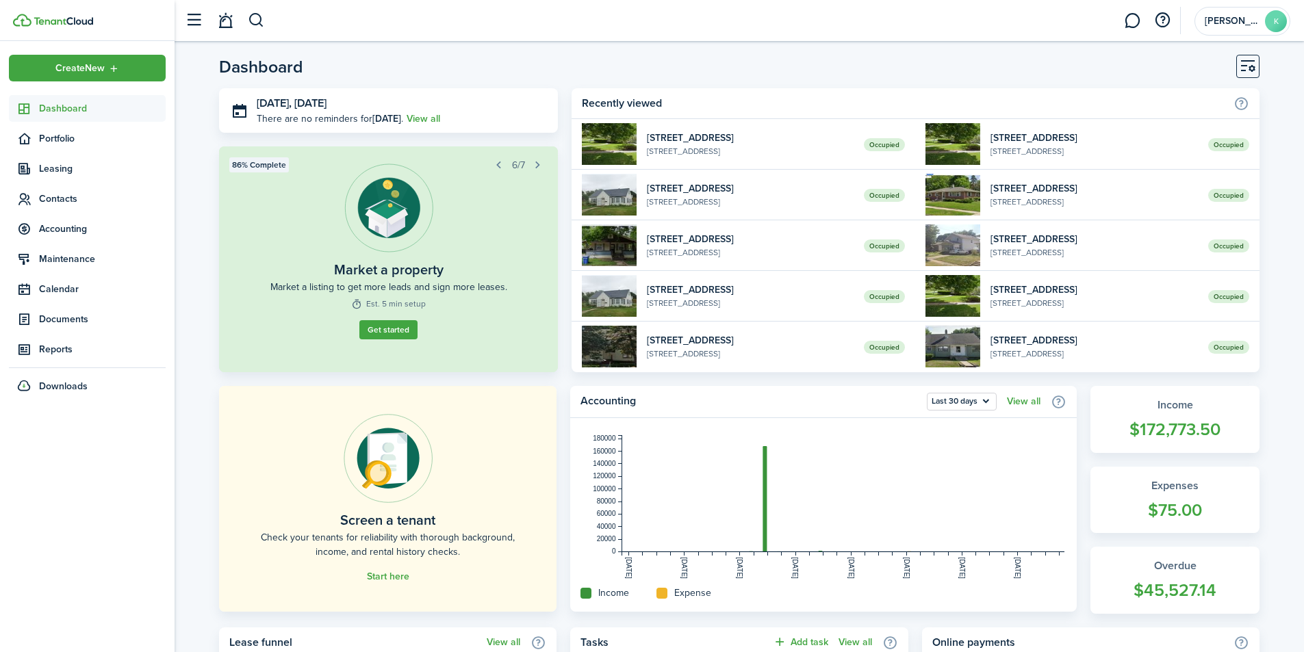
click at [73, 103] on span "Dashboard" at bounding box center [102, 108] width 127 height 14
